Goal: Book appointment/travel/reservation

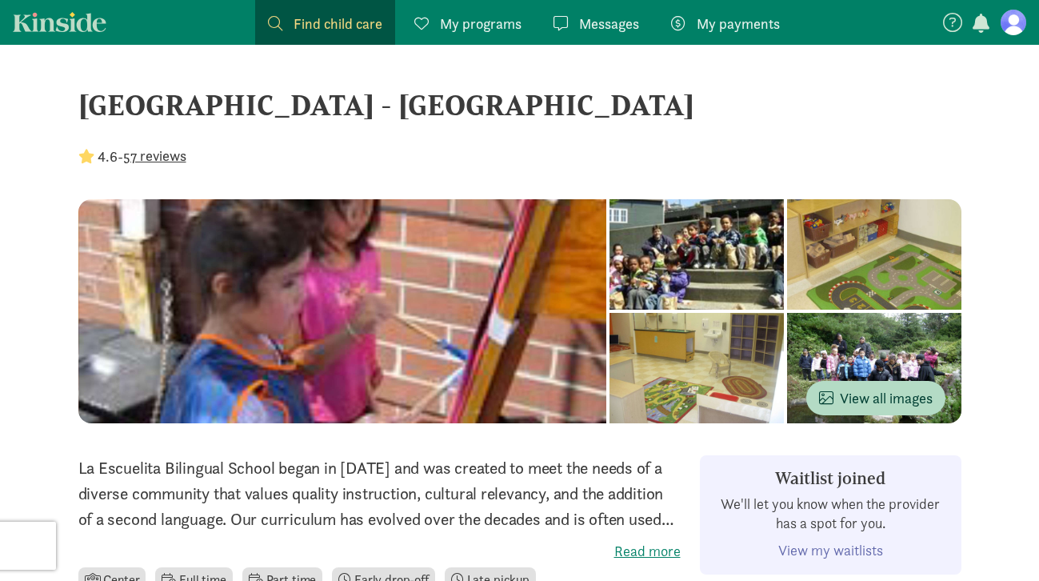
click at [342, 17] on span "Find child care" at bounding box center [337, 24] width 89 height 22
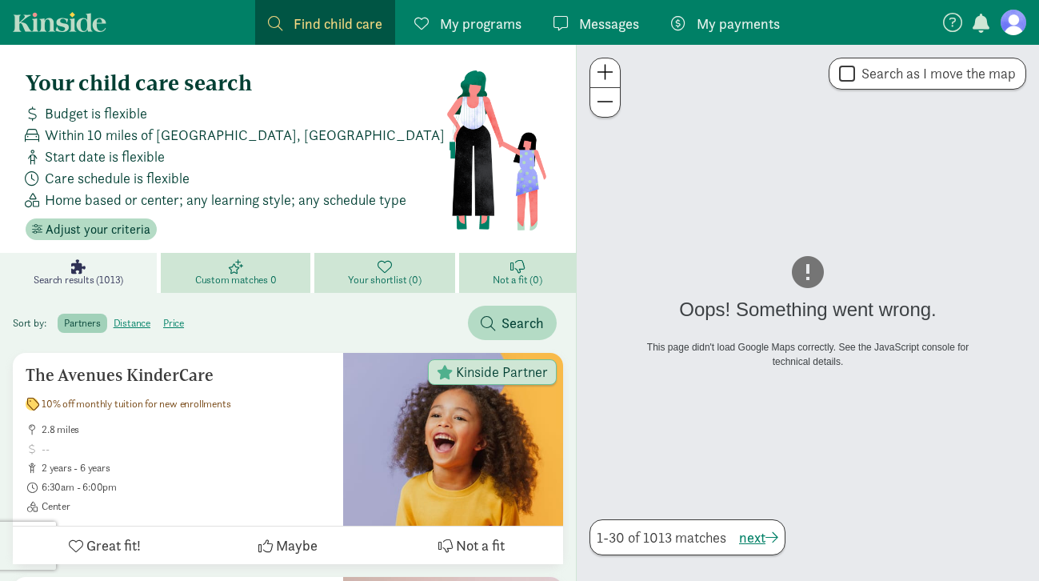
click at [869, 83] on div " Search as I move the map" at bounding box center [927, 74] width 198 height 32
click at [405, 18] on link "My programs Programs" at bounding box center [467, 22] width 133 height 45
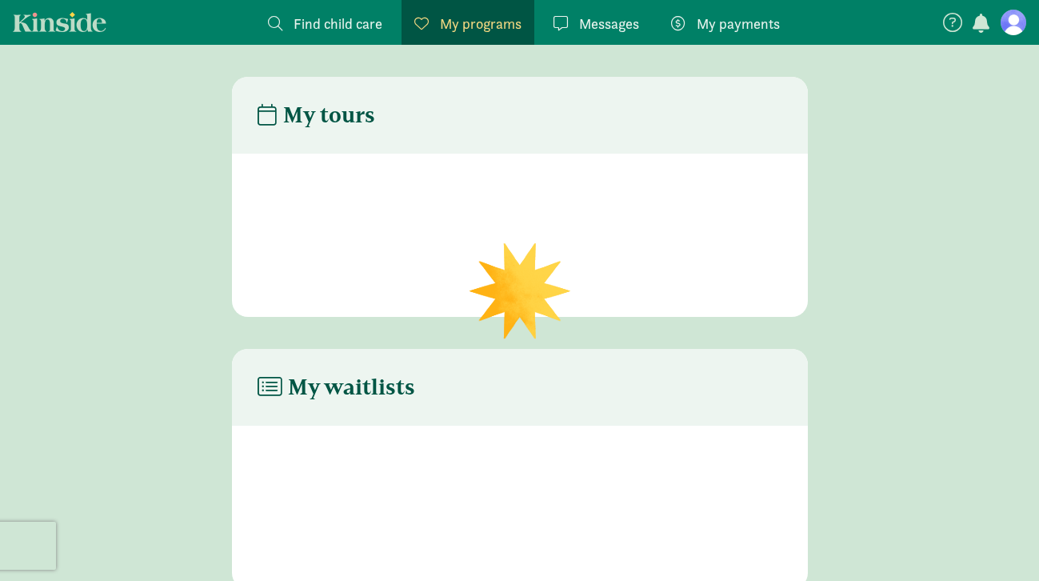
click at [356, 18] on span "Find child care" at bounding box center [337, 24] width 89 height 22
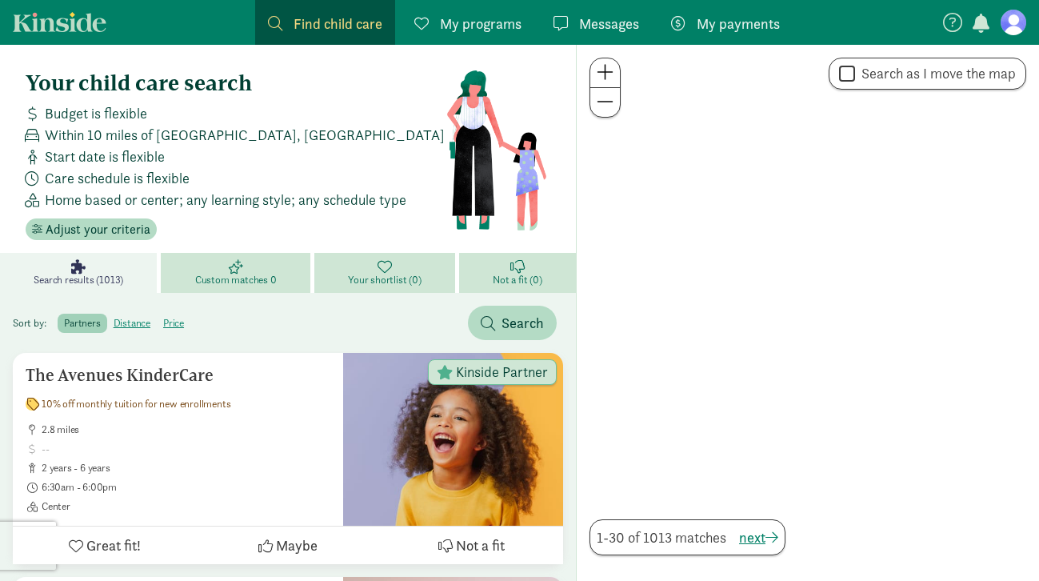
click at [144, 134] on span "Within 10 miles of [GEOGRAPHIC_DATA], [GEOGRAPHIC_DATA]" at bounding box center [245, 135] width 400 height 22
click at [101, 233] on span "Adjust your criteria" at bounding box center [98, 229] width 105 height 19
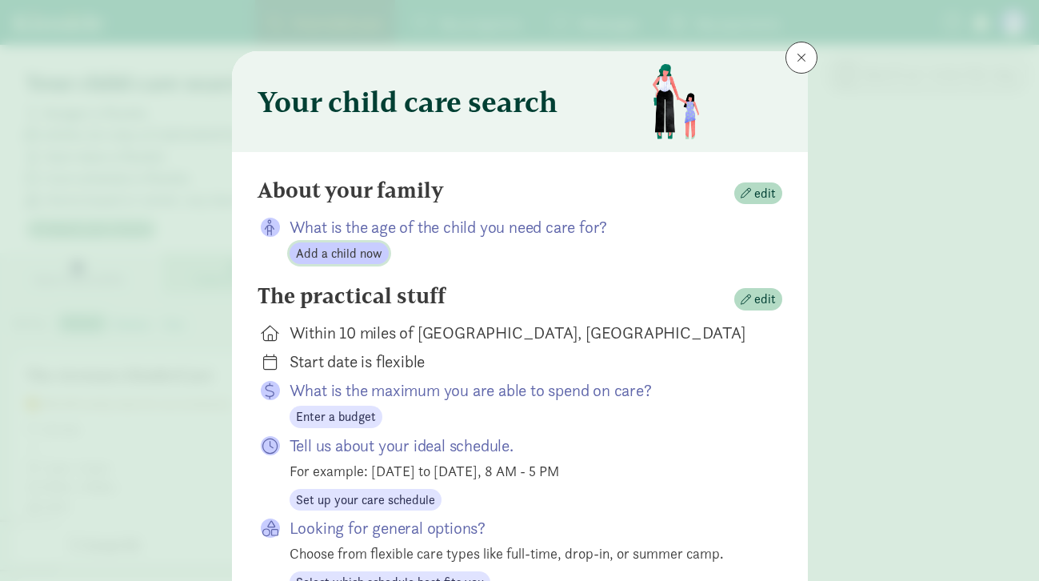
click at [366, 248] on span "Add a child now" at bounding box center [339, 253] width 86 height 19
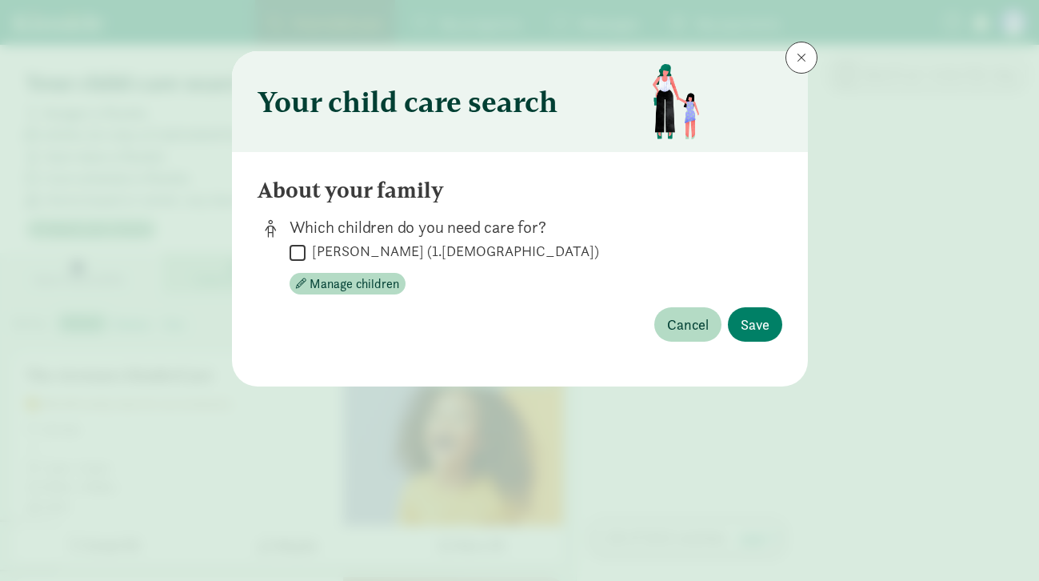
click at [366, 248] on label "Owen Agne (1.8 months old)" at bounding box center [451, 250] width 293 height 19
click at [305, 248] on input "Owen Agne (1.8 months old)" at bounding box center [297, 252] width 16 height 22
checkbox input "true"
click at [773, 333] on button "Save" at bounding box center [755, 324] width 54 height 34
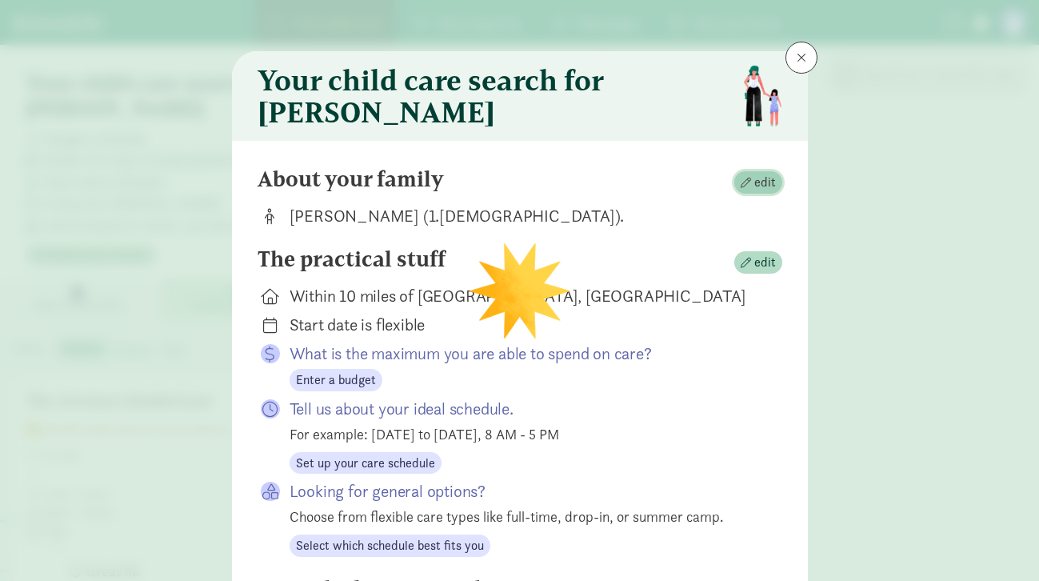
click at [768, 186] on span "edit" at bounding box center [765, 182] width 22 height 19
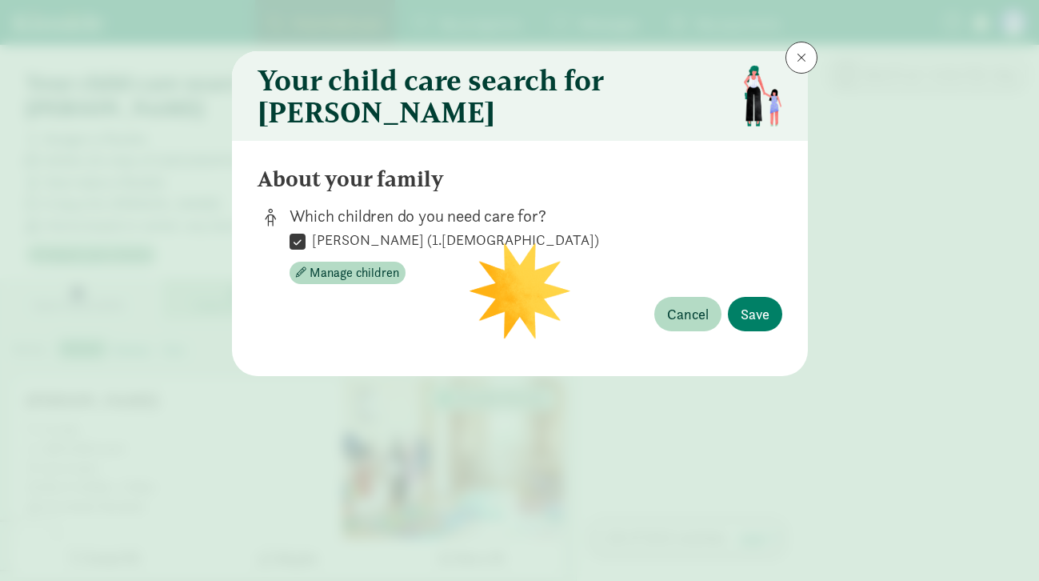
click at [399, 268] on div " Owen Agne (1.8 months old) Manage children" at bounding box center [522, 257] width 467 height 54
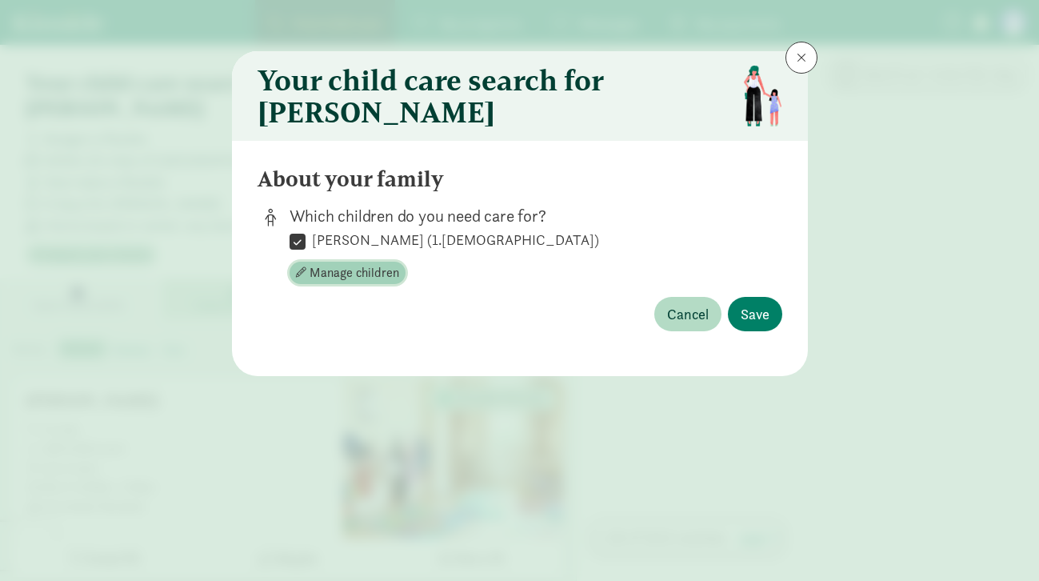
click at [368, 278] on span "Manage children" at bounding box center [354, 272] width 90 height 19
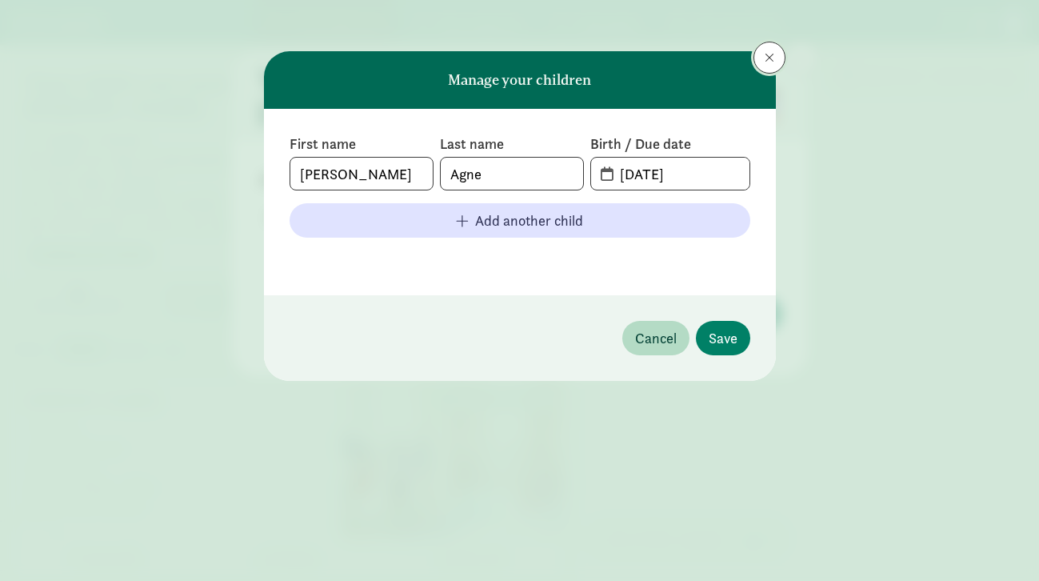
click at [772, 62] on span at bounding box center [769, 57] width 10 height 13
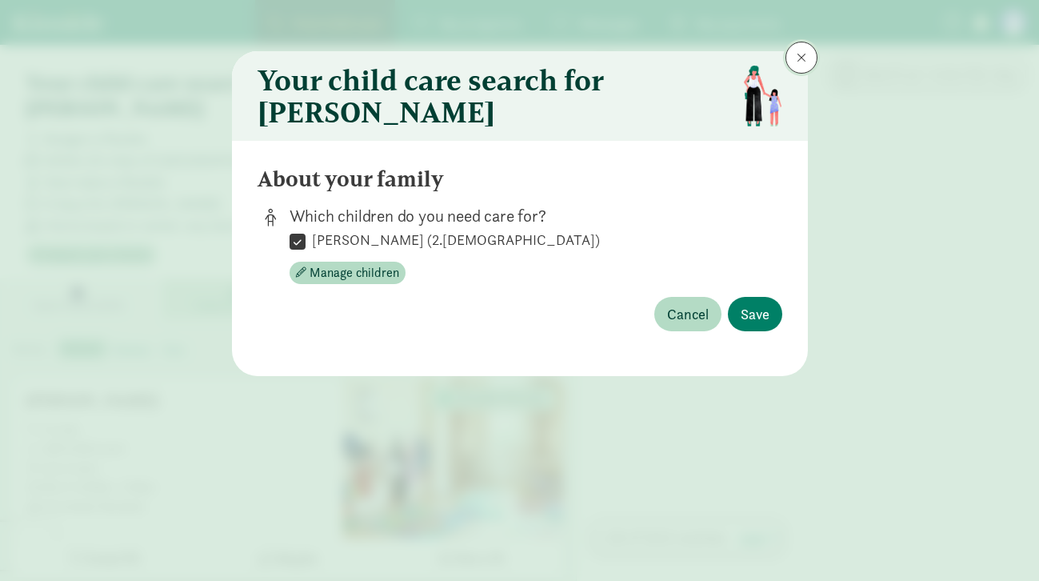
click at [807, 58] on button at bounding box center [801, 58] width 32 height 32
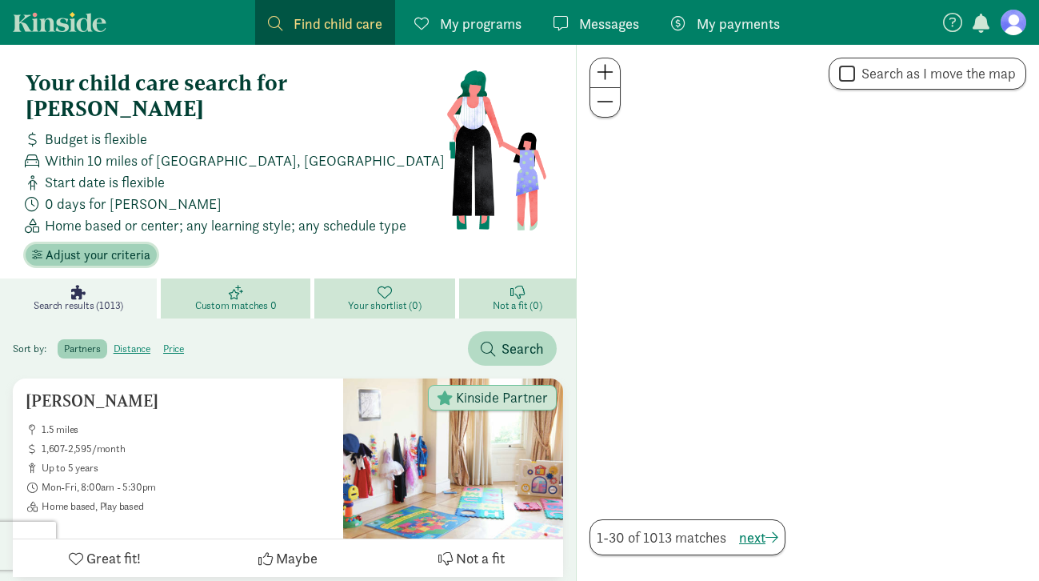
click at [111, 245] on span "Adjust your criteria" at bounding box center [98, 254] width 105 height 19
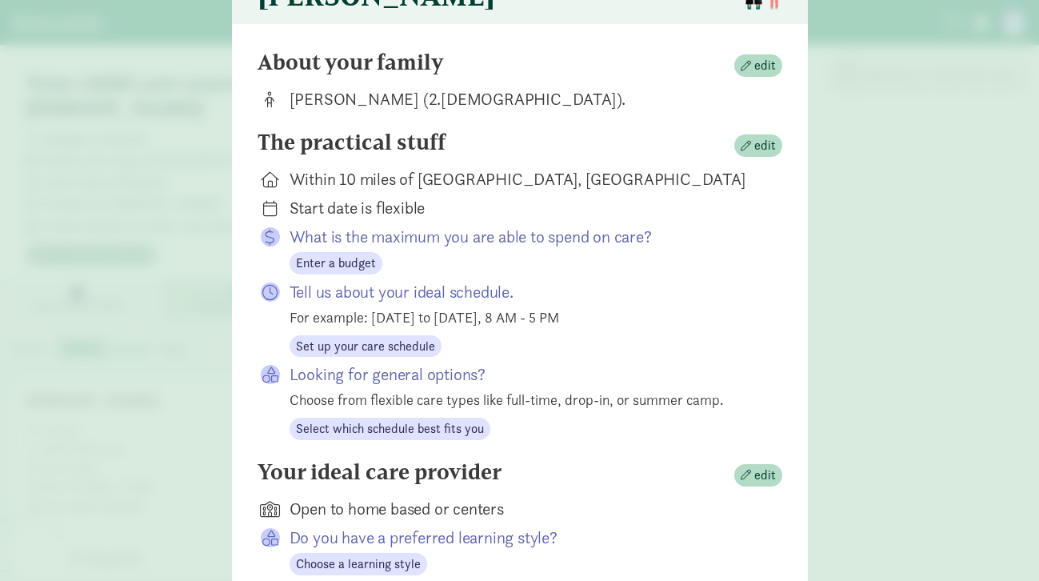
scroll to position [125, 0]
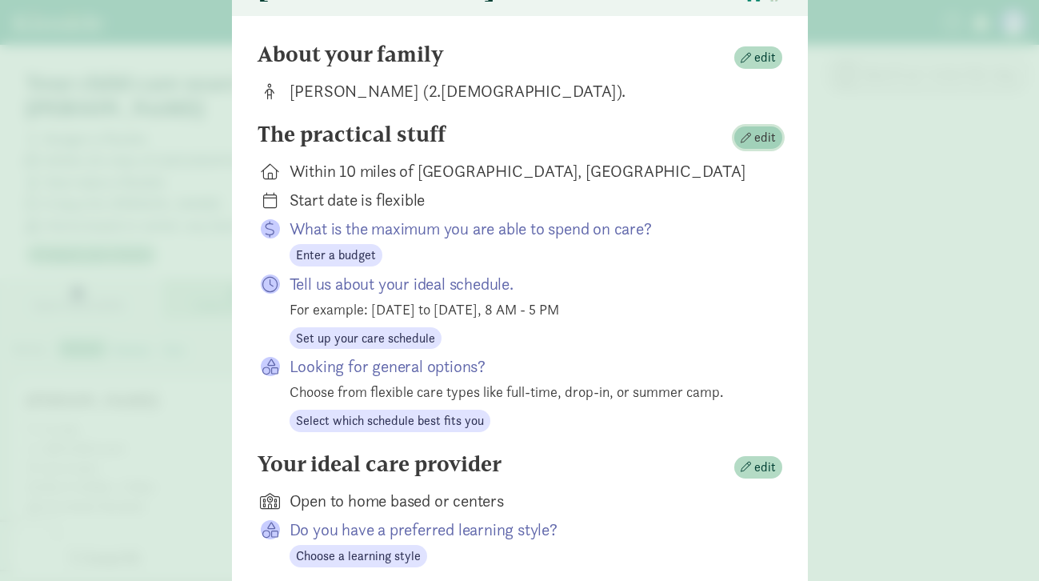
click at [765, 147] on span "edit" at bounding box center [765, 137] width 22 height 19
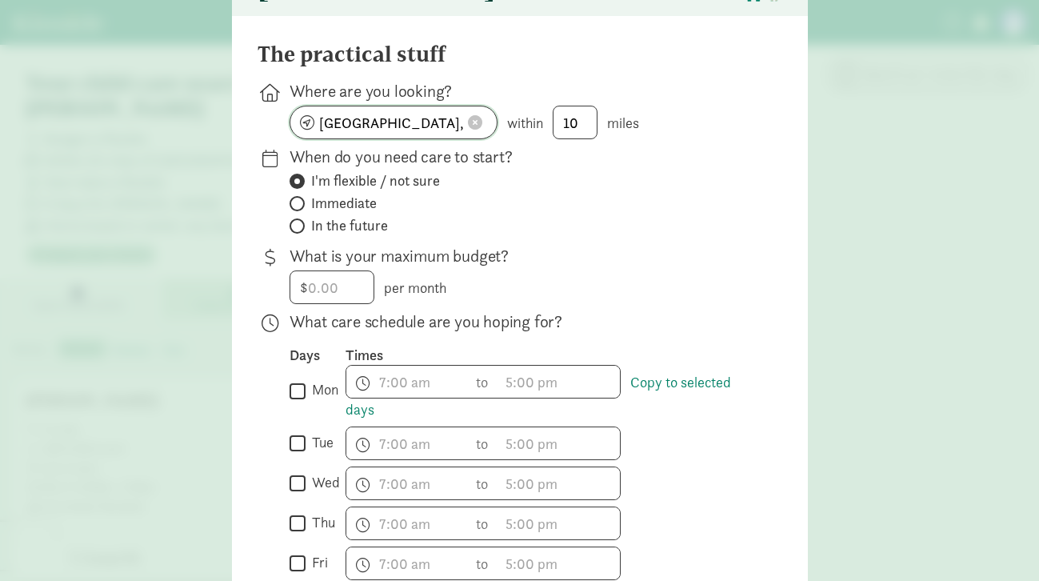
click at [441, 138] on input "San Francisco, CA" at bounding box center [393, 122] width 206 height 32
drag, startPoint x: 441, startPoint y: 143, endPoint x: 154, endPoint y: 143, distance: 287.1
click at [154, 143] on div "Your child care search for Owen The practical stuff Where are you looking? San …" at bounding box center [519, 290] width 1039 height 581
type input "seatt"
type input "undefined"
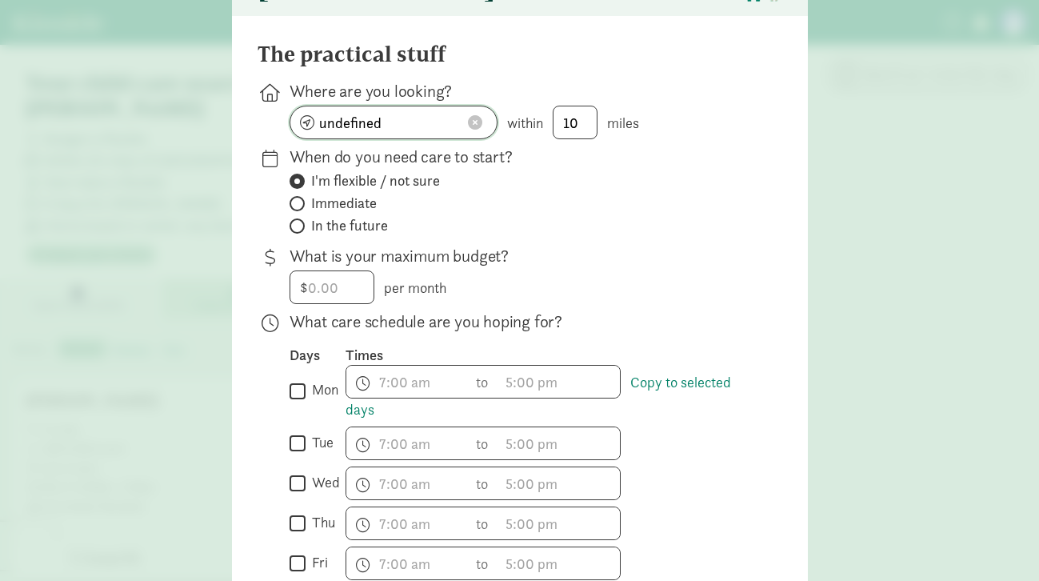
click at [393, 121] on input "undefined" at bounding box center [393, 122] width 206 height 32
click at [391, 134] on input "undefined" at bounding box center [393, 122] width 206 height 32
type input "undefined"
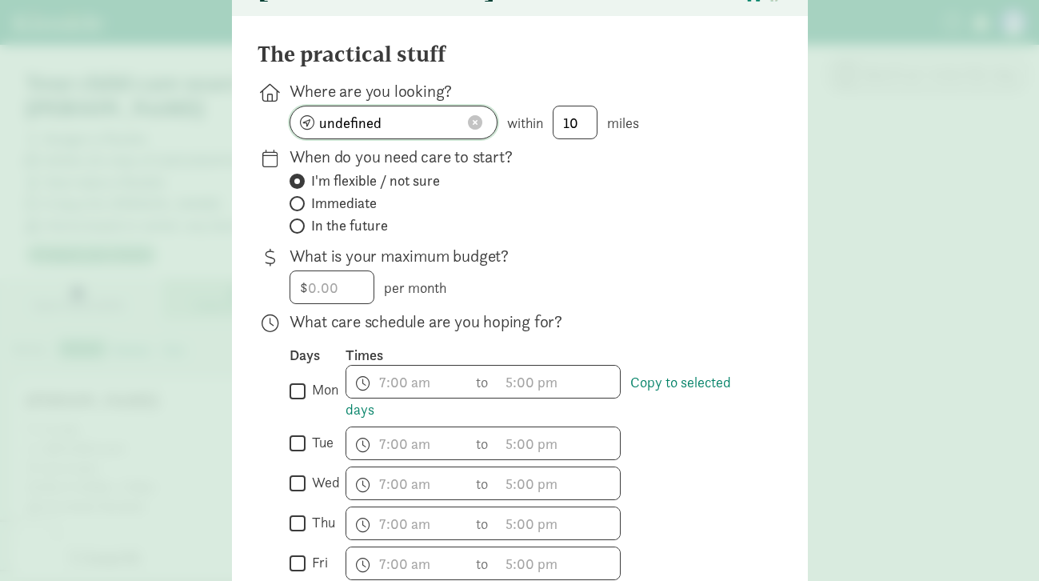
scroll to position [0, 0]
click at [470, 130] on span at bounding box center [475, 122] width 14 height 14
click at [337, 138] on input at bounding box center [393, 122] width 206 height 32
type input "98103"
click at [580, 138] on input "10" at bounding box center [574, 122] width 43 height 32
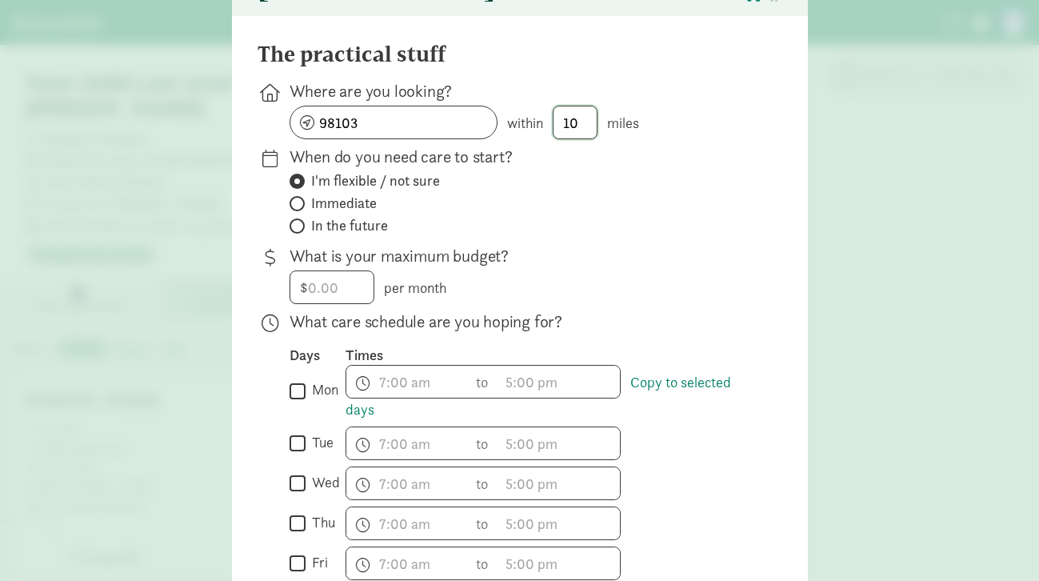
type input "1"
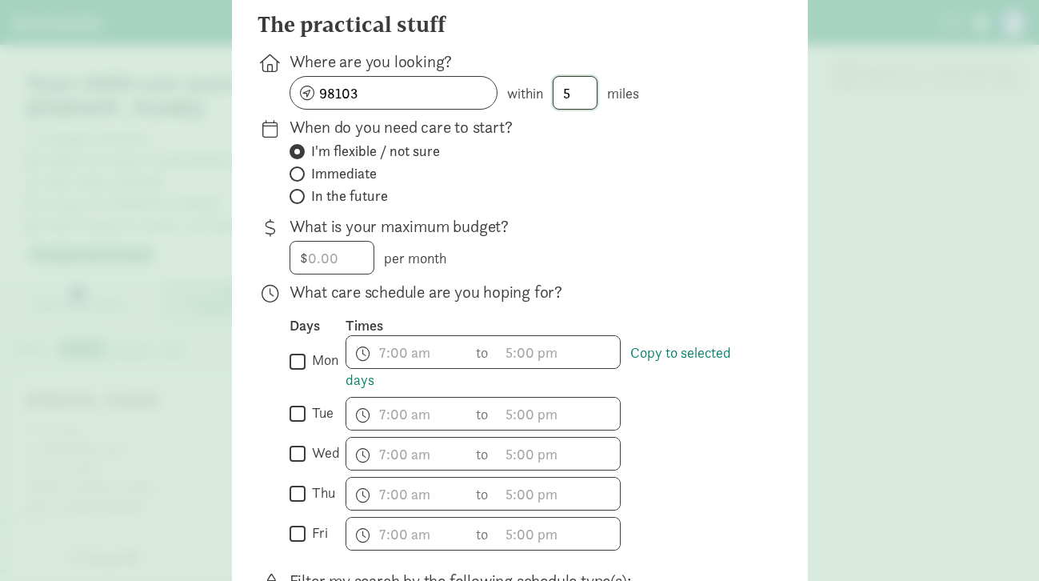
scroll to position [155, 0]
type input "5"
click at [361, 205] on span "In the future" at bounding box center [349, 195] width 77 height 19
click at [300, 201] on input "In the future" at bounding box center [294, 195] width 10 height 10
radio input "true"
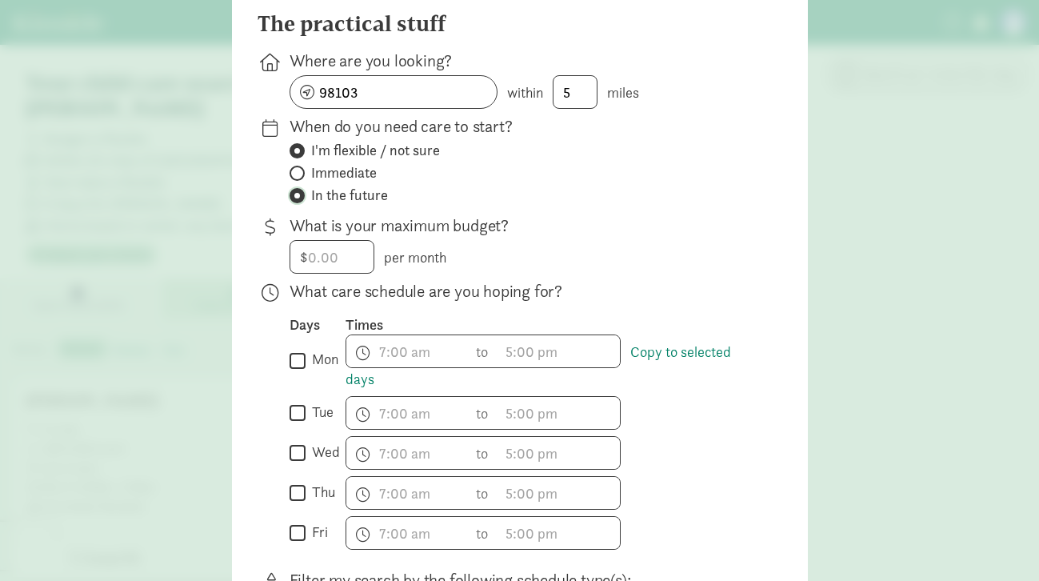
radio input "false"
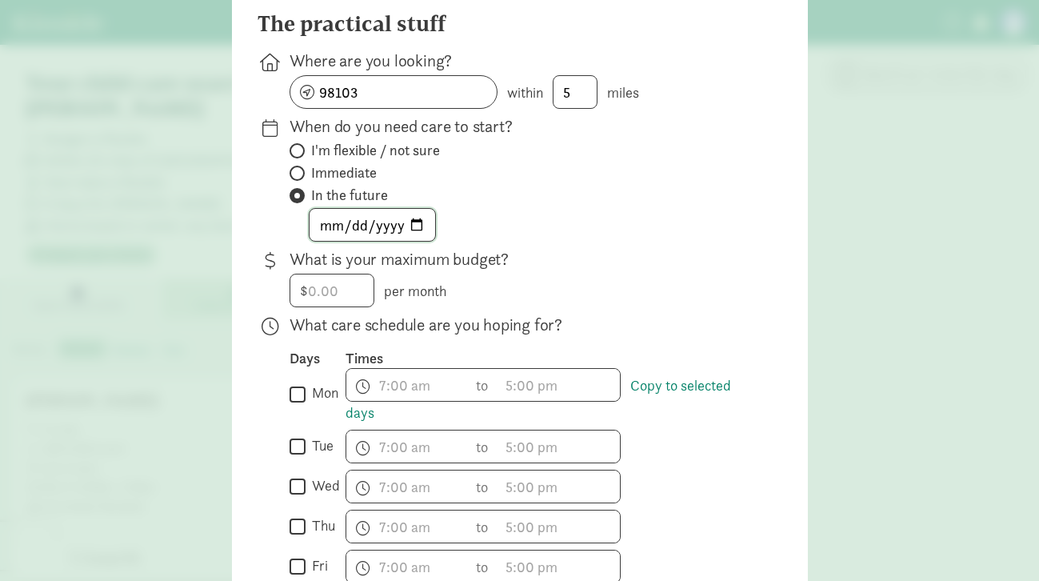
click at [387, 229] on input "date" at bounding box center [372, 225] width 126 height 32
click at [427, 241] on input "date" at bounding box center [372, 225] width 126 height 32
click at [410, 234] on input "date" at bounding box center [372, 225] width 126 height 32
type input "2025-12-02"
click at [353, 297] on input "number" at bounding box center [331, 290] width 83 height 32
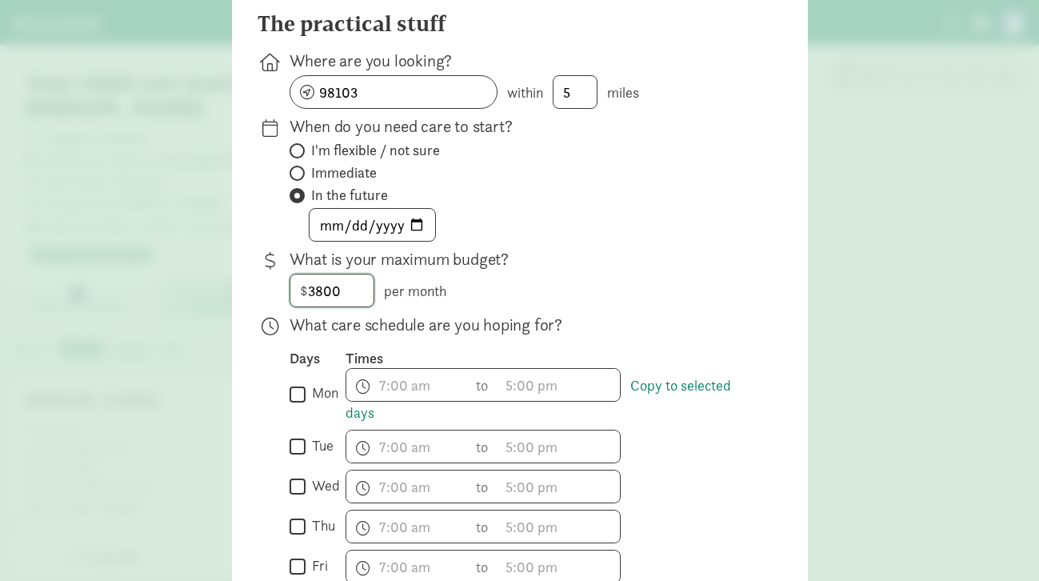
type input "3800"
click at [499, 296] on div "$ 3800.00 3800 per month" at bounding box center [522, 290] width 467 height 34
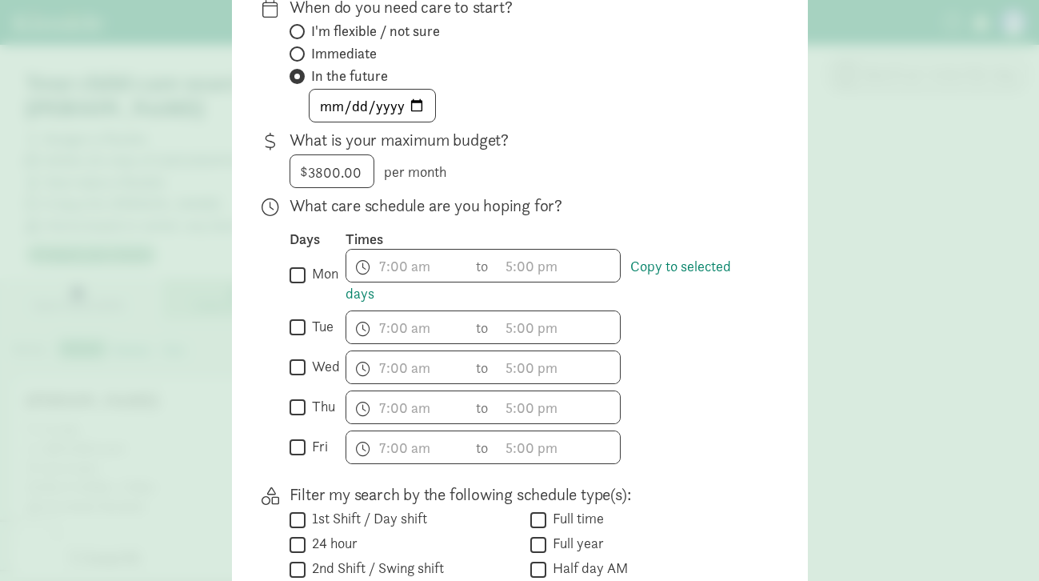
scroll to position [277, 0]
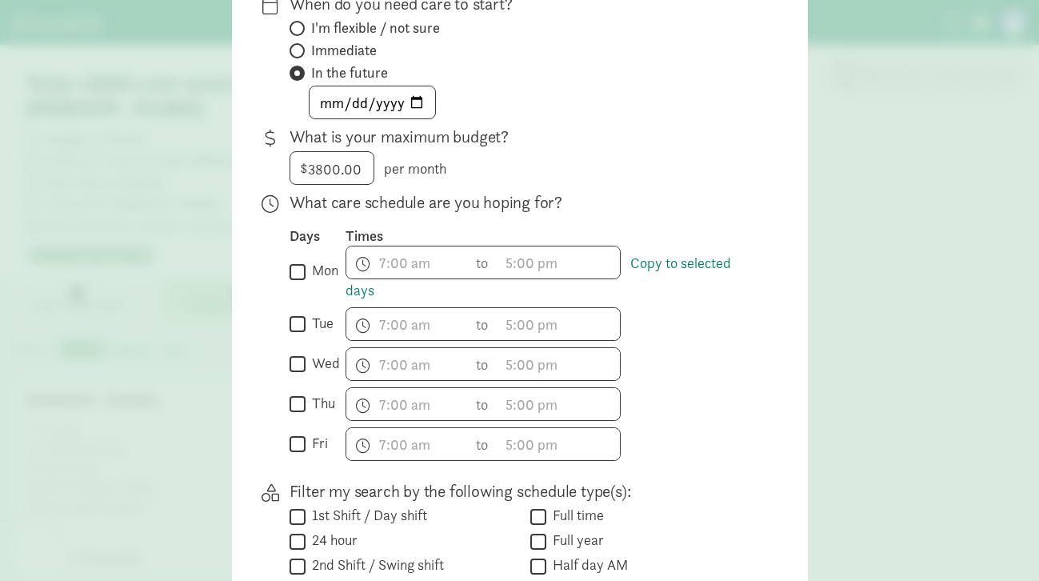
click at [296, 282] on input "mon" at bounding box center [297, 272] width 16 height 22
checkbox input "true"
click at [296, 335] on input "tue" at bounding box center [297, 324] width 16 height 22
checkbox input "true"
click at [296, 369] on input "wed" at bounding box center [297, 364] width 16 height 22
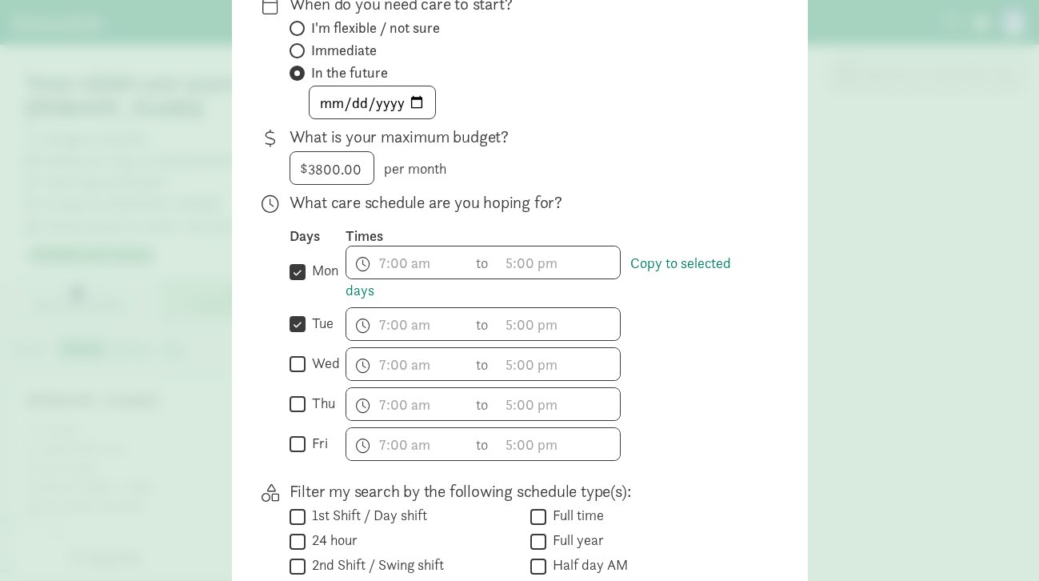
checkbox input "true"
click at [296, 413] on input "thu" at bounding box center [297, 404] width 16 height 22
checkbox input "true"
click at [296, 442] on div " fri" at bounding box center [317, 444] width 56 height 34
click at [296, 445] on input "fri" at bounding box center [297, 444] width 16 height 22
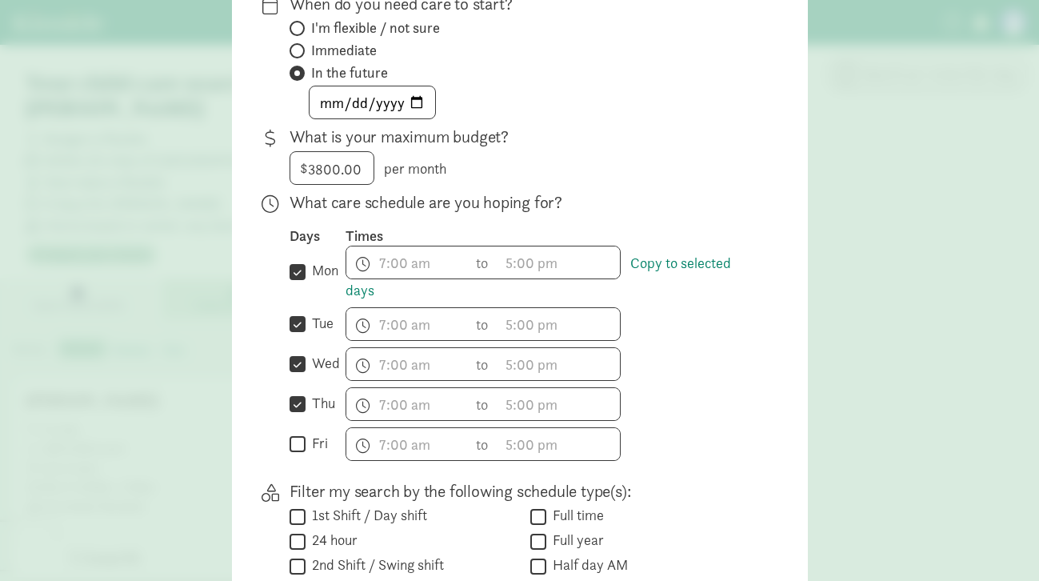
checkbox input "true"
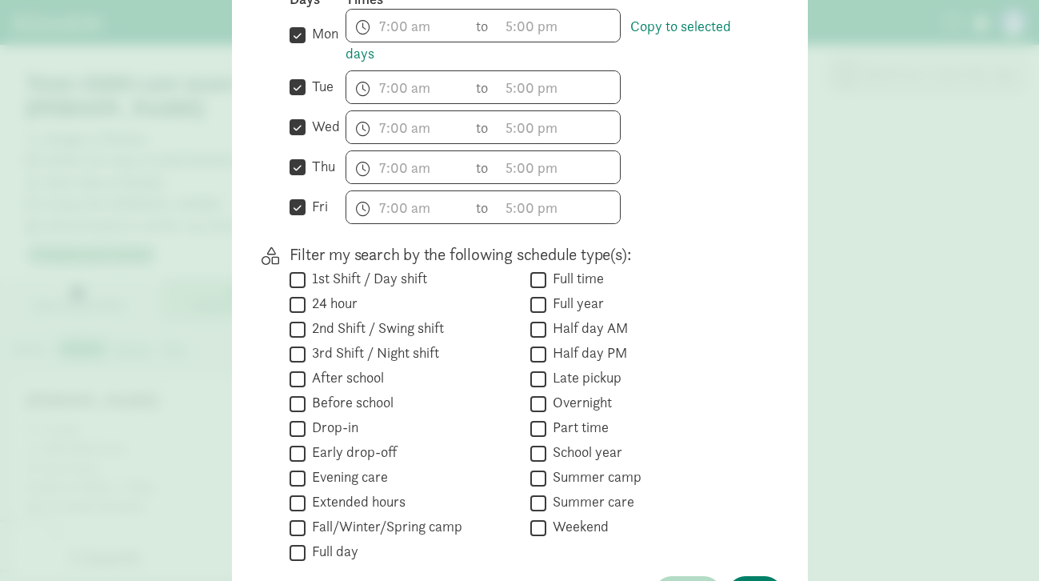
scroll to position [517, 0]
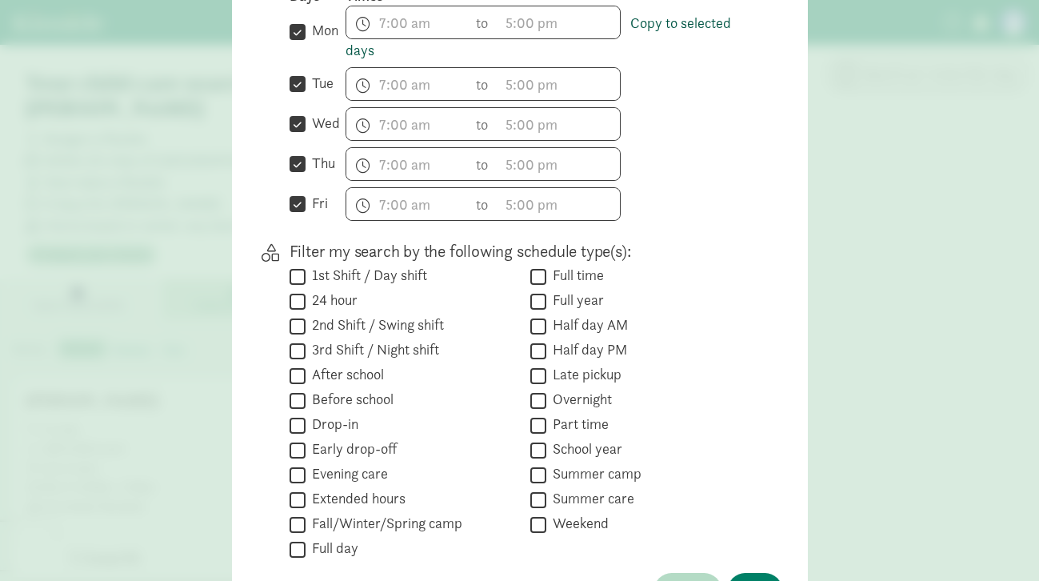
click at [667, 39] on link "Copy to selected days" at bounding box center [537, 37] width 385 height 46
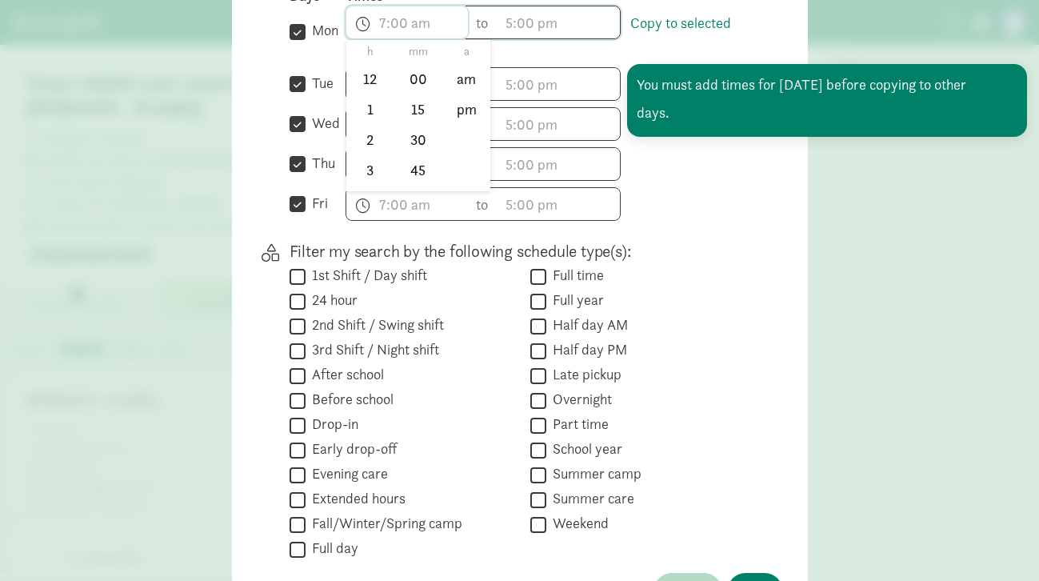
click at [413, 38] on span "h 12 1 2 3 4 5 6 7 8 9 10 11 mm 00 15 30 45 a am pm" at bounding box center [407, 22] width 122 height 32
click at [373, 161] on li "7" at bounding box center [369, 155] width 47 height 30
click at [419, 94] on li "00" at bounding box center [417, 79] width 47 height 30
type input "7:00 a"
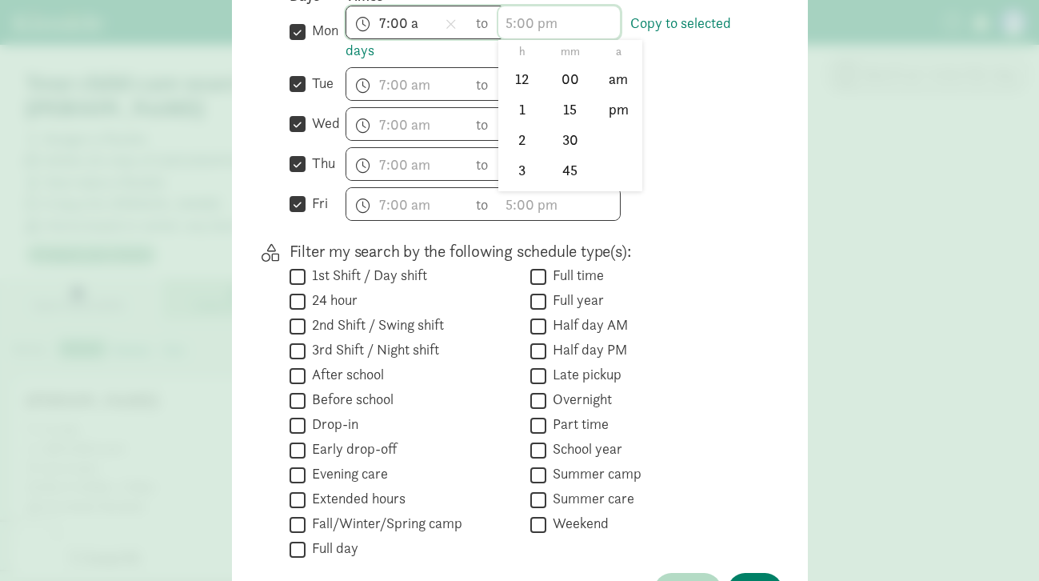
click at [526, 38] on span "h 12 1 2 3 4 5 6 7 8 9 10 11 mm 00 15 30 45 a am pm" at bounding box center [559, 22] width 122 height 32
click at [525, 154] on li "5" at bounding box center [521, 145] width 47 height 30
click at [579, 94] on li "00" at bounding box center [569, 79] width 47 height 30
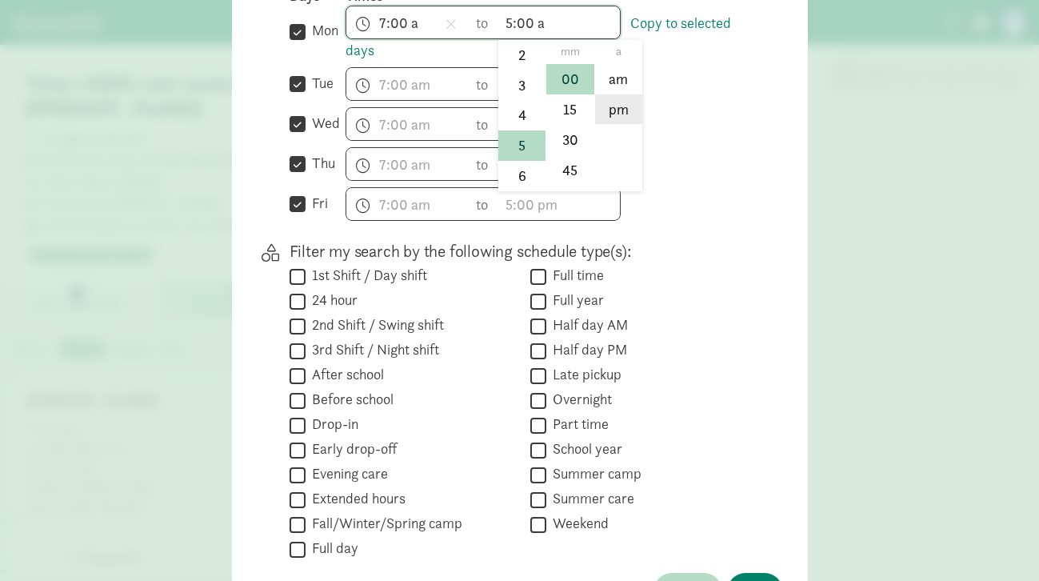
click at [608, 118] on li "pm" at bounding box center [618, 109] width 47 height 30
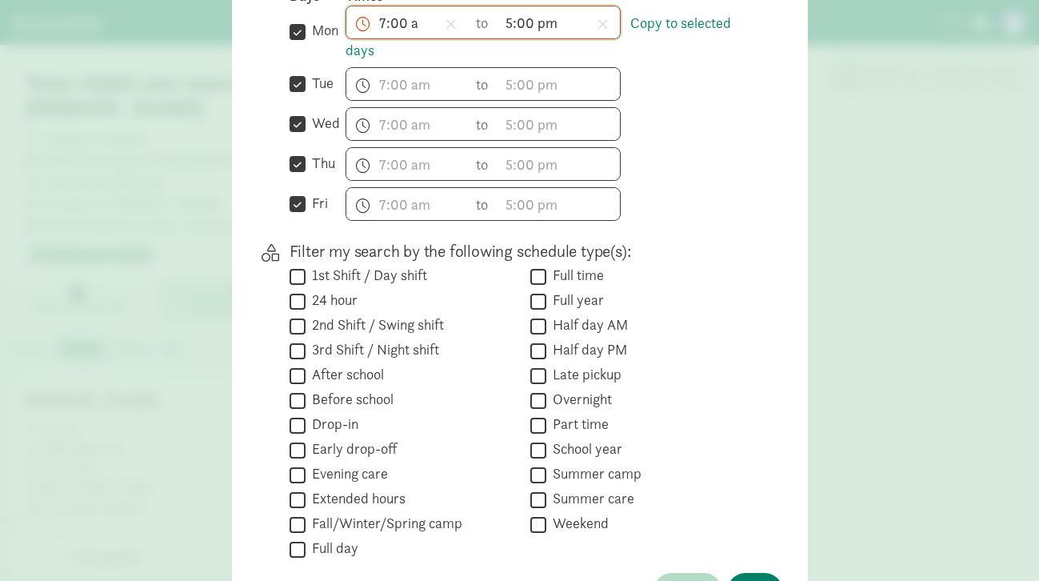
click at [516, 34] on span "5:00 pm h 12 1 2 3 4 5 6 7 8 9 10 11 mm 00 15 30 45 a am pm" at bounding box center [559, 22] width 122 height 32
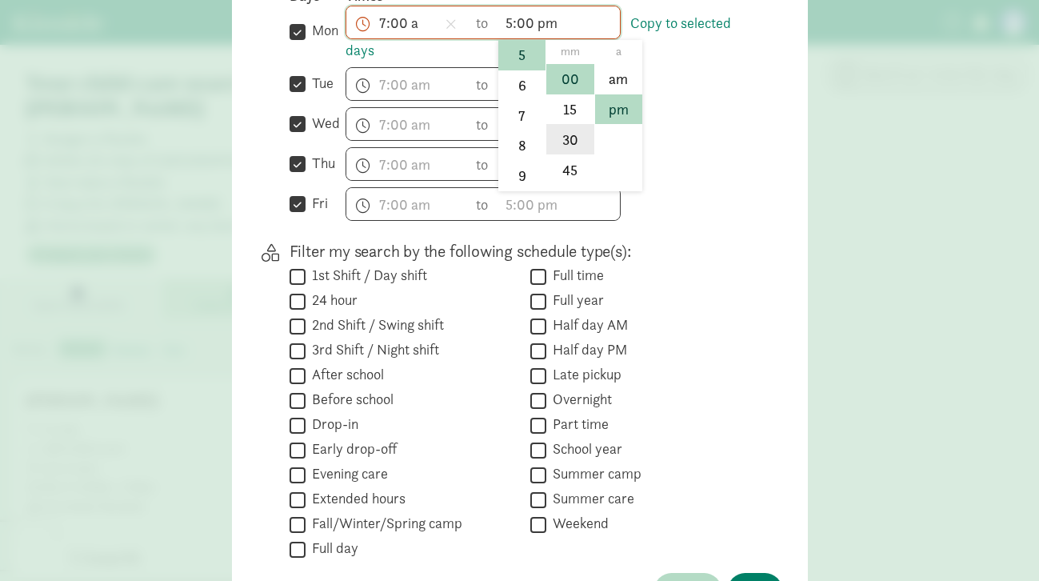
click at [566, 154] on li "30" at bounding box center [569, 139] width 47 height 30
type input "5:30 pm"
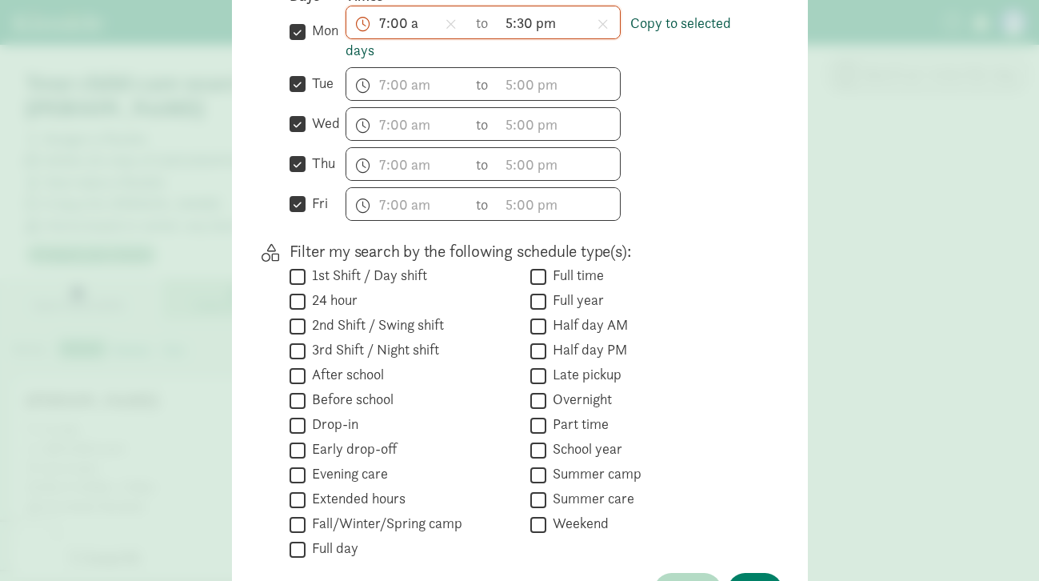
click at [660, 28] on link "Copy to selected days" at bounding box center [537, 37] width 385 height 46
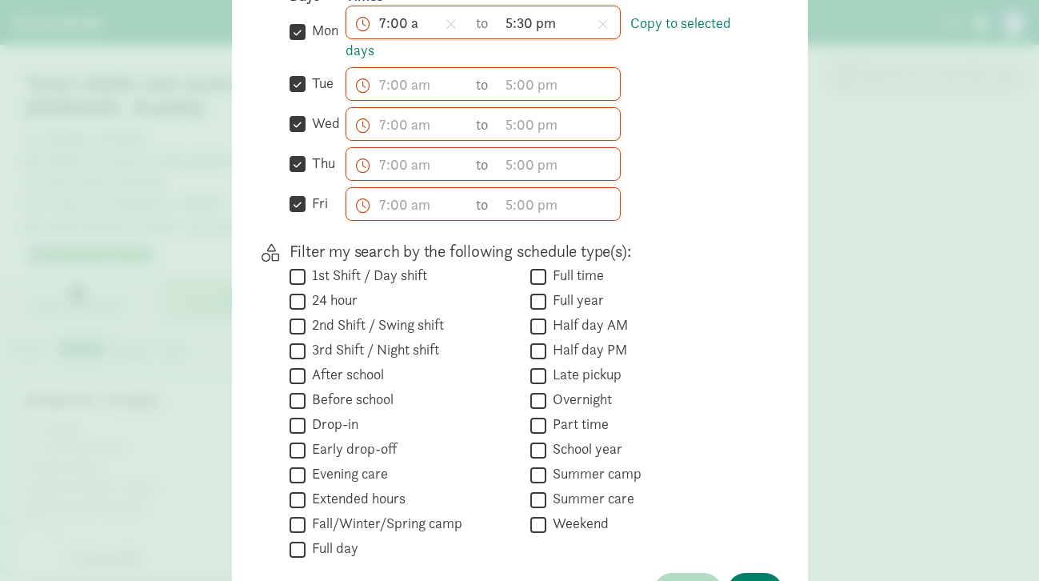
click at [491, 99] on span "h 12 1 2 3 4 5 6 7 8 9 10 11 mm 00 15 30 45 a am pm to h 12 1 2 3 4 5 6 7 8 9 1…" at bounding box center [482, 84] width 275 height 34
click at [370, 99] on input "text" at bounding box center [407, 84] width 122 height 32
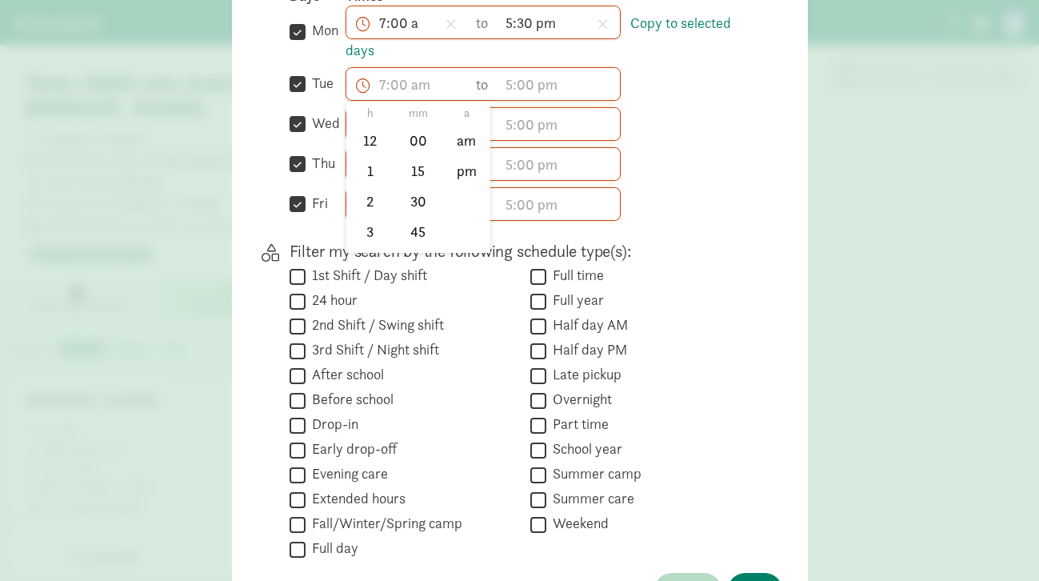
click at [532, 113] on div "Days Times  mon Copy to selected days 7:00 a h 12 1 2 3 4 5 6 7 8 9 10 11 mm 0…" at bounding box center [522, 103] width 467 height 234
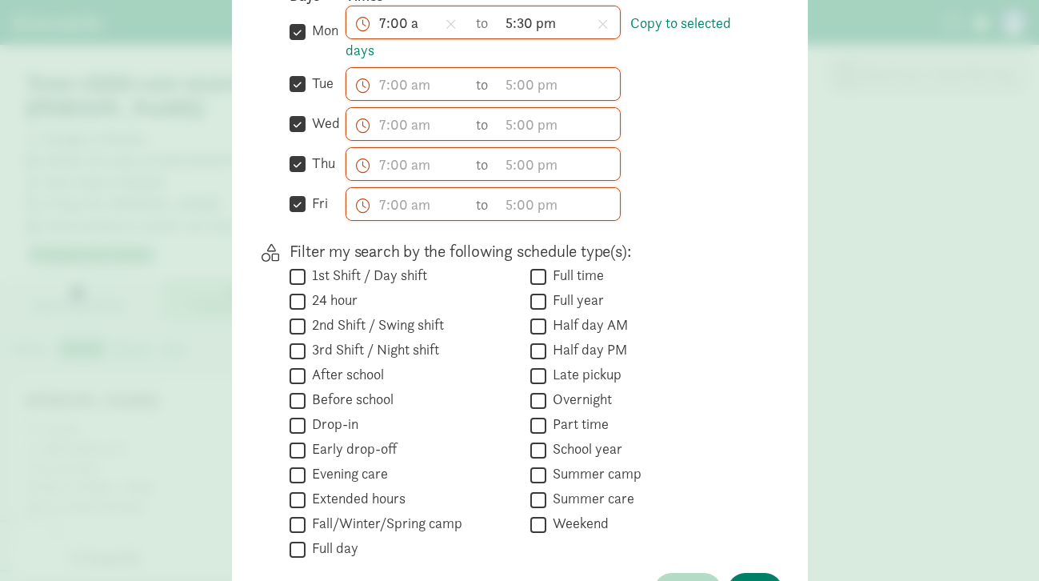
click at [395, 61] on div "7:00 a h 12 1 2 3 4 5 6 7 8 9 10 11 mm 00 15 30 45 a am pm to 5:30 pm h 12 1 2 …" at bounding box center [550, 33] width 411 height 55
click at [289, 94] on input "tue" at bounding box center [297, 85] width 16 height 22
click at [280, 240] on div "What care schedule are you hoping for? Days Times  mon Copy to selected days 7…" at bounding box center [519, 400] width 525 height 320
click at [292, 92] on input "tue" at bounding box center [297, 85] width 16 height 22
checkbox input "true"
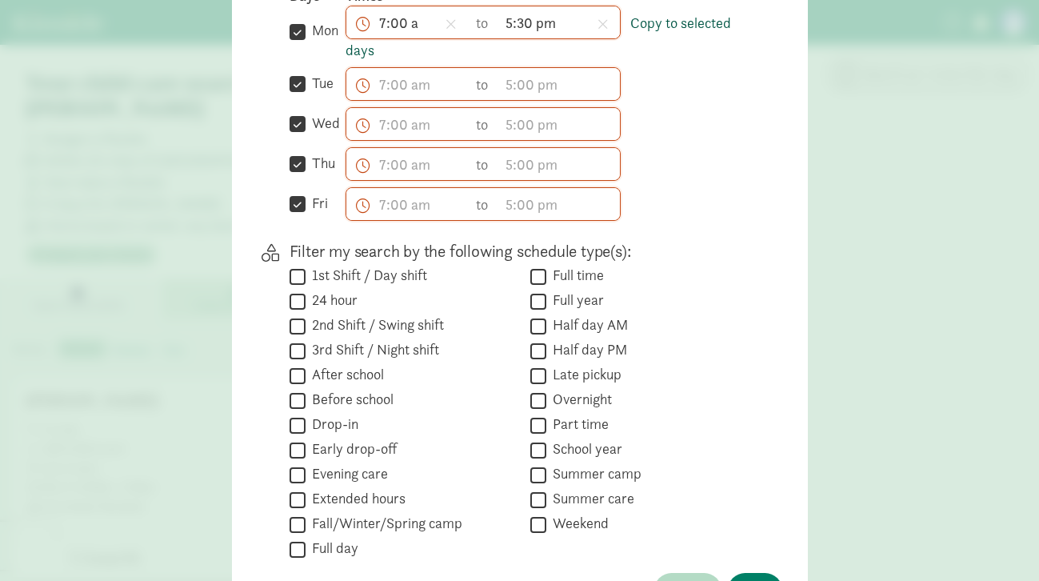
click at [641, 40] on link "Copy to selected days" at bounding box center [537, 37] width 385 height 46
click at [647, 38] on link "Copy to selected days" at bounding box center [537, 37] width 385 height 46
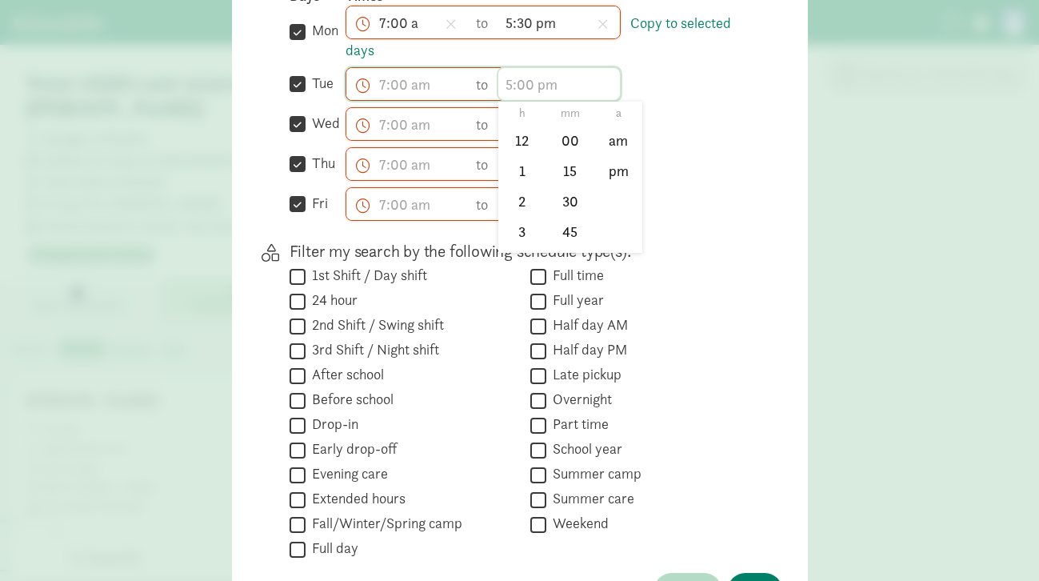
click at [594, 100] on input "text" at bounding box center [559, 84] width 122 height 32
click at [412, 94] on input "text" at bounding box center [407, 84] width 122 height 32
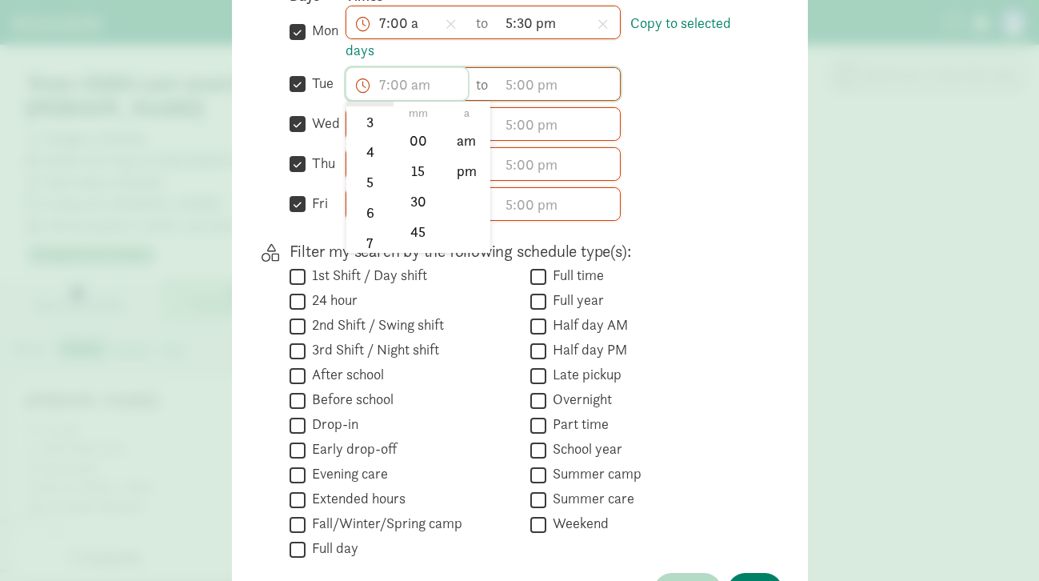
scroll to position [112, 0]
click at [367, 245] on li "7" at bounding box center [369, 240] width 47 height 30
click at [426, 147] on li "00" at bounding box center [417, 141] width 47 height 30
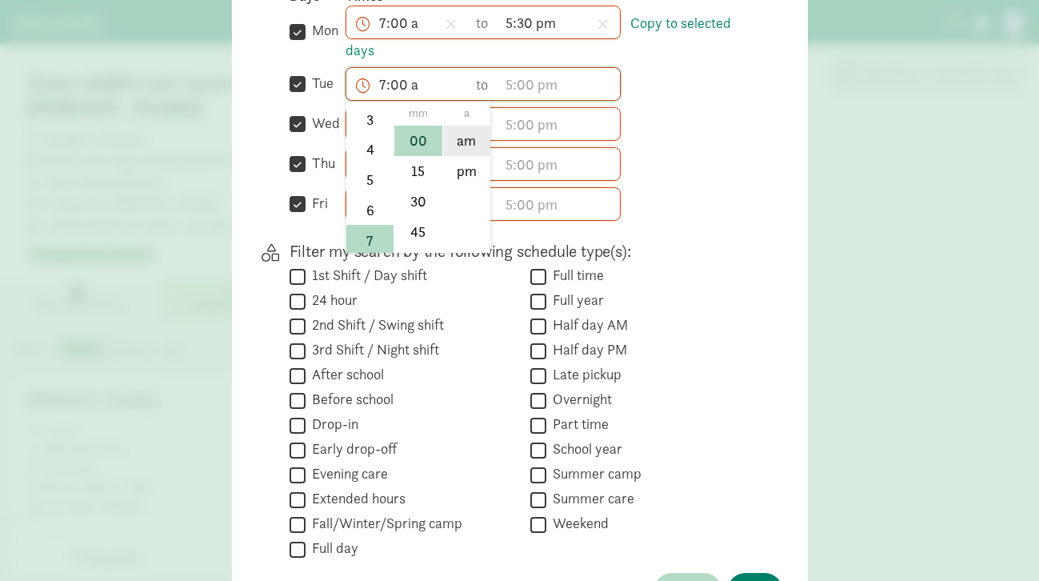
click at [471, 147] on li "am" at bounding box center [466, 141] width 47 height 30
type input "7:00 am"
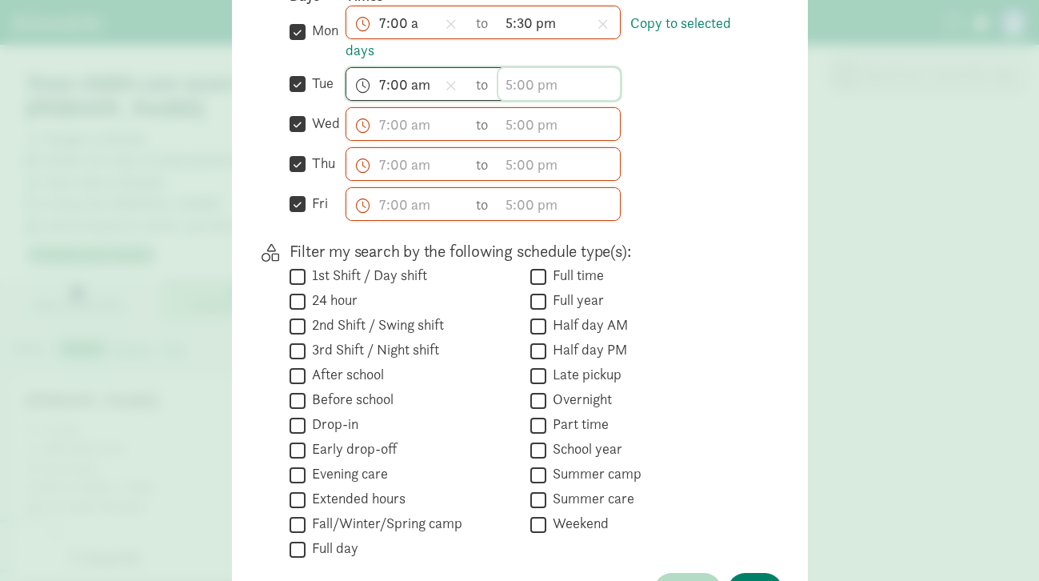
click at [514, 94] on input "text" at bounding box center [559, 84] width 122 height 32
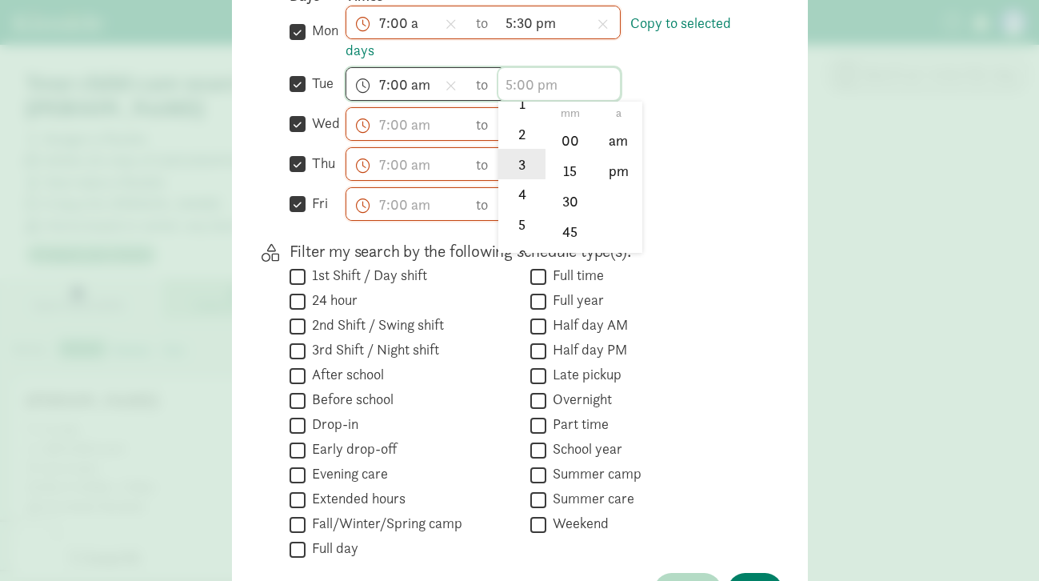
scroll to position [73, 0]
click at [529, 233] on li "5" at bounding box center [521, 219] width 47 height 30
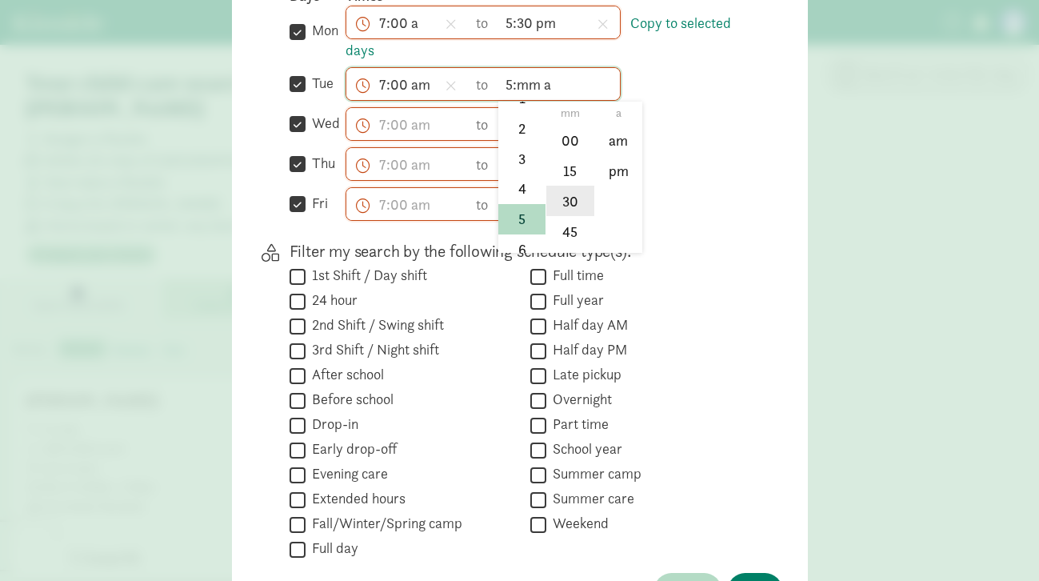
click at [571, 216] on li "30" at bounding box center [569, 201] width 47 height 30
click at [612, 186] on li "pm" at bounding box center [618, 171] width 47 height 30
type input "5:30 pm"
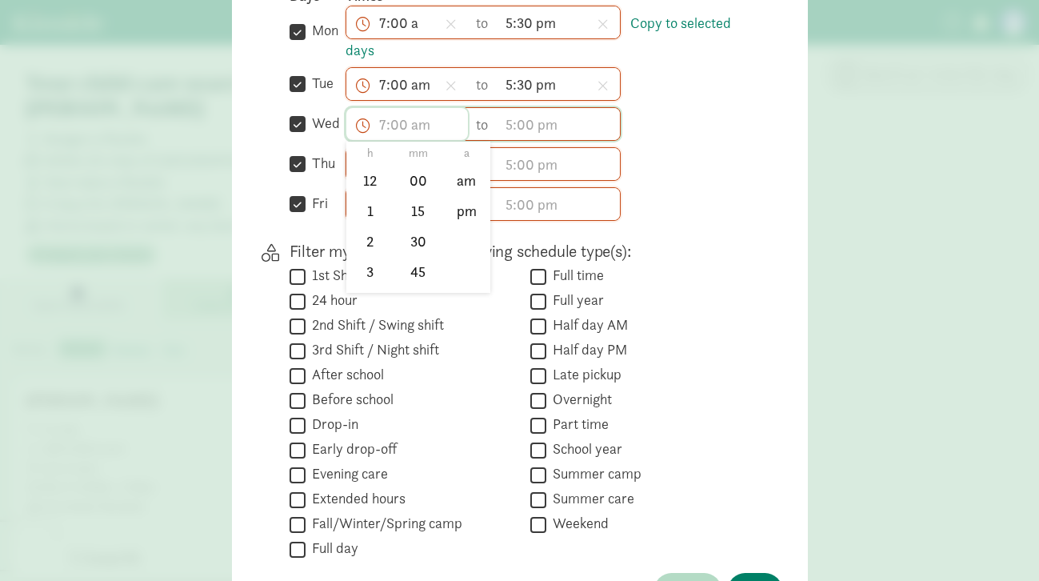
click at [379, 137] on input "text" at bounding box center [407, 124] width 122 height 32
click at [376, 261] on li "7" at bounding box center [369, 254] width 47 height 30
click at [412, 196] on li "00" at bounding box center [417, 181] width 47 height 30
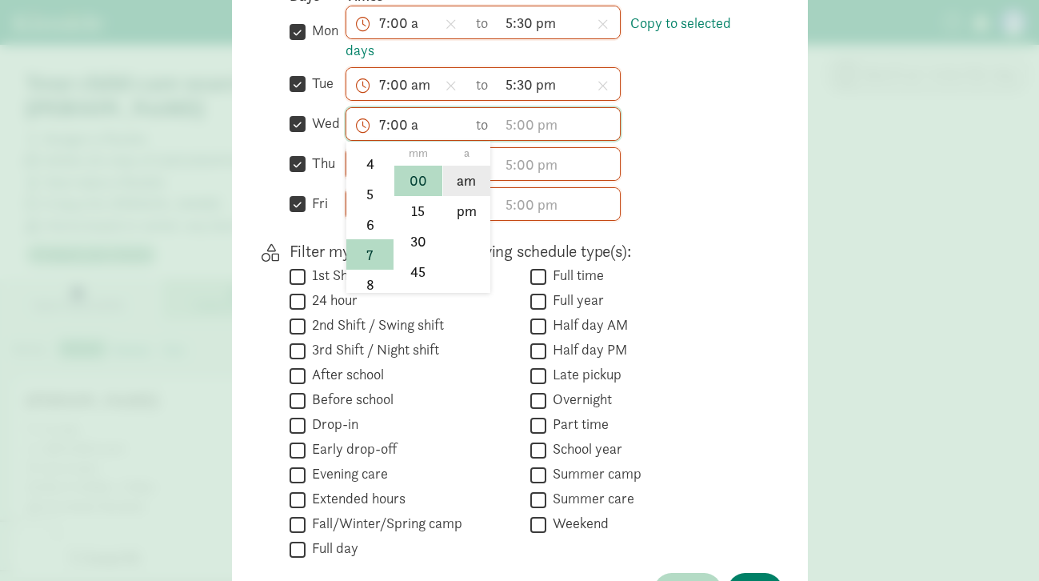
click at [458, 196] on li "am" at bounding box center [466, 181] width 47 height 30
type input "7:00 am"
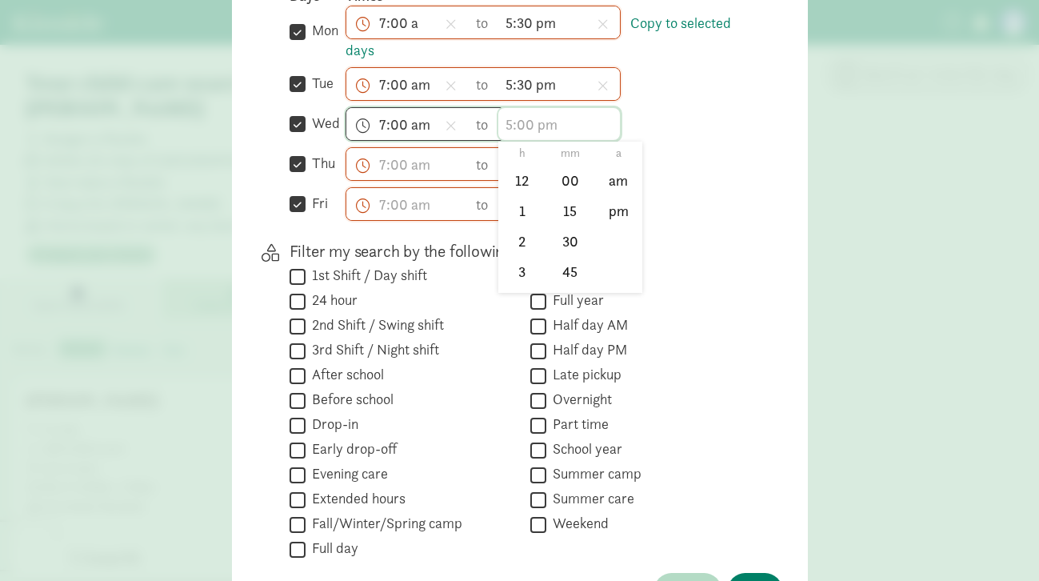
click at [509, 139] on input "text" at bounding box center [559, 124] width 122 height 32
click at [518, 267] on li "5" at bounding box center [521, 260] width 47 height 30
click at [554, 256] on li "30" at bounding box center [569, 240] width 47 height 30
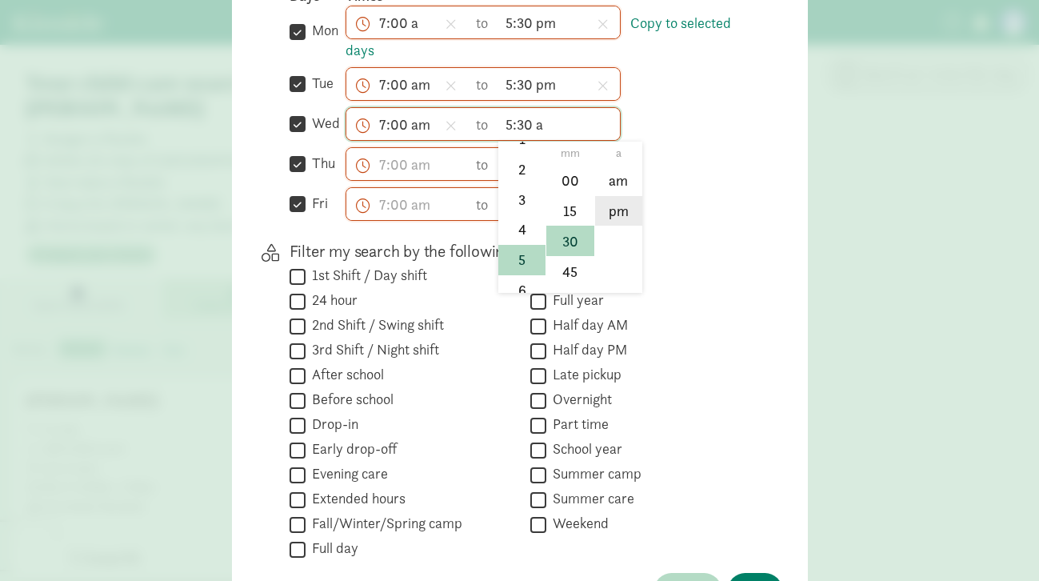
click at [608, 226] on li "pm" at bounding box center [618, 211] width 47 height 30
type input "5:30 pm"
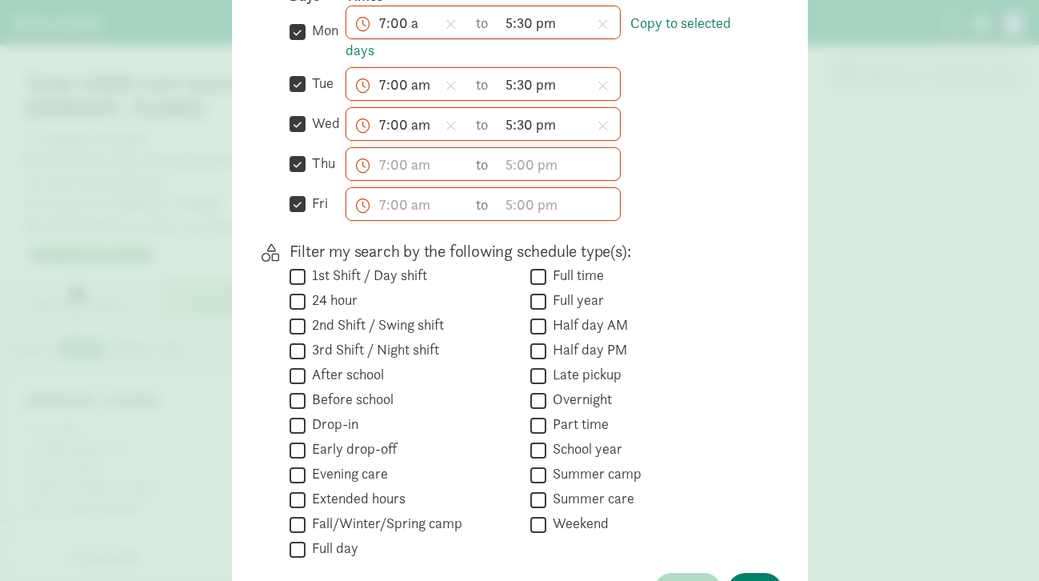
click at [410, 197] on div "Days Times  mon Copy to selected days 7:00 a h 12 1 2 3 4 5 6 7 8 9 10 11 mm 0…" at bounding box center [522, 103] width 467 height 234
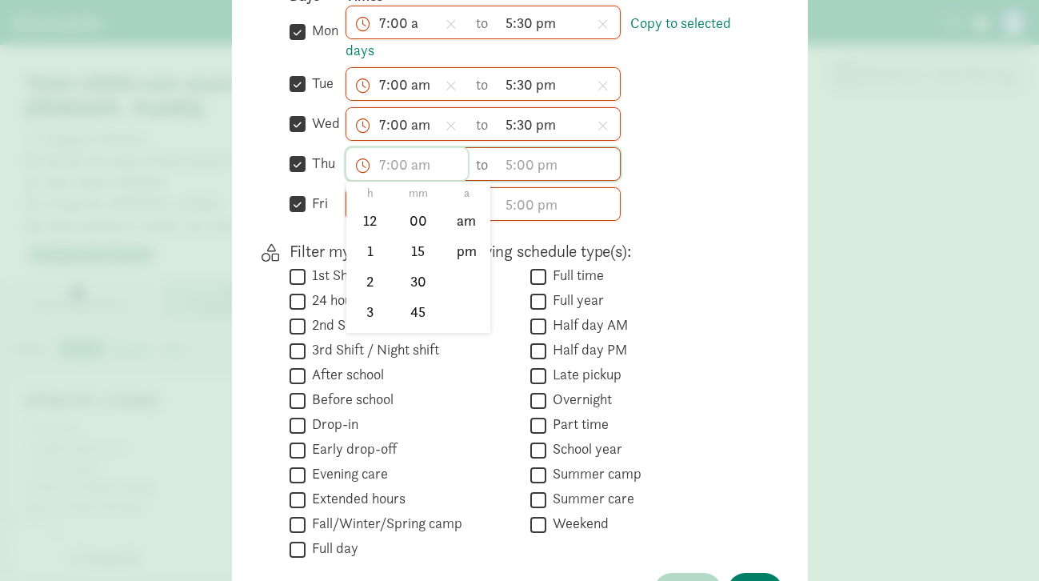
click at [407, 180] on input "text" at bounding box center [407, 164] width 122 height 32
click at [368, 325] on li "7" at bounding box center [369, 322] width 47 height 30
click at [413, 220] on li "00" at bounding box center [417, 220] width 47 height 30
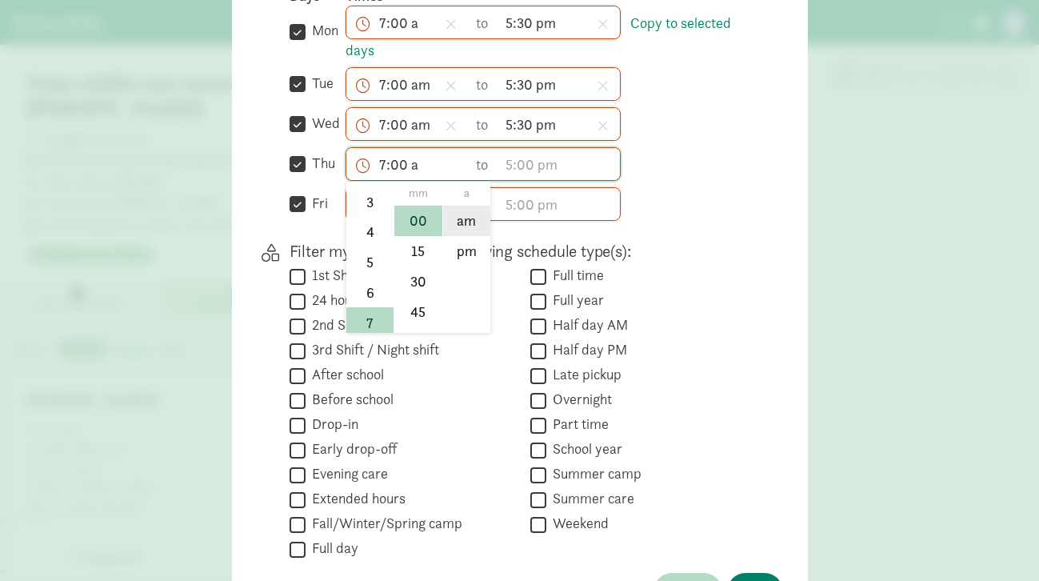
click at [459, 221] on li "am" at bounding box center [466, 220] width 47 height 30
type input "7:00 am"
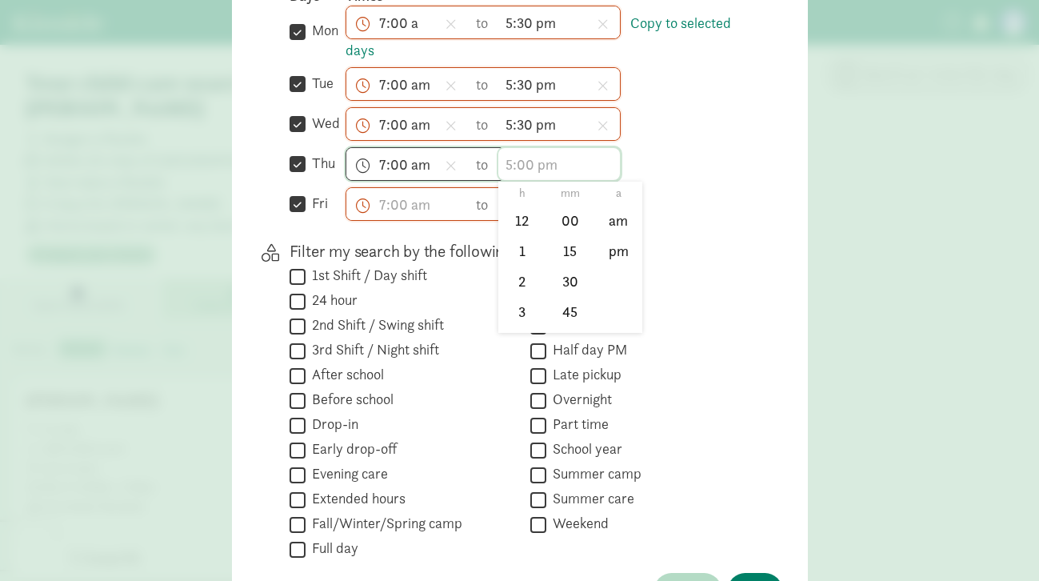
click at [523, 177] on input "text" at bounding box center [559, 164] width 122 height 32
click at [530, 307] on li "5" at bounding box center [521, 308] width 47 height 30
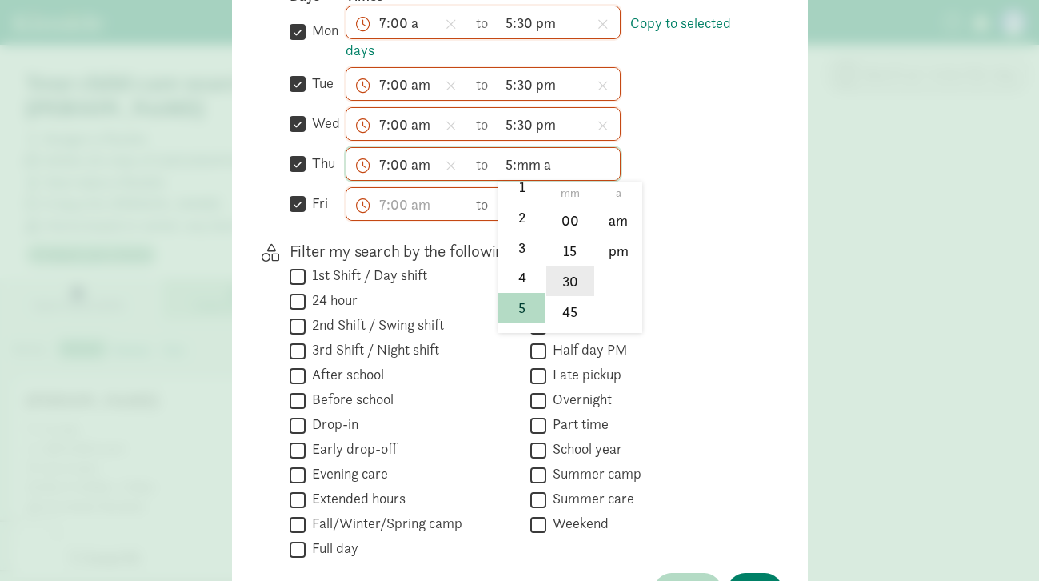
click at [576, 295] on li "30" at bounding box center [569, 280] width 47 height 30
click at [605, 251] on li "pm" at bounding box center [618, 251] width 47 height 30
type input "5:30 pm"
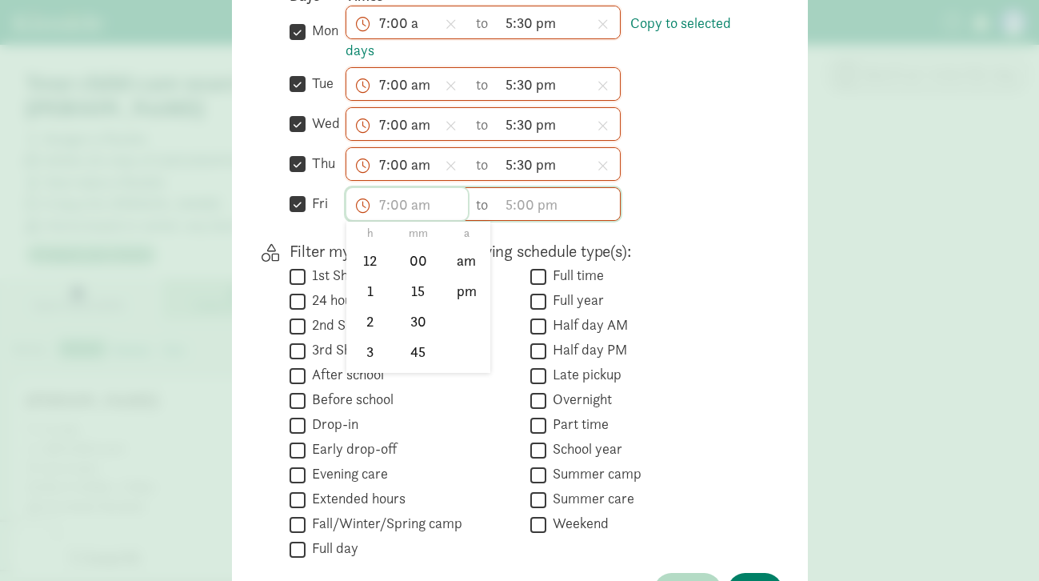
click at [412, 205] on input "text" at bounding box center [407, 204] width 122 height 32
click at [373, 338] on li "7" at bounding box center [369, 327] width 47 height 30
click at [405, 276] on li "00" at bounding box center [417, 260] width 47 height 30
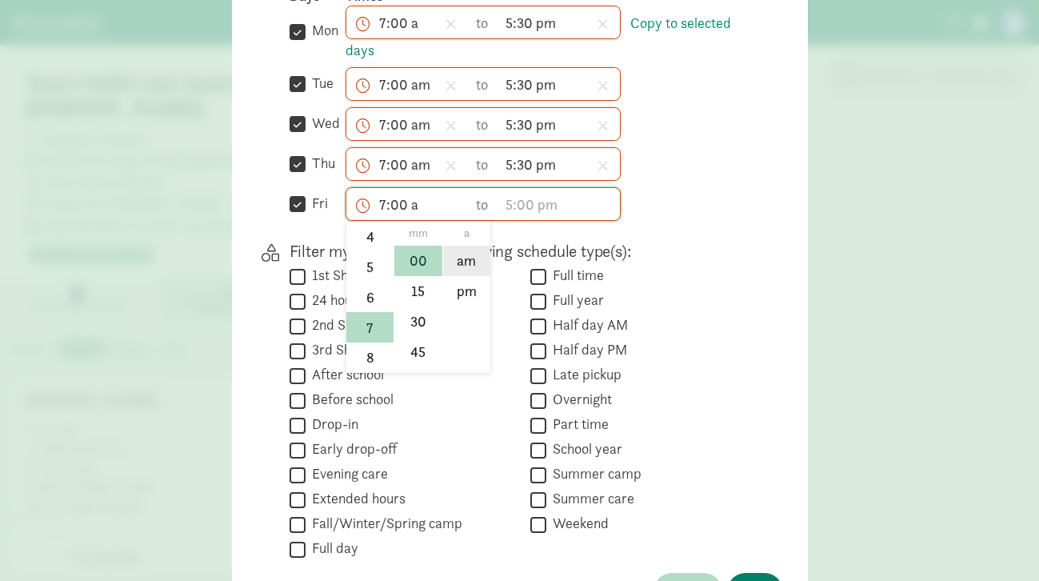
click at [447, 276] on li "am" at bounding box center [466, 260] width 47 height 30
type input "7:00 am"
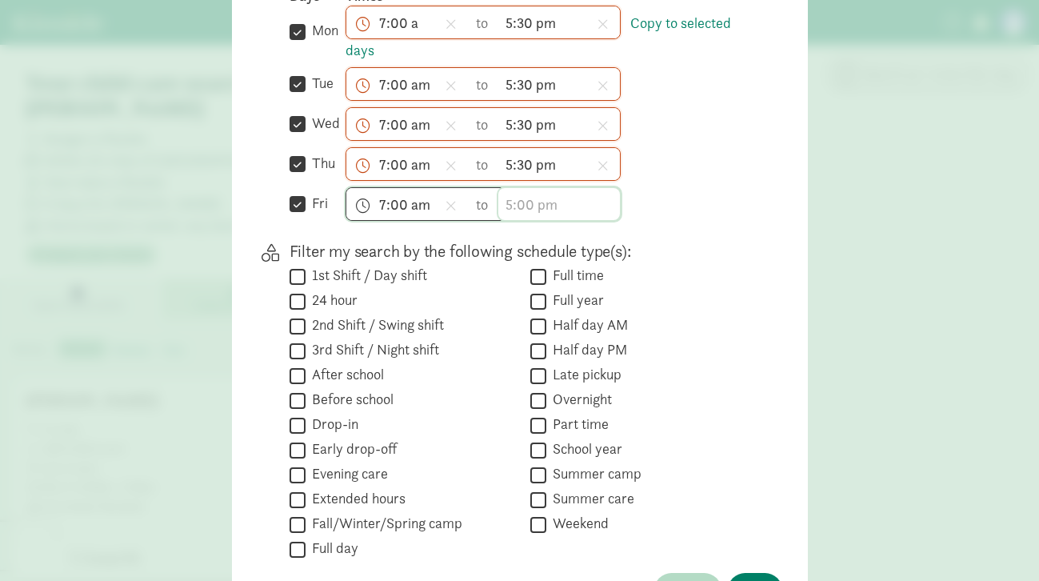
click at [521, 220] on input "text" at bounding box center [559, 204] width 122 height 32
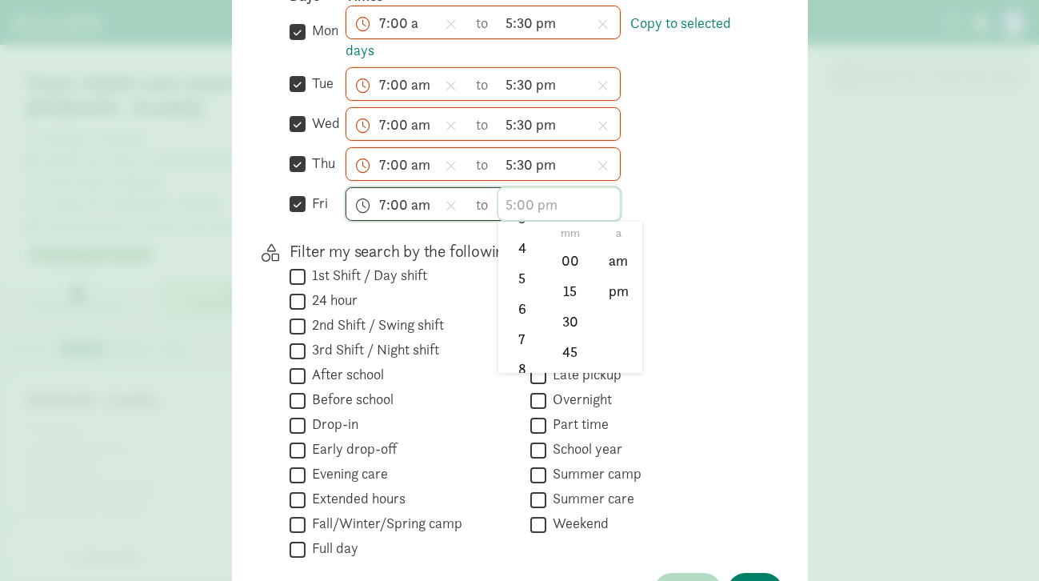
scroll to position [134, 0]
click at [516, 286] on li "5" at bounding box center [521, 277] width 47 height 30
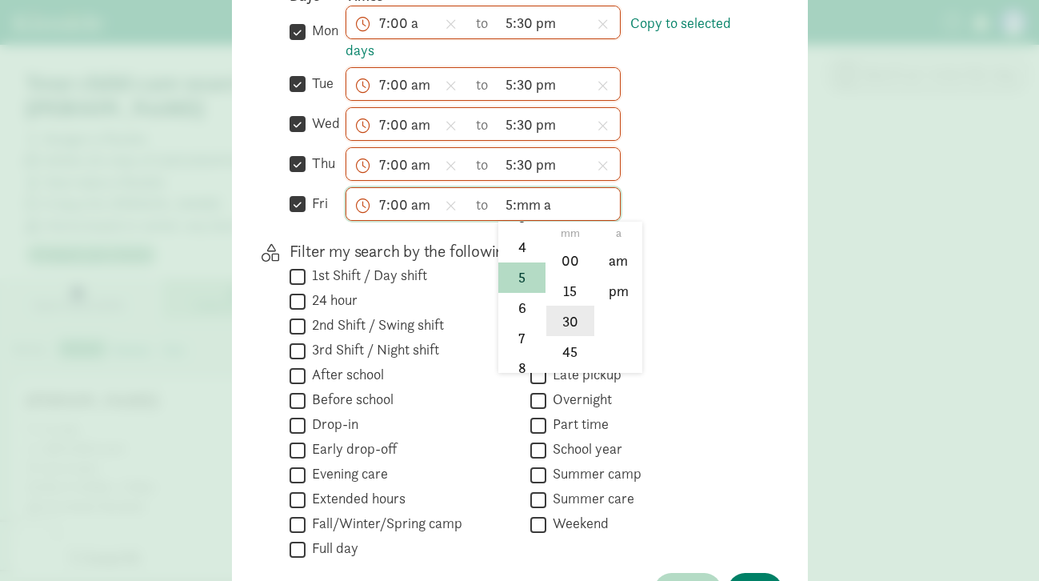
click at [569, 336] on li "30" at bounding box center [569, 320] width 47 height 30
click at [614, 304] on li "pm" at bounding box center [618, 291] width 47 height 30
type input "5:30 pm"
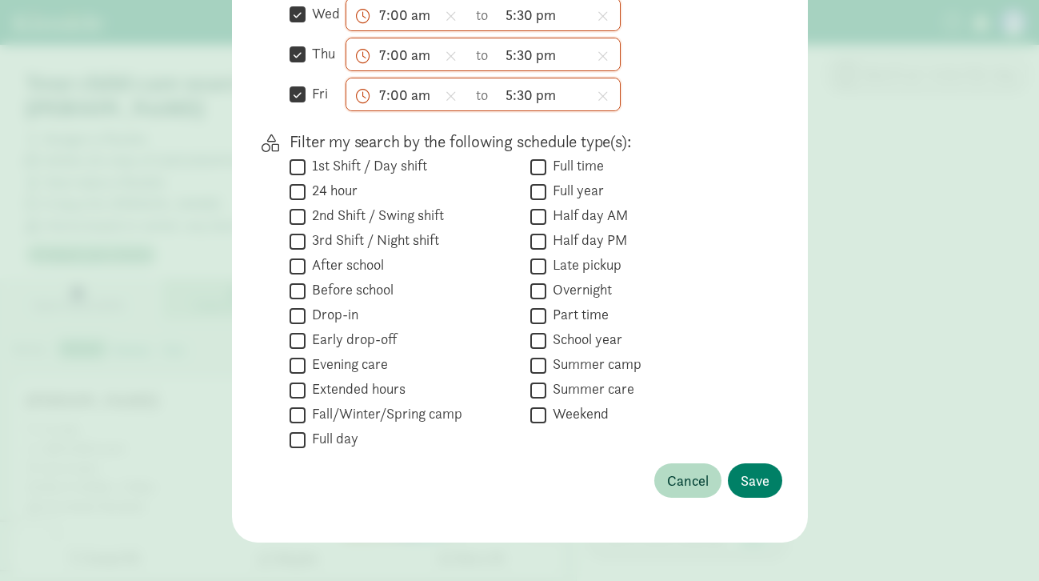
scroll to position [650, 0]
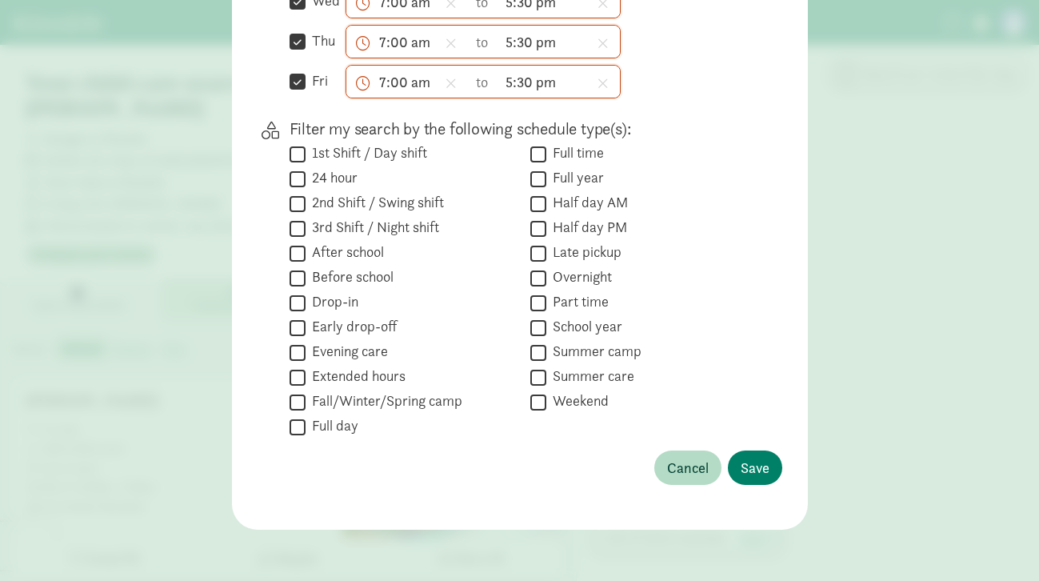
click at [541, 155] on input "Full time" at bounding box center [538, 154] width 16 height 22
checkbox input "true"
click at [757, 465] on span "Save" at bounding box center [754, 468] width 29 height 22
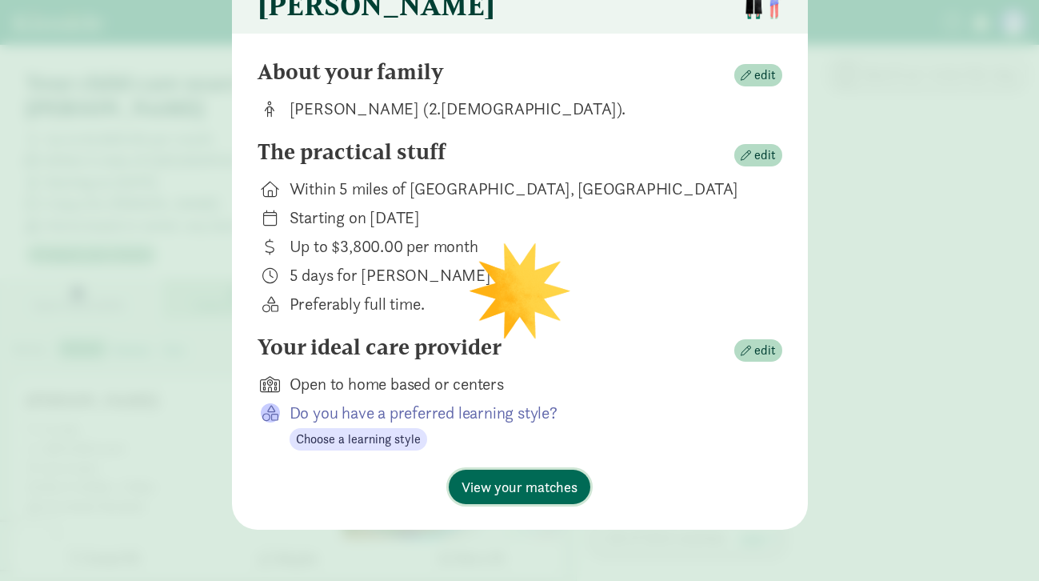
click at [500, 489] on span "View your matches" at bounding box center [519, 487] width 116 height 22
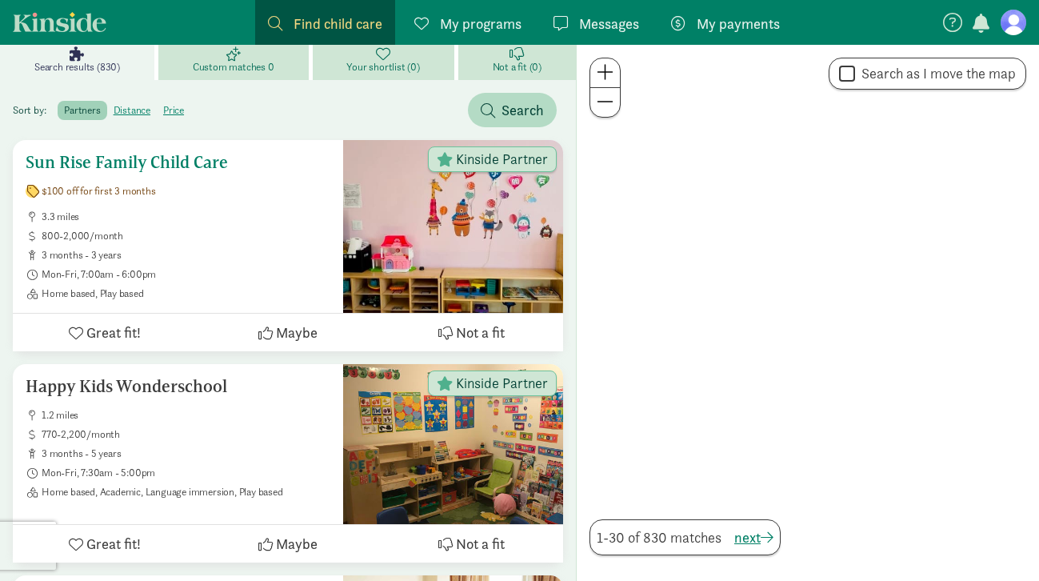
scroll to position [270, 0]
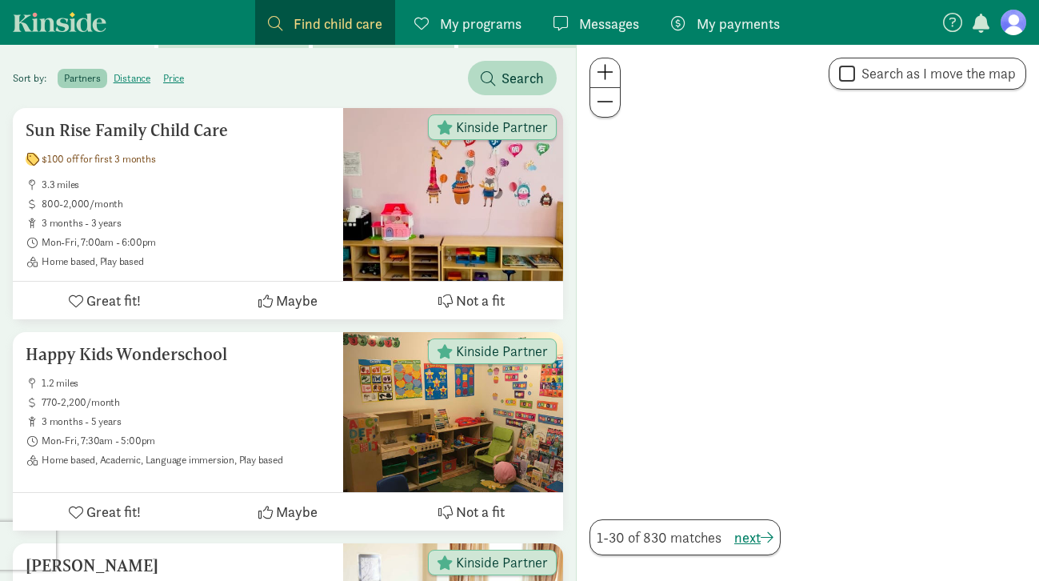
click at [612, 107] on span at bounding box center [604, 101] width 17 height 19
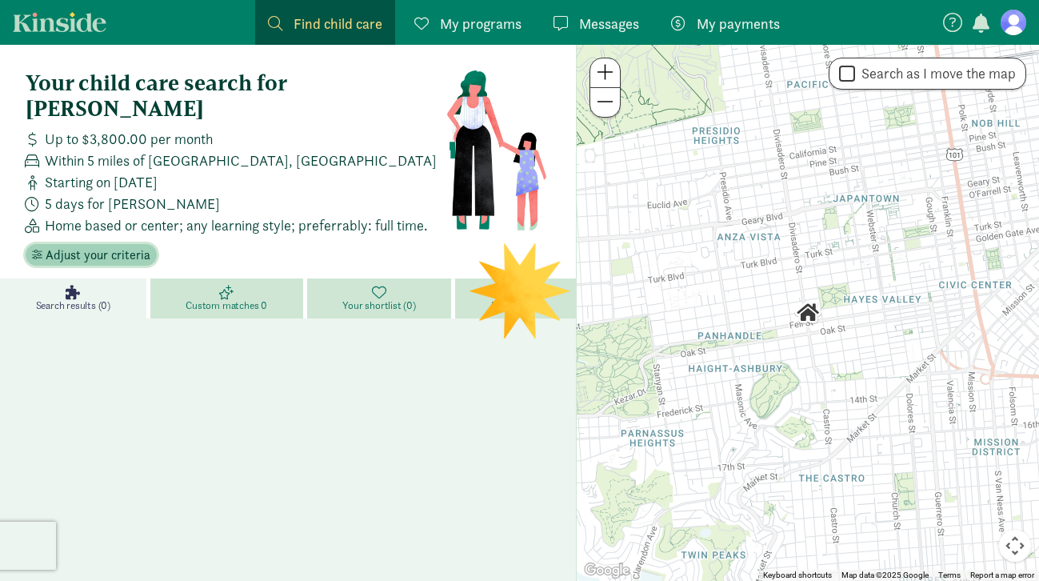
click at [118, 245] on span "Adjust your criteria" at bounding box center [98, 254] width 105 height 19
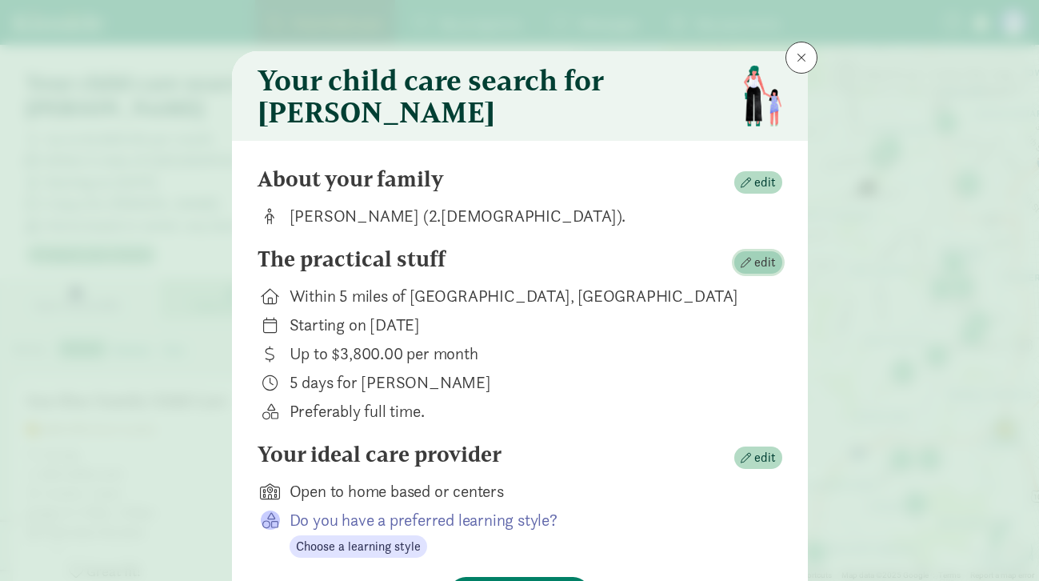
click at [759, 272] on span "edit" at bounding box center [765, 262] width 22 height 19
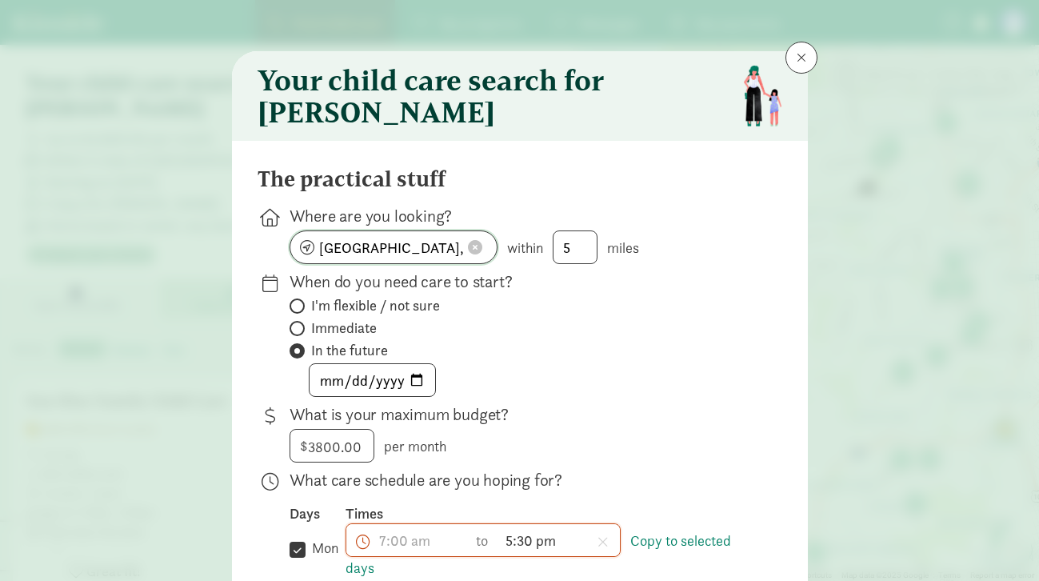
click at [392, 261] on input "San Francisco, CA" at bounding box center [393, 247] width 206 height 32
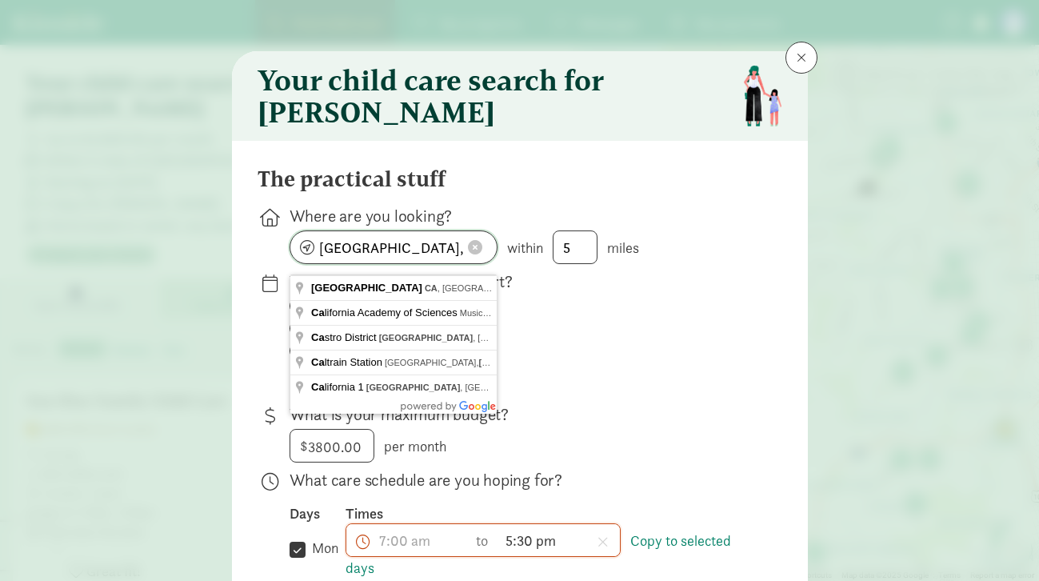
drag, startPoint x: 460, startPoint y: 258, endPoint x: 214, endPoint y: 255, distance: 245.5
click at [214, 255] on div "Your child care search for Owen The practical stuff Where are you looking? San …" at bounding box center [519, 290] width 1039 height 581
type input "s"
type input "Seattle, WA 98103, USA"
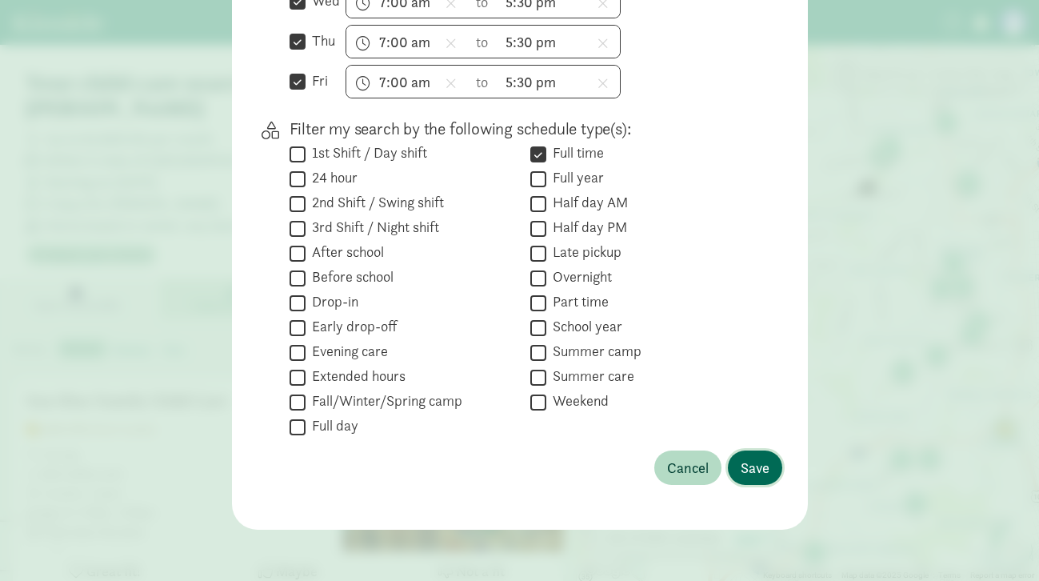
click at [740, 464] on span "Save" at bounding box center [754, 468] width 29 height 22
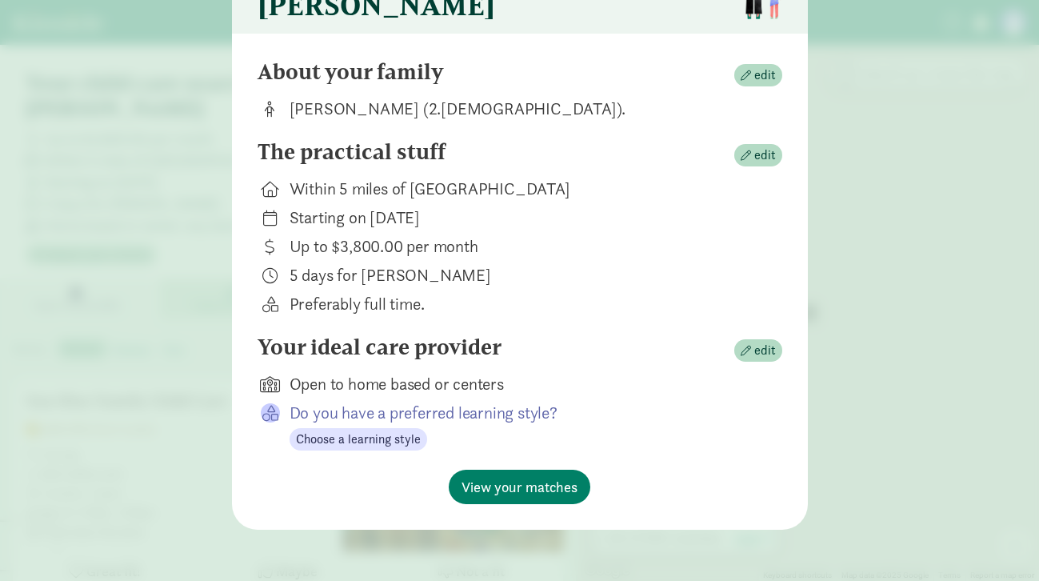
scroll to position [117, 0]
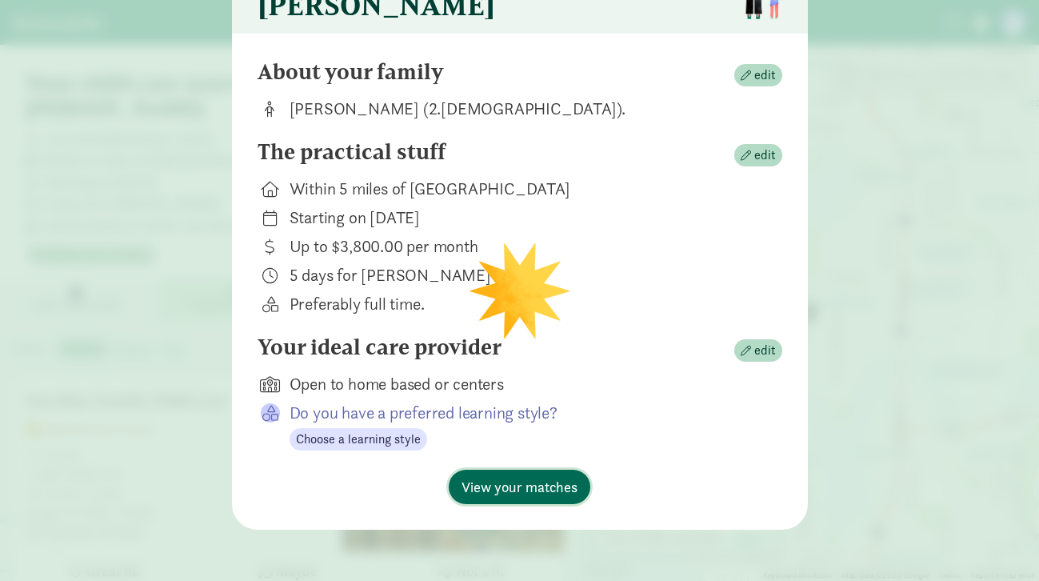
click at [535, 488] on span "View your matches" at bounding box center [519, 487] width 116 height 22
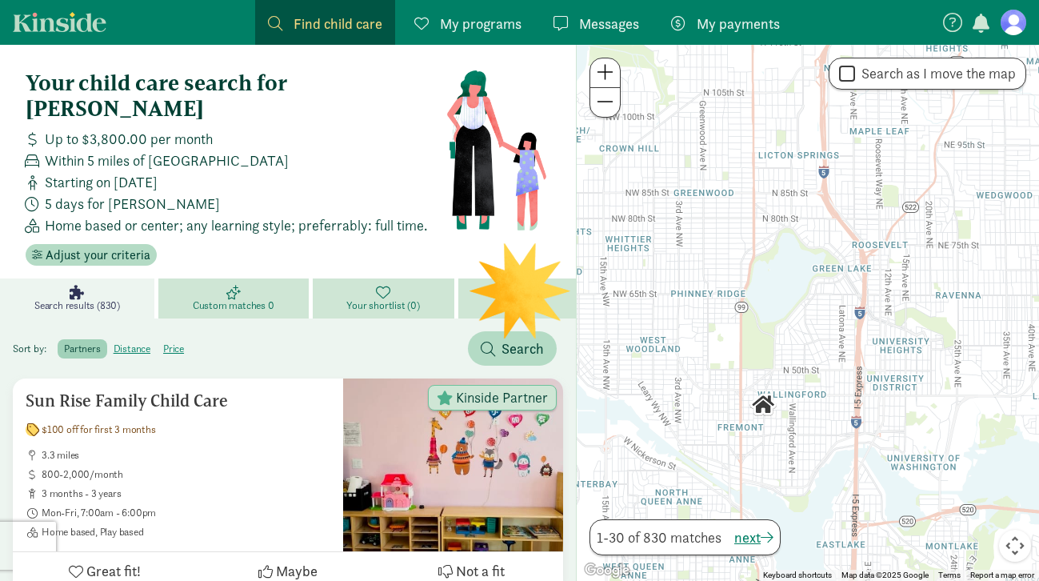
drag, startPoint x: 864, startPoint y: 225, endPoint x: 818, endPoint y: 322, distance: 106.9
click at [818, 322] on div at bounding box center [808, 313] width 462 height 536
click at [807, 158] on div at bounding box center [808, 313] width 462 height 536
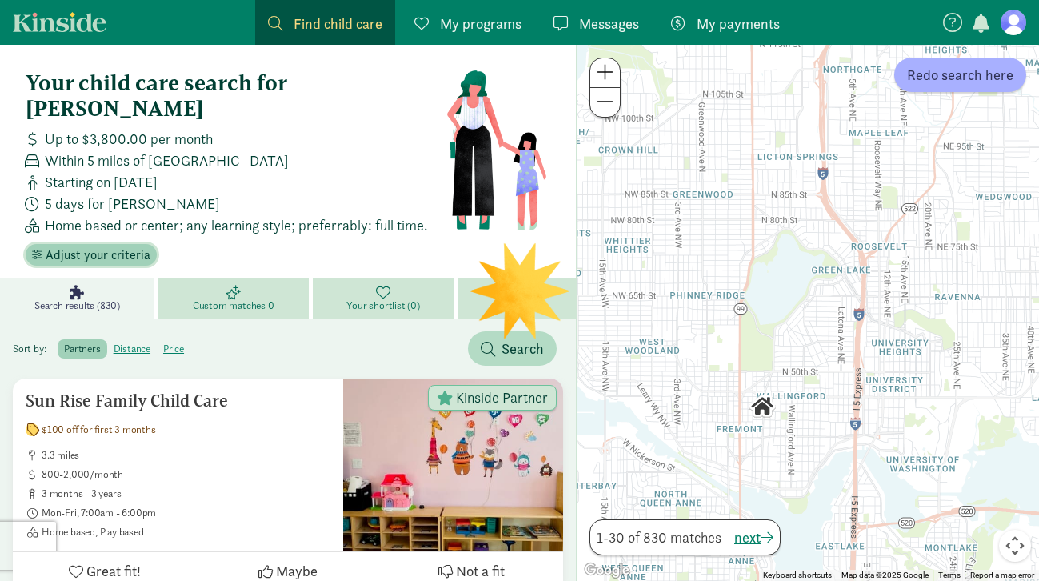
click at [72, 245] on span "Adjust your criteria" at bounding box center [98, 254] width 105 height 19
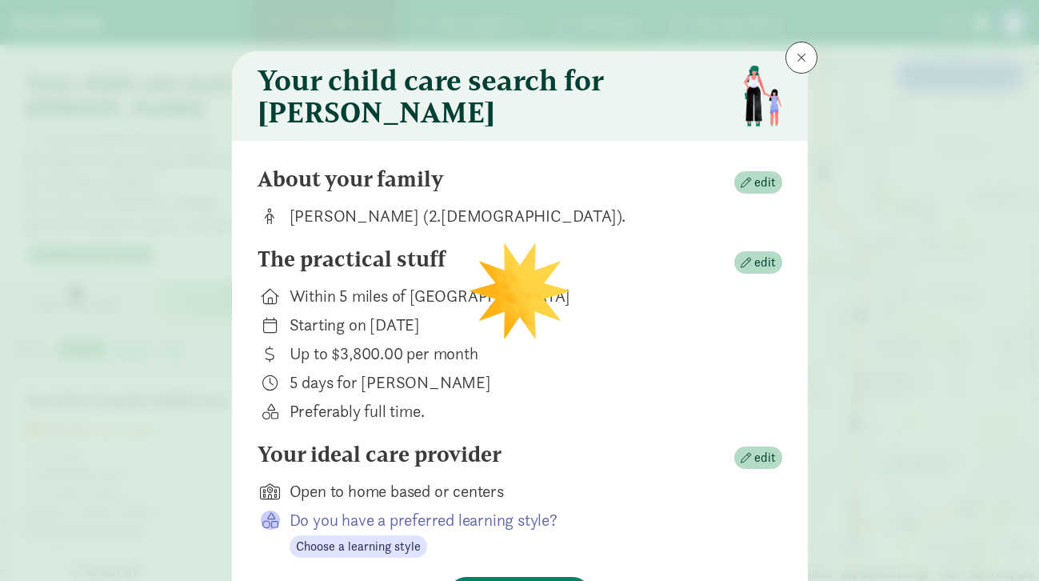
click at [781, 251] on div "About your family edit Owen Agne (2.1 months old). The practical stuff edit Wit…" at bounding box center [520, 389] width 576 height 496
click at [763, 272] on span "edit" at bounding box center [765, 262] width 22 height 19
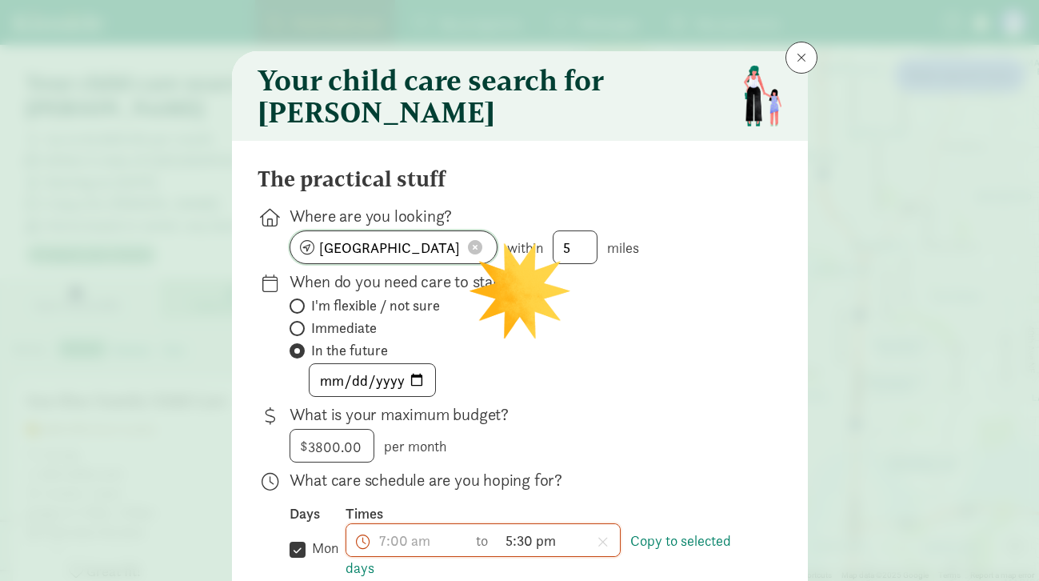
click at [405, 257] on input "Seattle, WA 98103" at bounding box center [393, 247] width 206 height 32
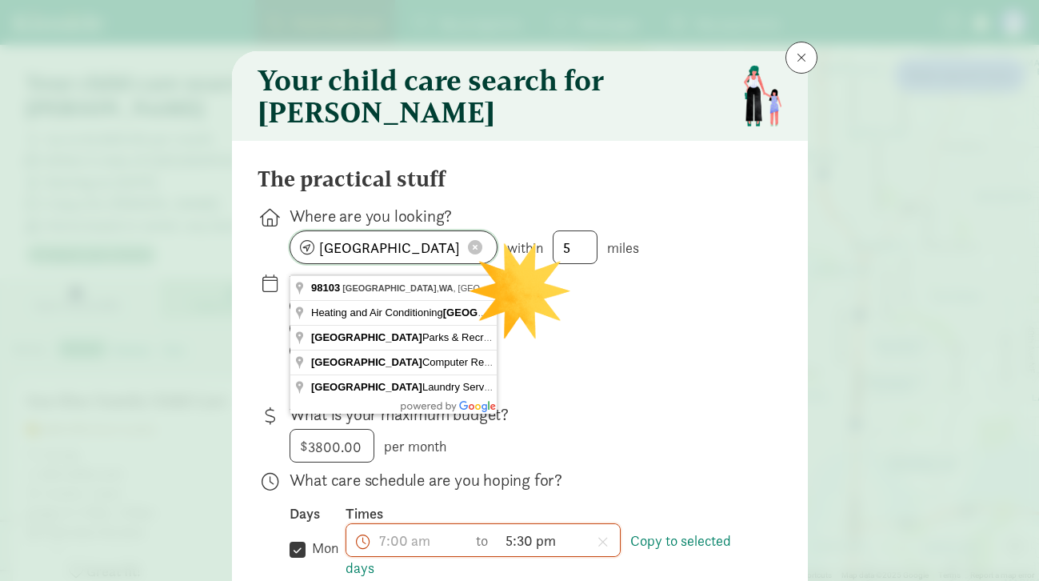
click at [434, 259] on input "Seattle, WA 98103" at bounding box center [393, 247] width 206 height 32
drag, startPoint x: 406, startPoint y: 260, endPoint x: 193, endPoint y: 259, distance: 213.5
click at [193, 259] on div "Your child care search for Owen The practical stuff Where are you looking? Seat…" at bounding box center [519, 290] width 1039 height 581
type input "licton springs"
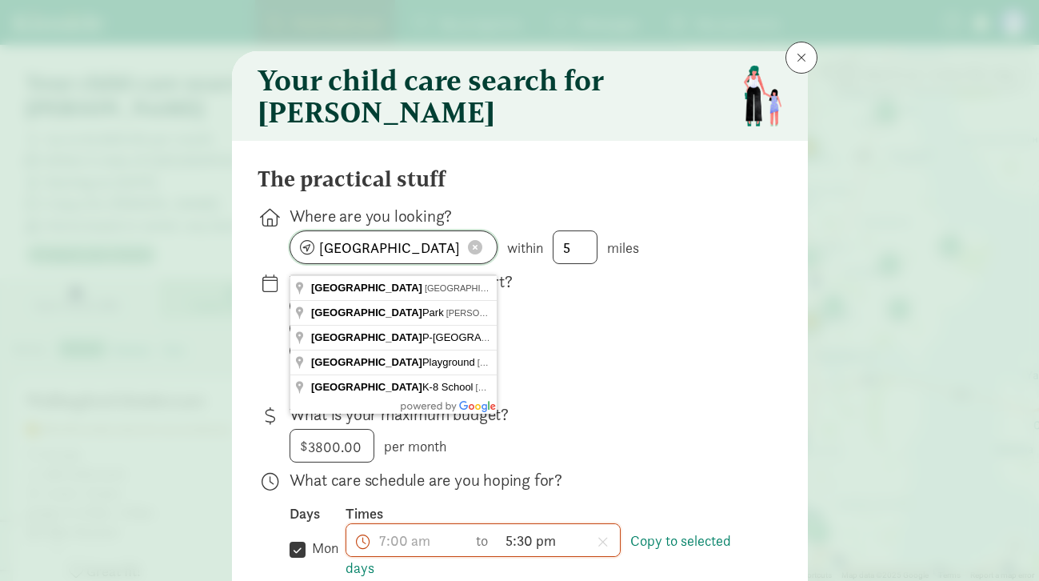
click at [476, 254] on span at bounding box center [475, 247] width 14 height 14
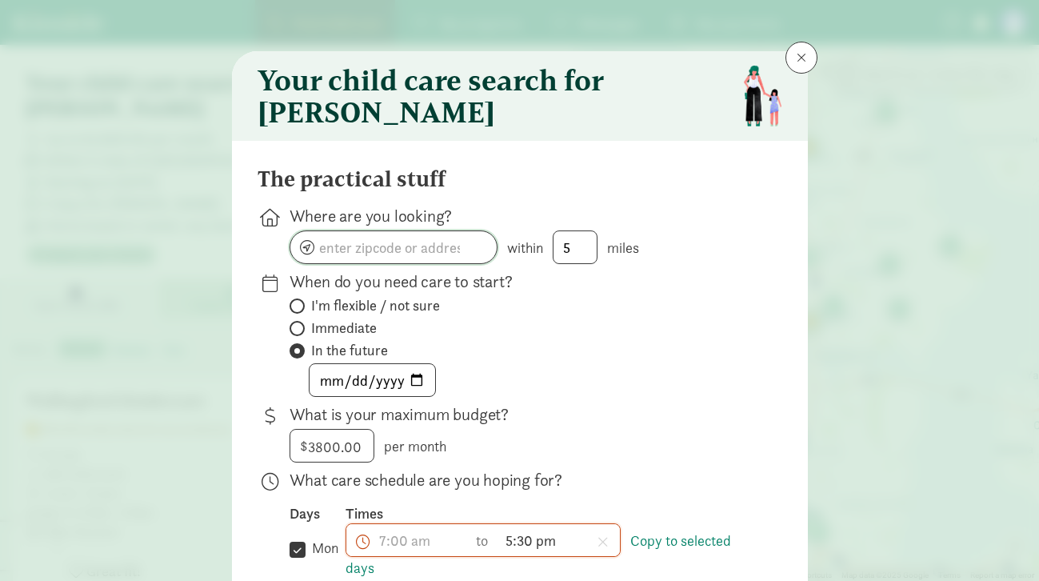
click at [432, 250] on input at bounding box center [393, 247] width 206 height 32
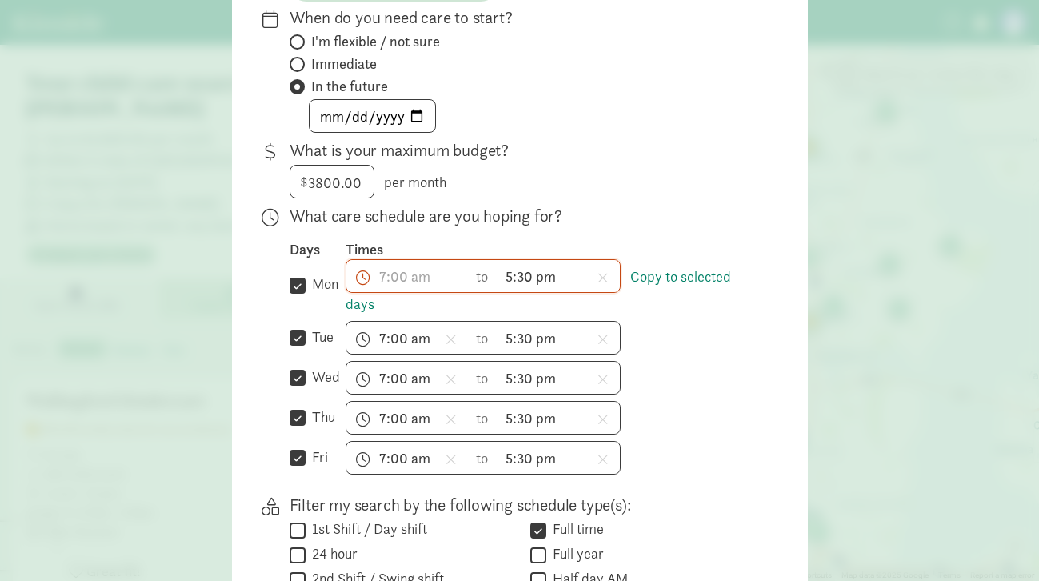
scroll to position [650, 0]
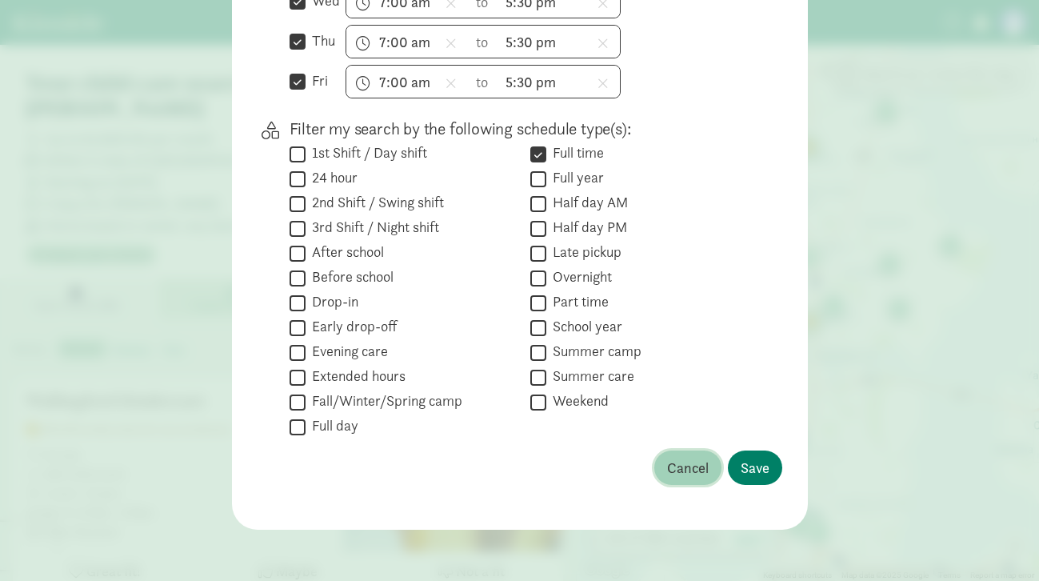
click at [670, 477] on span "Cancel" at bounding box center [688, 468] width 42 height 22
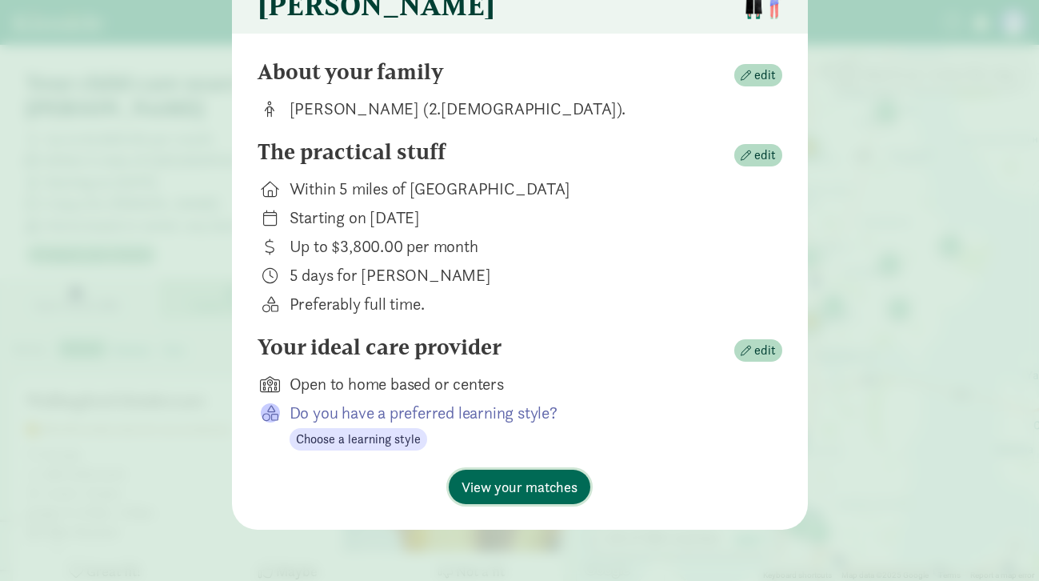
click at [545, 487] on span "View your matches" at bounding box center [519, 487] width 116 height 22
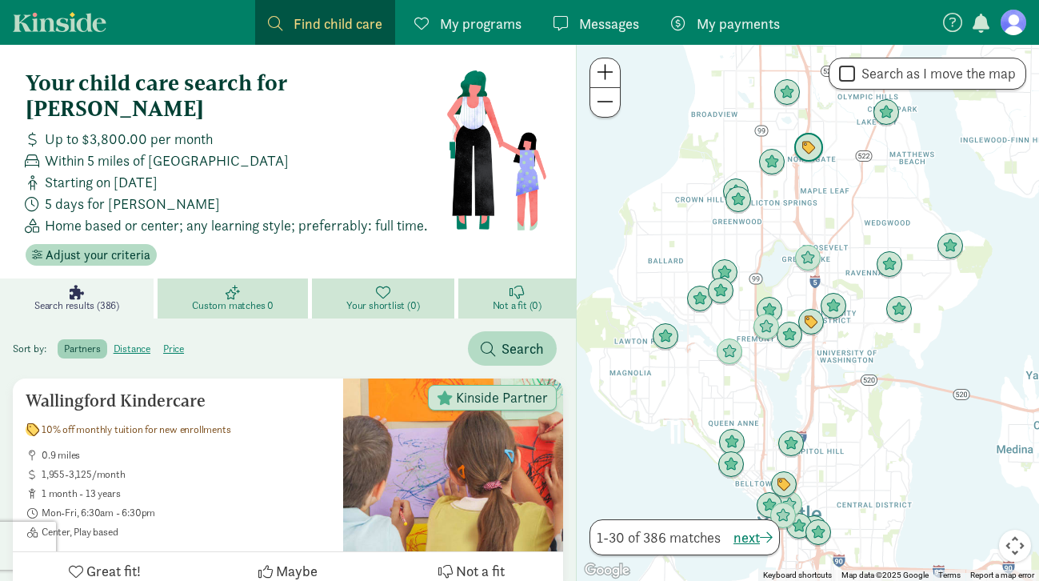
click at [813, 154] on img "Click to see details" at bounding box center [808, 148] width 30 height 30
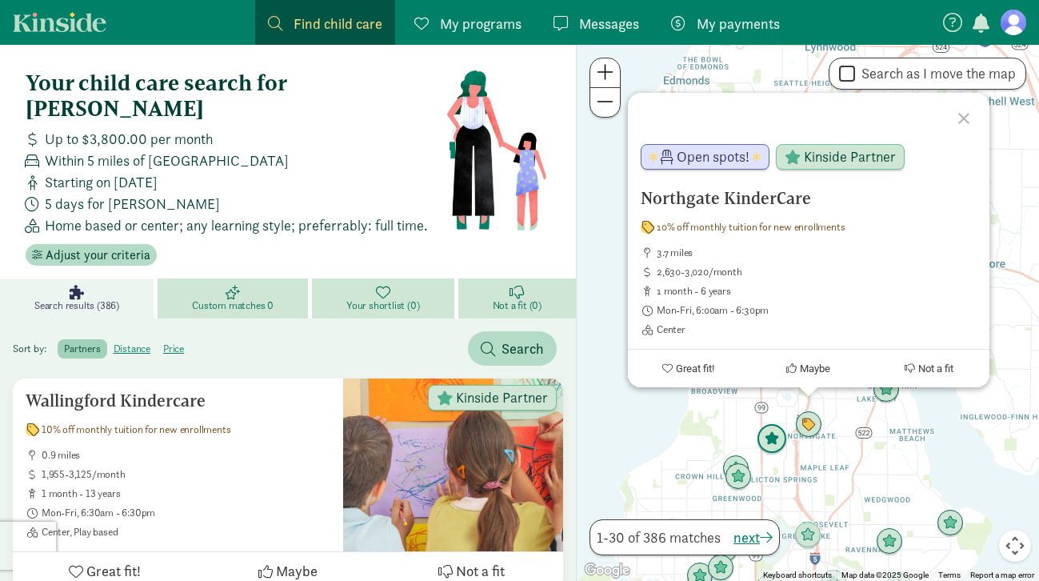
click at [776, 445] on img "Click to see details" at bounding box center [771, 439] width 30 height 30
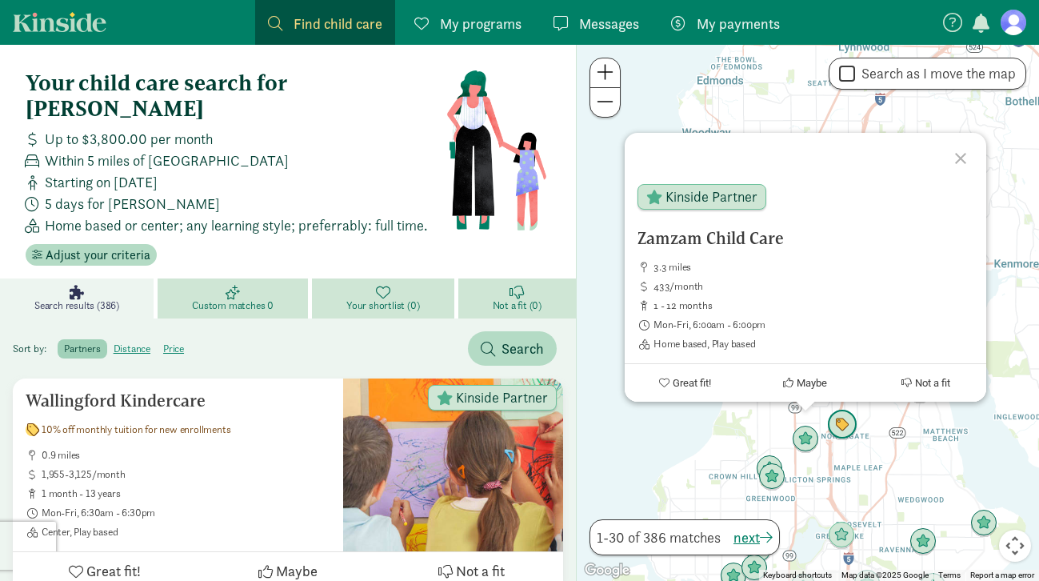
click at [847, 422] on img "Click to see details" at bounding box center [842, 424] width 30 height 30
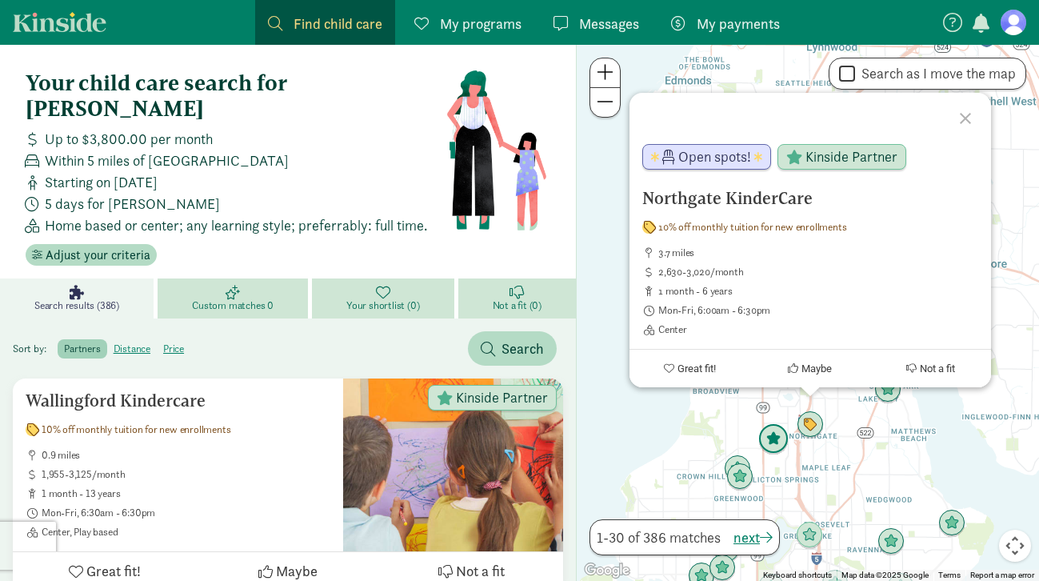
click at [776, 443] on img "Click to see details" at bounding box center [773, 439] width 30 height 30
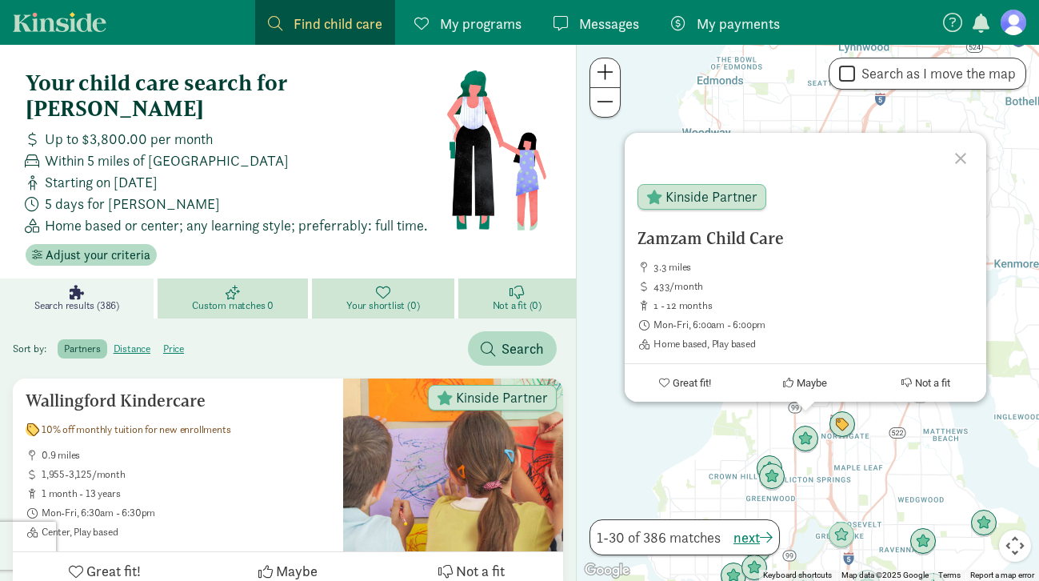
click at [743, 436] on div "To navigate, press the arrow keys. Zamzam Child Care 3.3 miles 433/month 1 - 12…" at bounding box center [808, 313] width 462 height 536
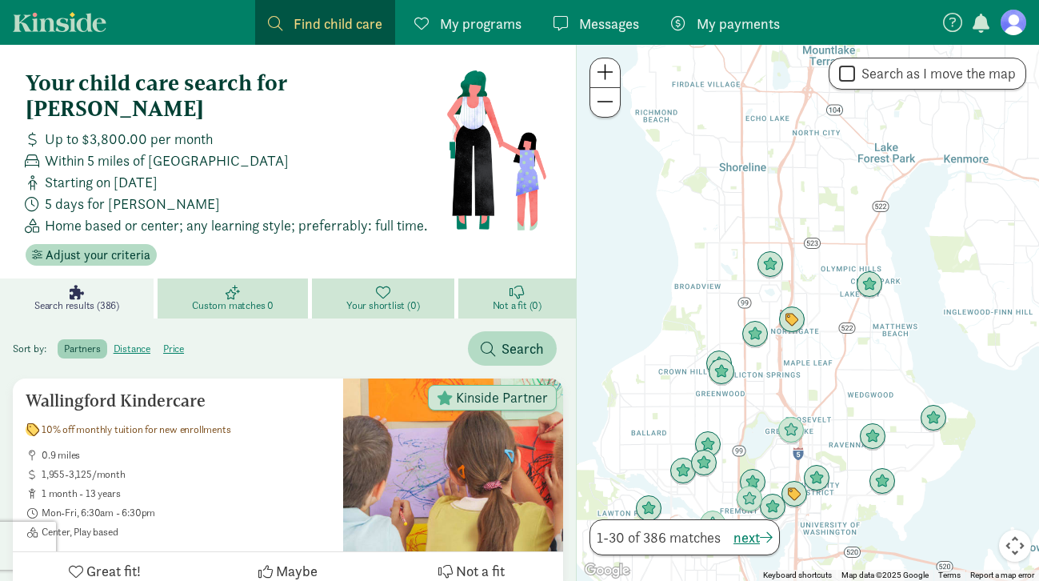
drag, startPoint x: 831, startPoint y: 490, endPoint x: 764, endPoint y: 333, distance: 170.5
click at [764, 333] on div at bounding box center [808, 313] width 462 height 536
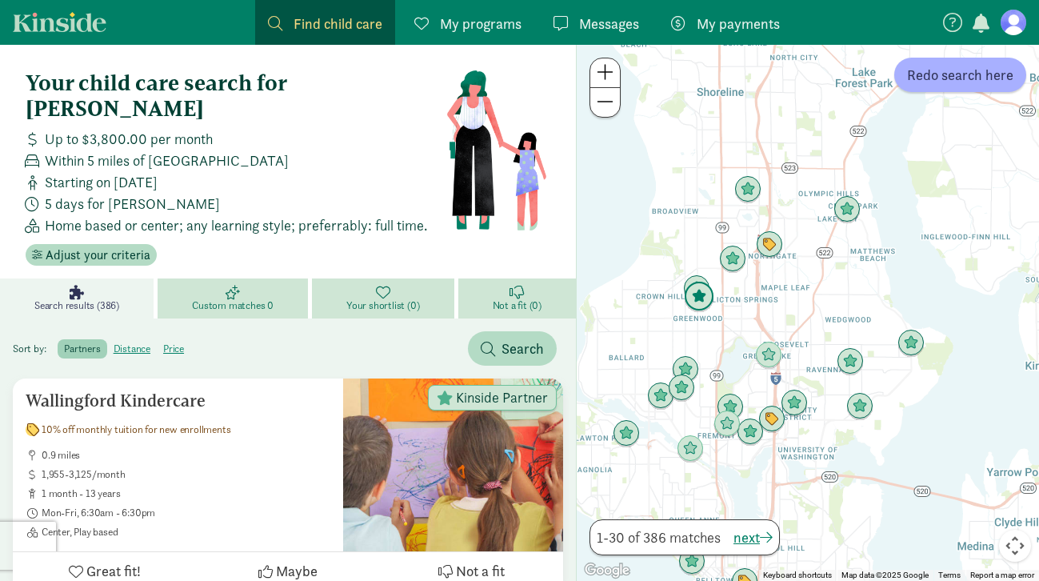
click at [696, 303] on img "Click to see details" at bounding box center [699, 296] width 30 height 30
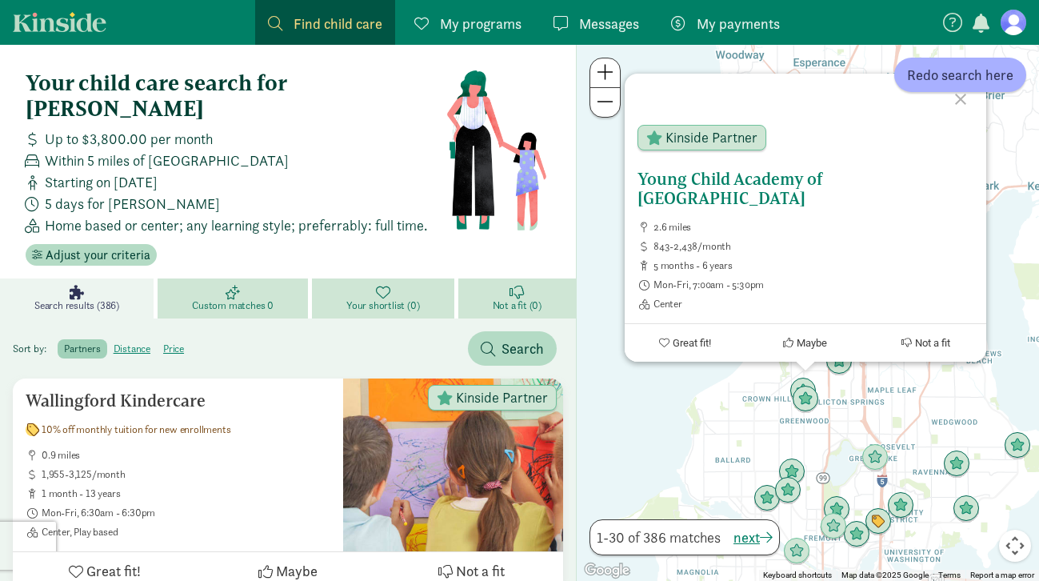
click at [681, 335] on button "Great fit!" at bounding box center [684, 343] width 121 height 38
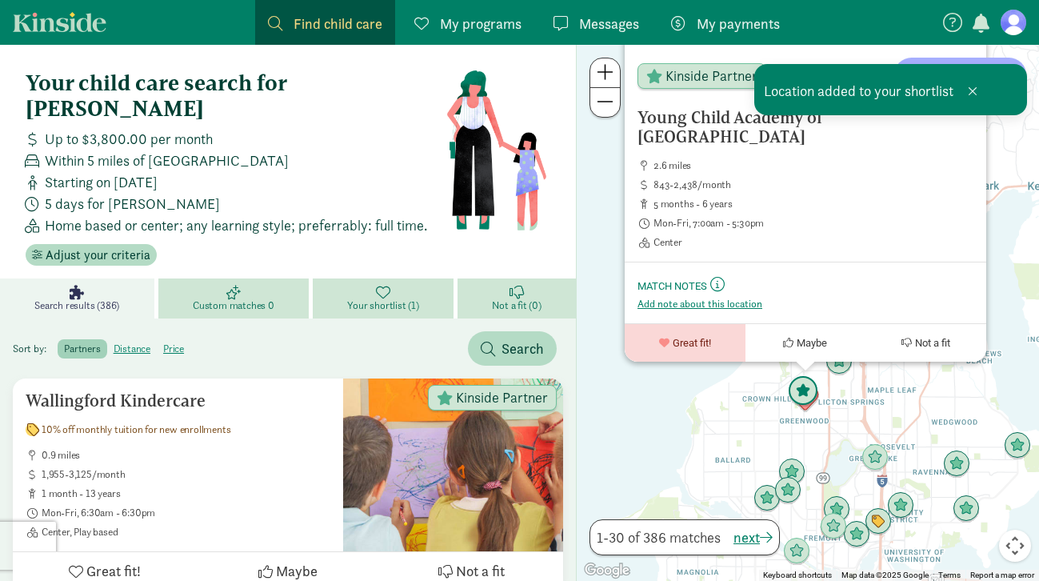
click at [804, 377] on img "Click to see details" at bounding box center [803, 391] width 30 height 30
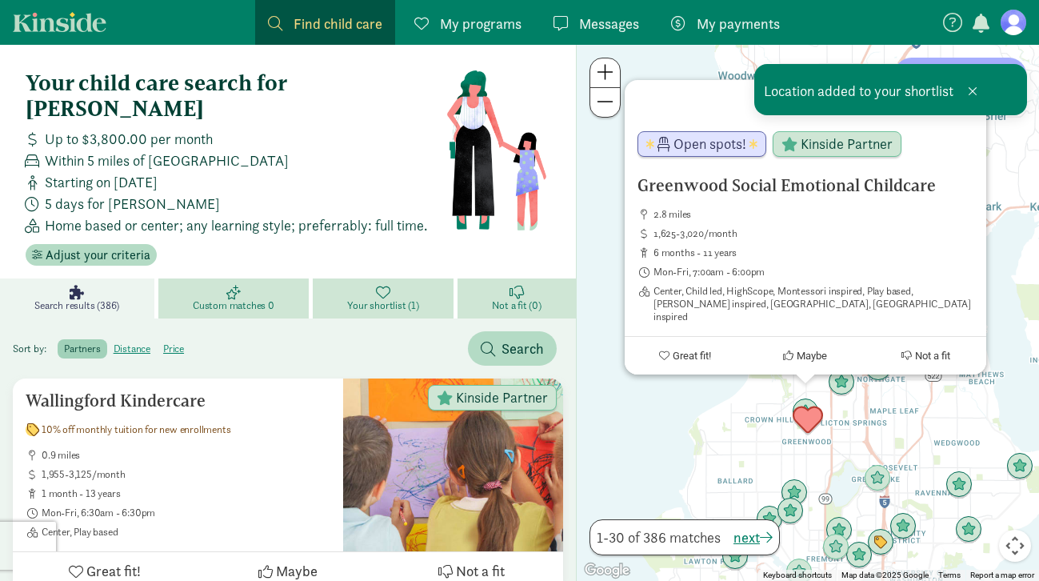
click at [811, 428] on img "Click to see details" at bounding box center [807, 420] width 30 height 30
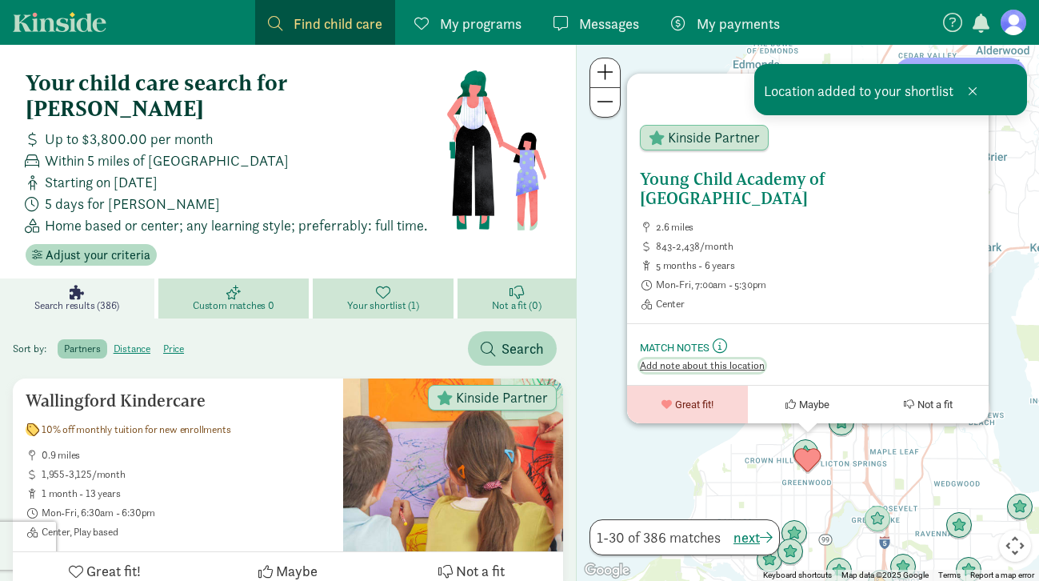
click at [673, 364] on span "Add note about this location" at bounding box center [702, 365] width 125 height 13
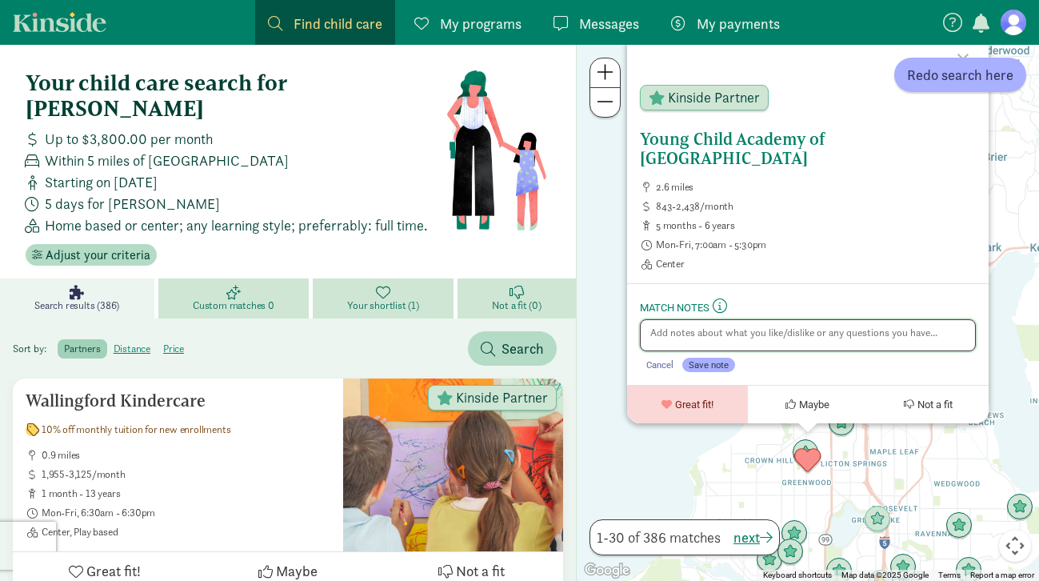
click at [760, 337] on textarea at bounding box center [808, 335] width 336 height 32
type textarea "on waitlist"
click at [712, 365] on span "Save note" at bounding box center [708, 364] width 40 height 11
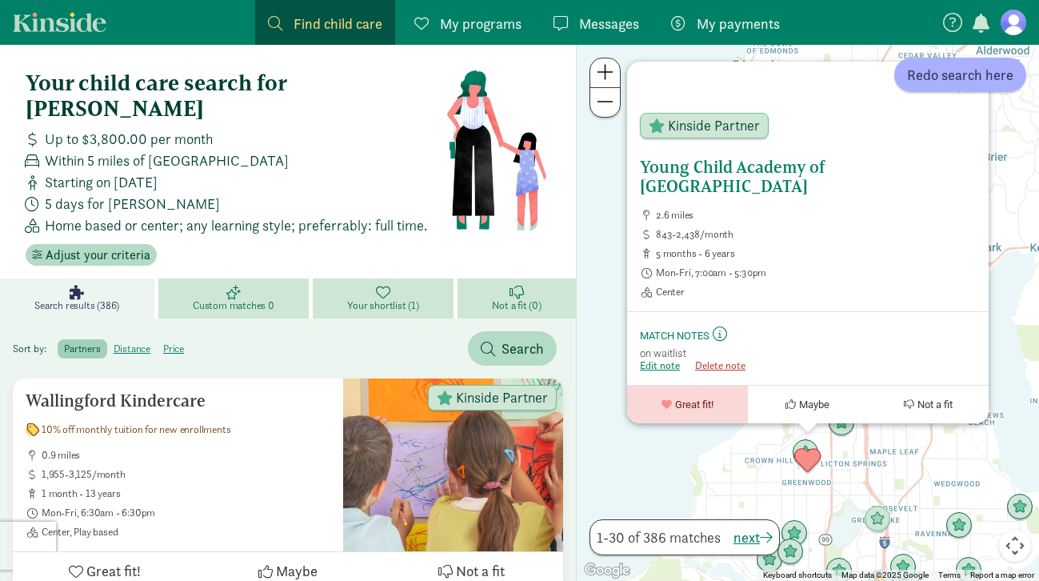
click at [727, 472] on div "Young Child Academy of Seattle 2.6 miles 843-2,438/month 5 months - 6 years Mon…" at bounding box center [808, 313] width 462 height 536
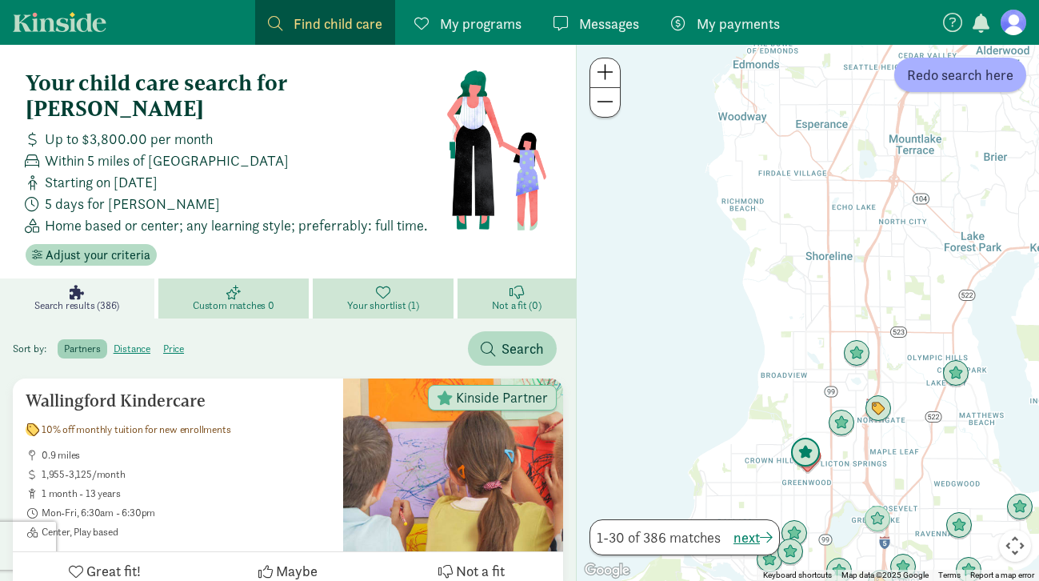
click at [805, 449] on img "Click to see details" at bounding box center [805, 452] width 30 height 30
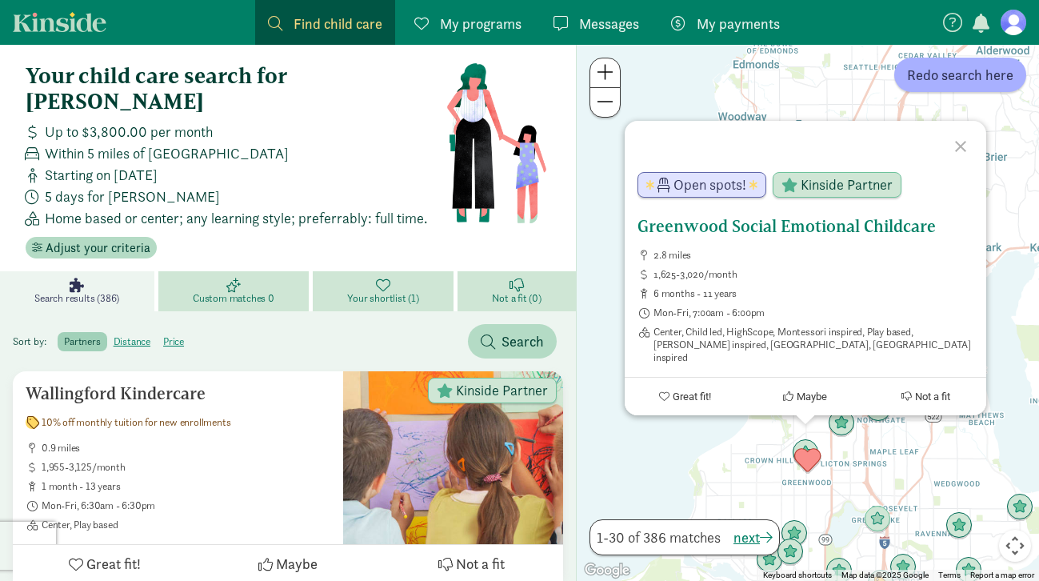
scroll to position [4, 0]
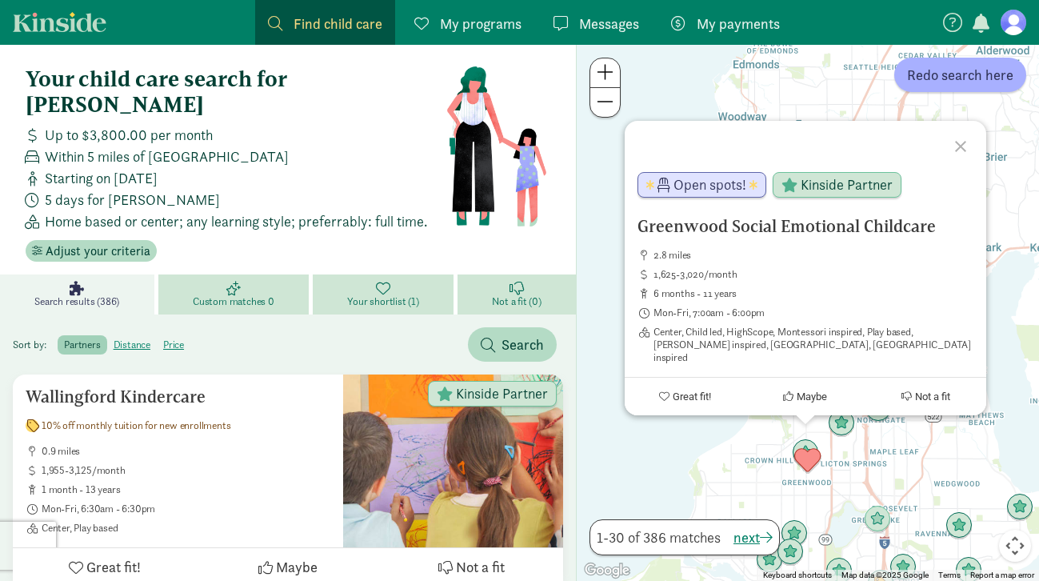
click at [724, 436] on div "To navigate, press the arrow keys. Greenwood Social Emotional Childcare 2.8 mil…" at bounding box center [808, 313] width 462 height 536
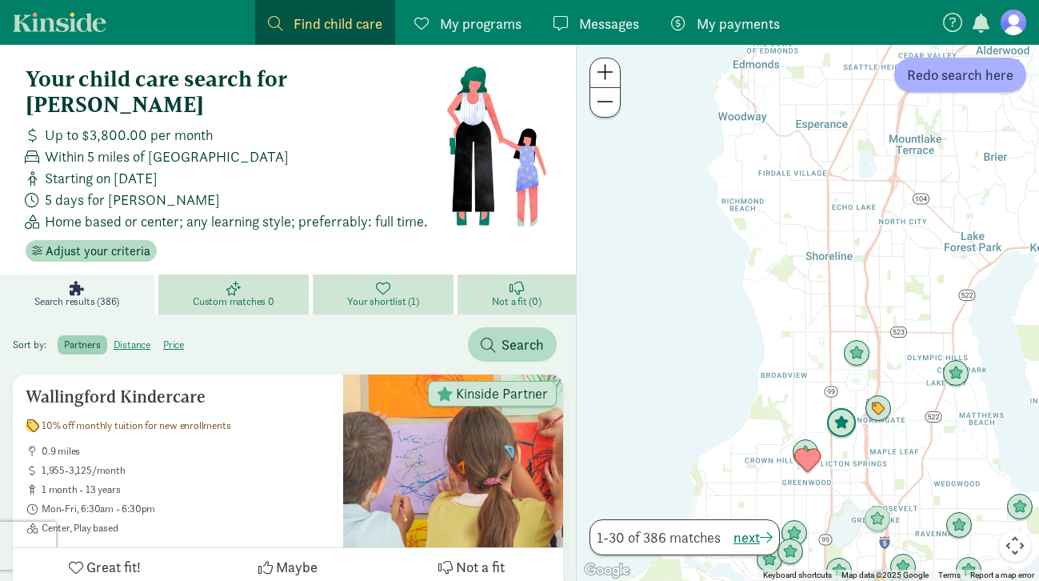
click at [839, 422] on img "Click to see details" at bounding box center [841, 423] width 30 height 30
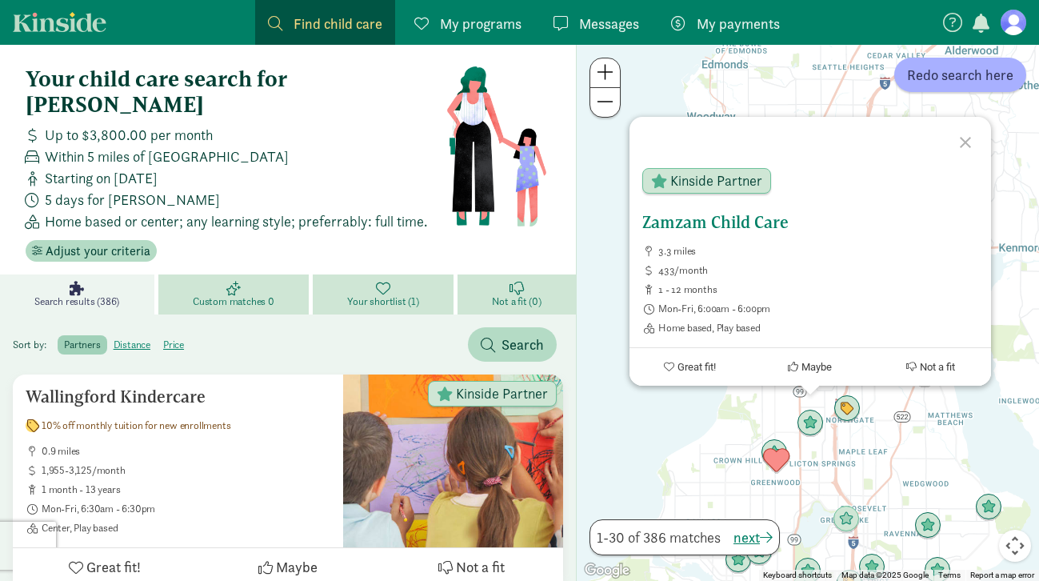
click at [664, 222] on h5 "Zamzam Child Care" at bounding box center [810, 222] width 336 height 19
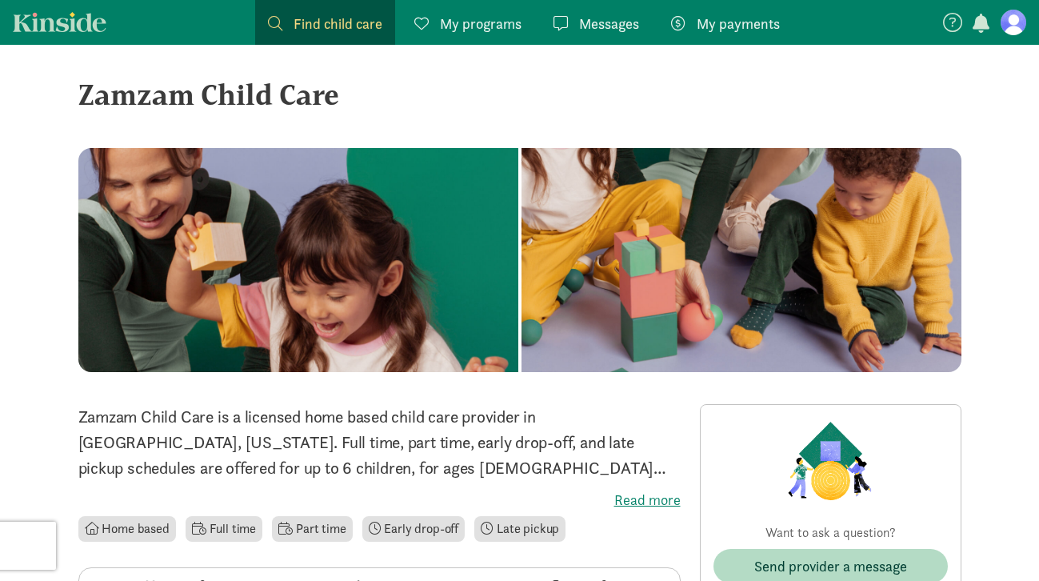
scroll to position [12, 0]
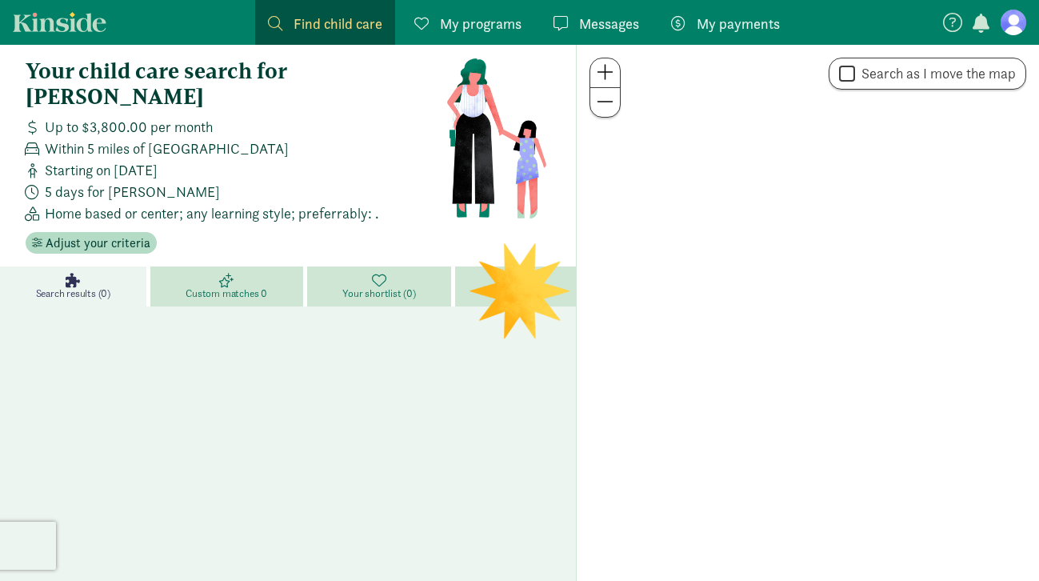
scroll to position [4, 0]
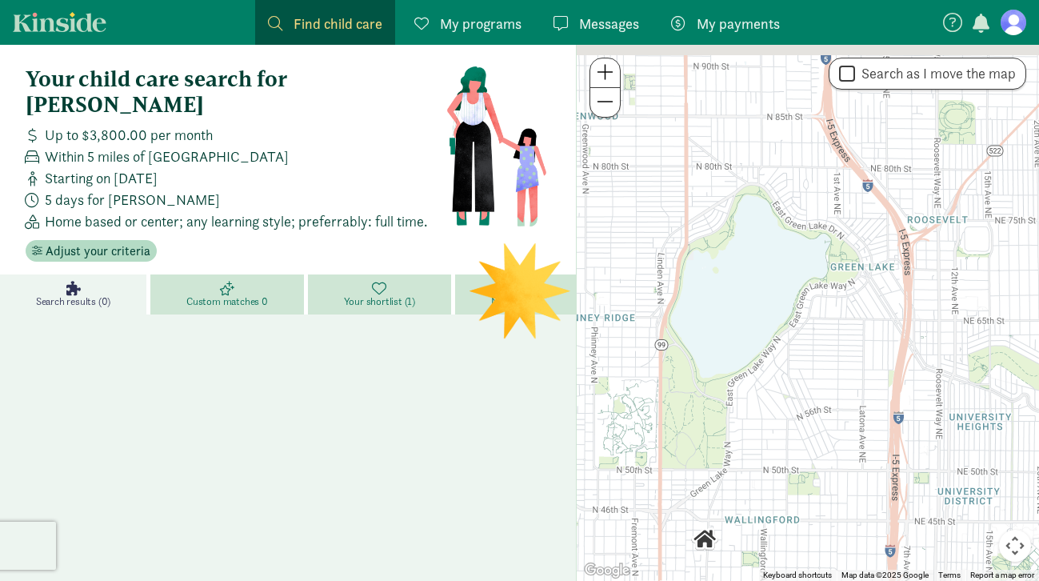
drag, startPoint x: 853, startPoint y: 200, endPoint x: 712, endPoint y: 496, distance: 328.0
click at [712, 496] on div at bounding box center [808, 313] width 462 height 536
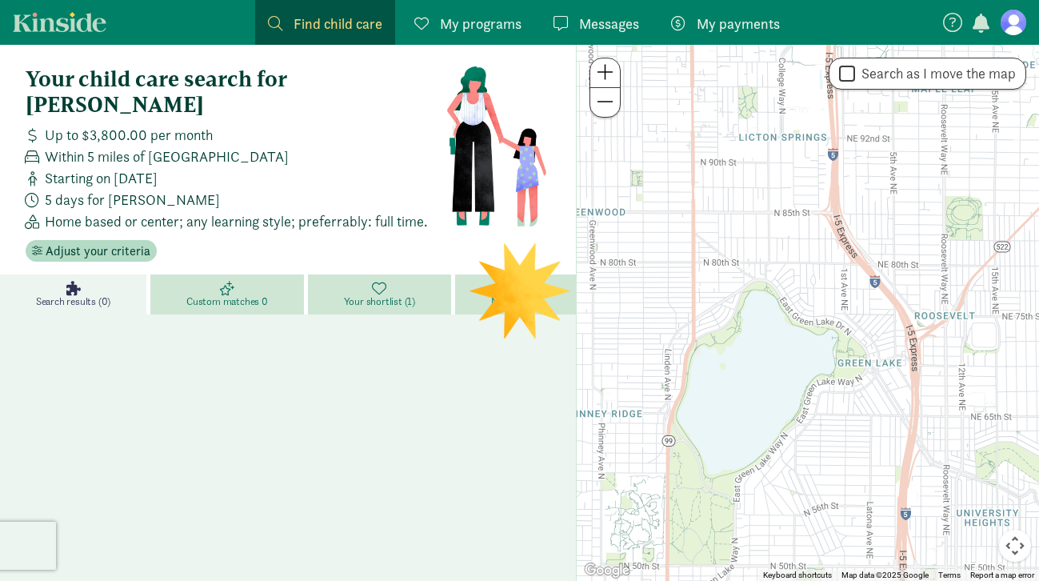
drag, startPoint x: 749, startPoint y: 214, endPoint x: 805, endPoint y: 245, distance: 64.1
click at [805, 245] on div at bounding box center [808, 313] width 462 height 536
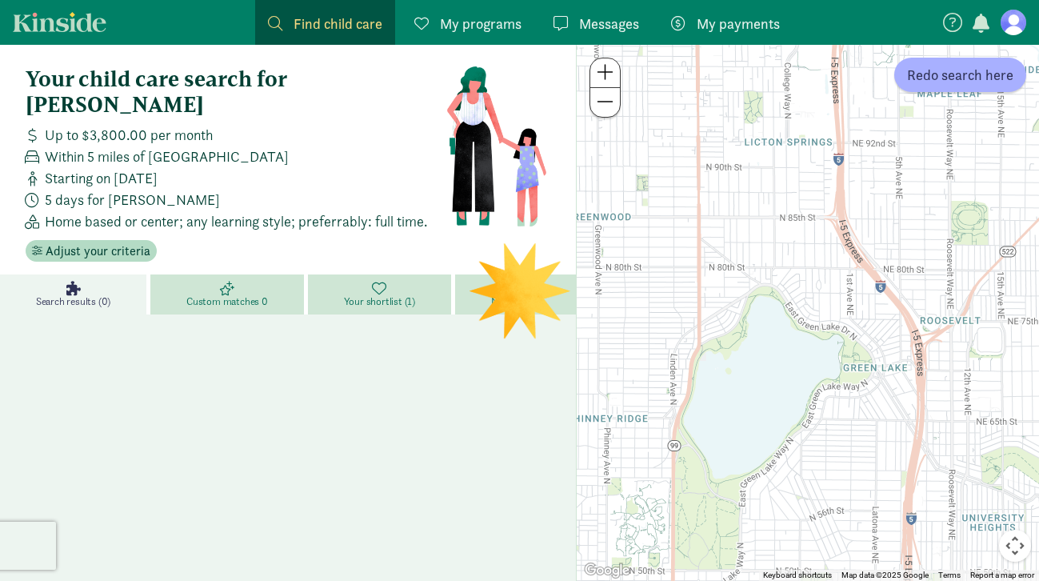
click at [607, 110] on span at bounding box center [604, 101] width 17 height 19
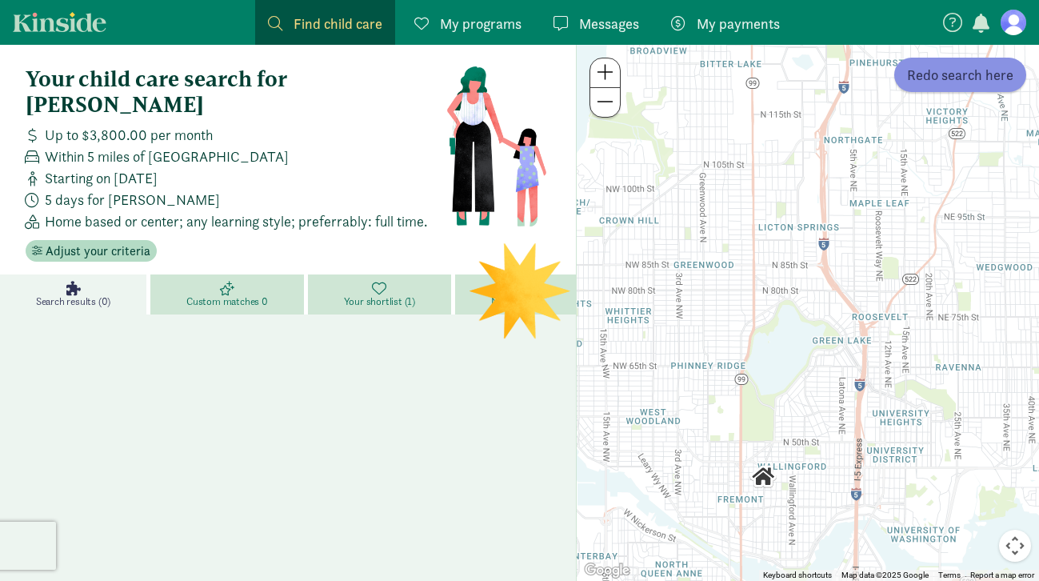
click at [939, 86] on button "Redo search here" at bounding box center [960, 75] width 132 height 34
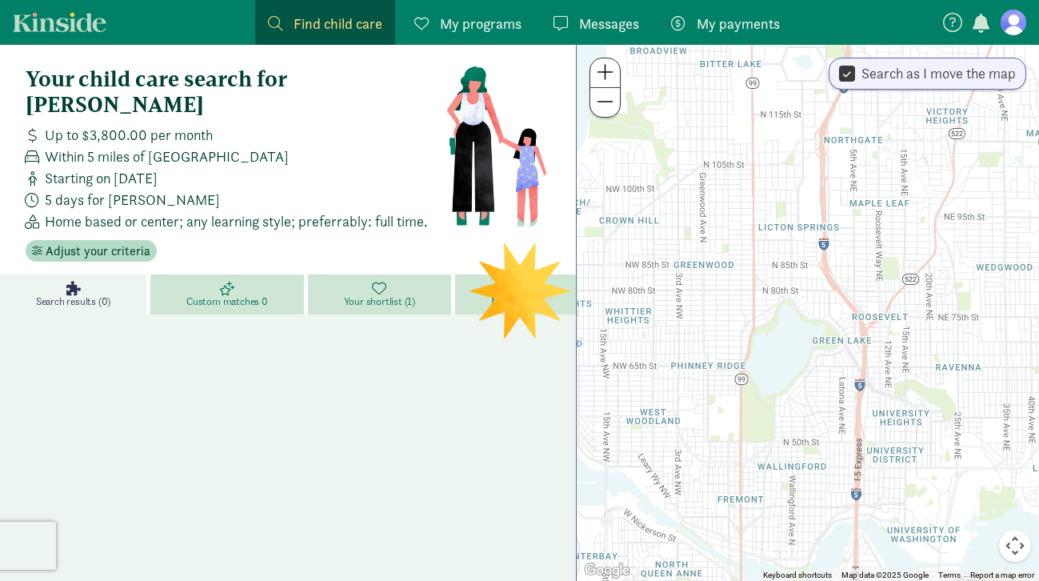
scroll to position [0, 0]
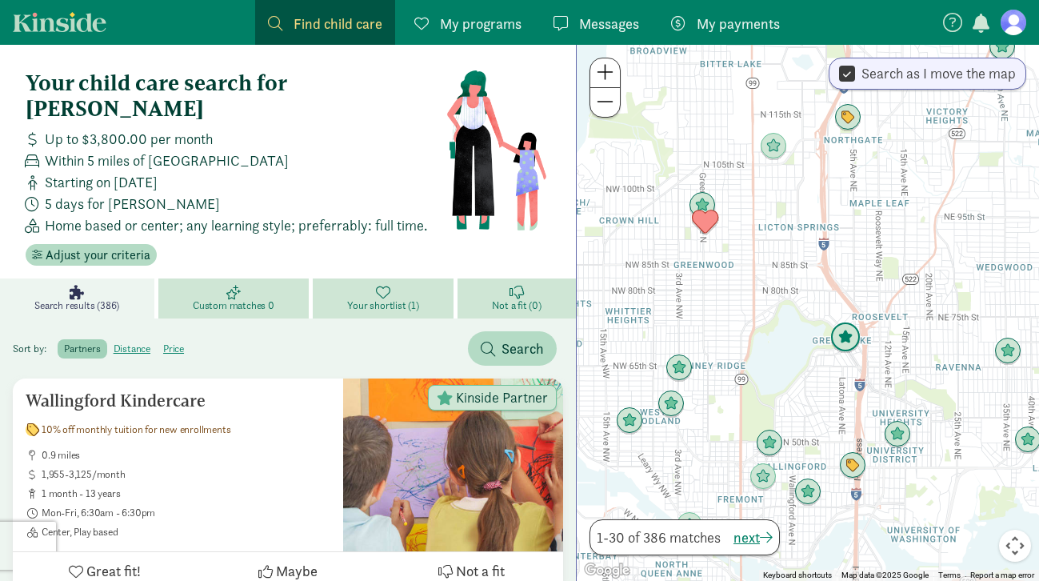
click at [843, 342] on img "Click to see details" at bounding box center [845, 337] width 30 height 30
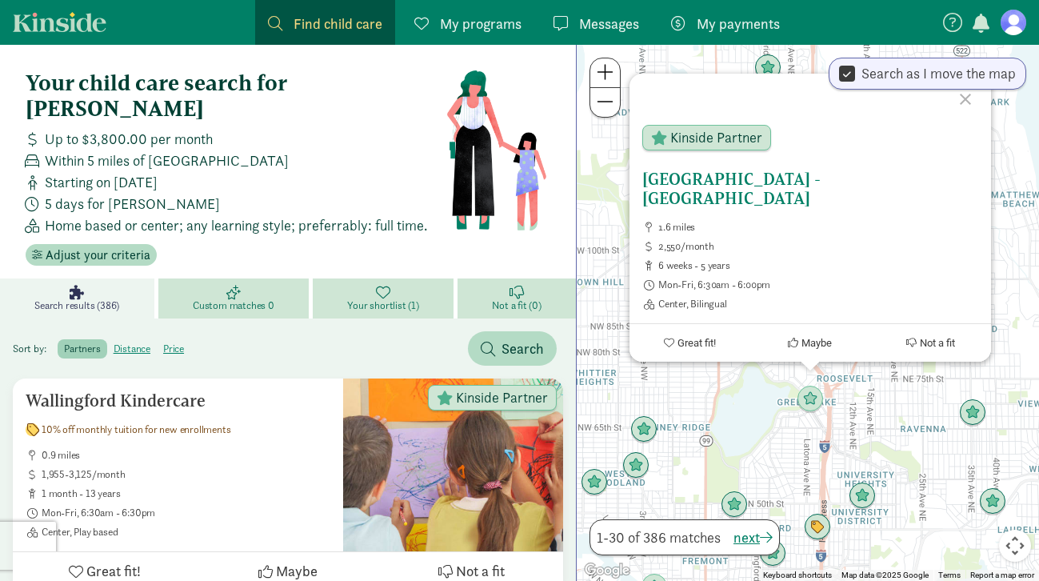
click at [713, 342] on span "Great fit!" at bounding box center [696, 343] width 38 height 12
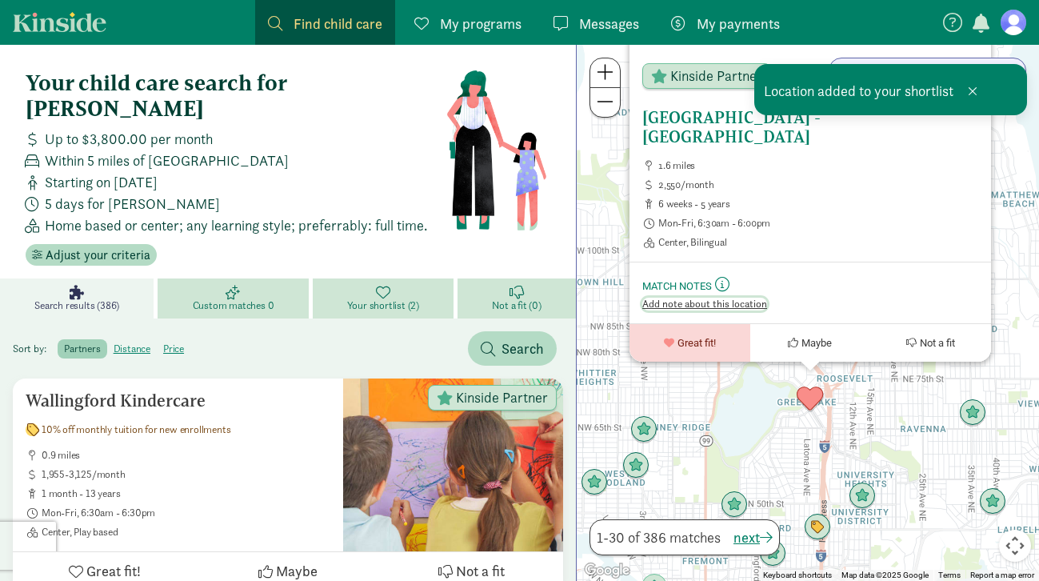
click at [710, 302] on span "Add note about this location" at bounding box center [704, 303] width 125 height 13
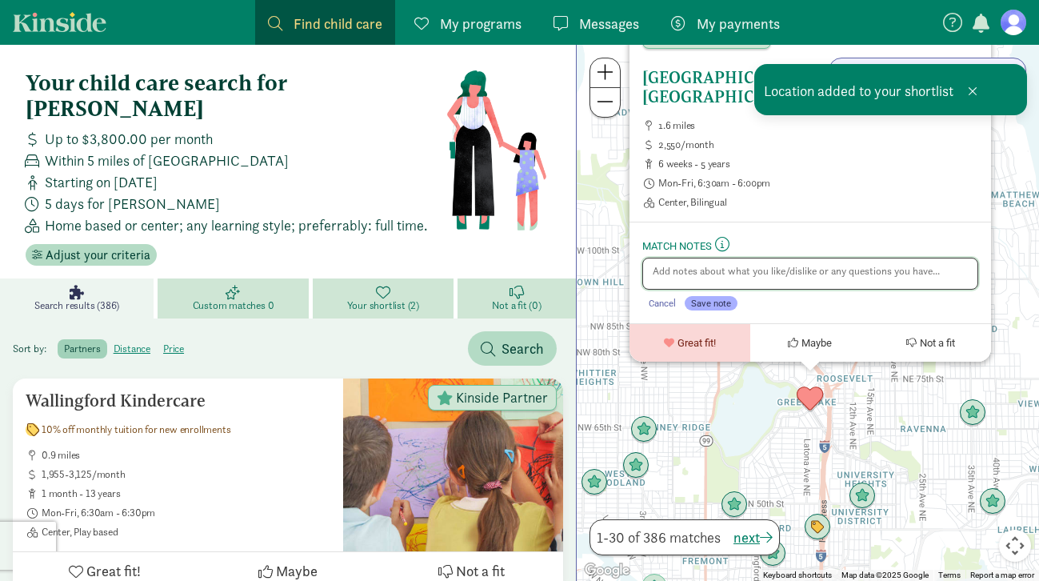
click at [670, 271] on textarea at bounding box center [810, 273] width 336 height 32
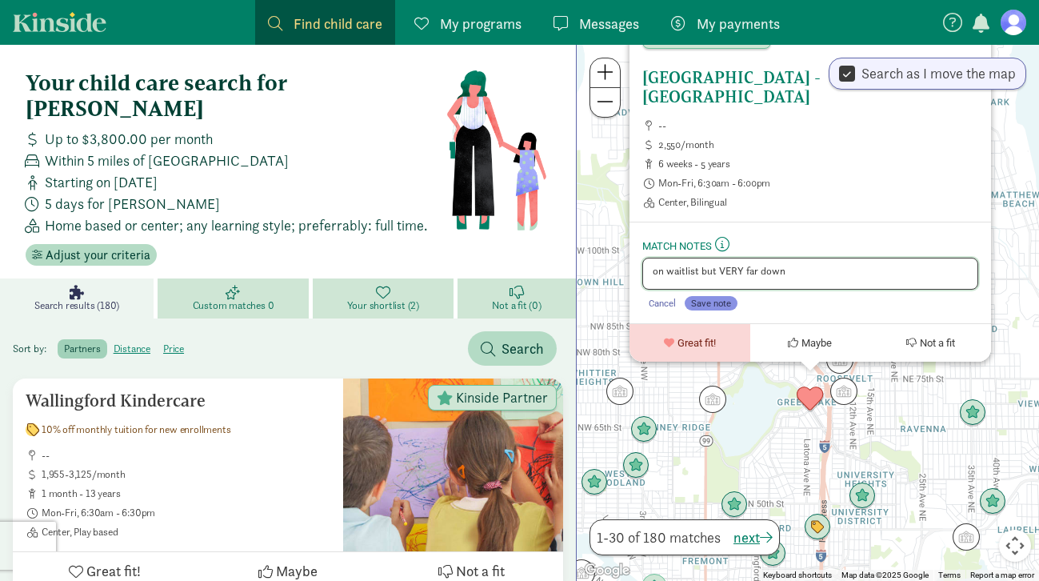
type textarea "on waitlist but VERY far down"
click at [716, 306] on span "Save note" at bounding box center [711, 302] width 40 height 11
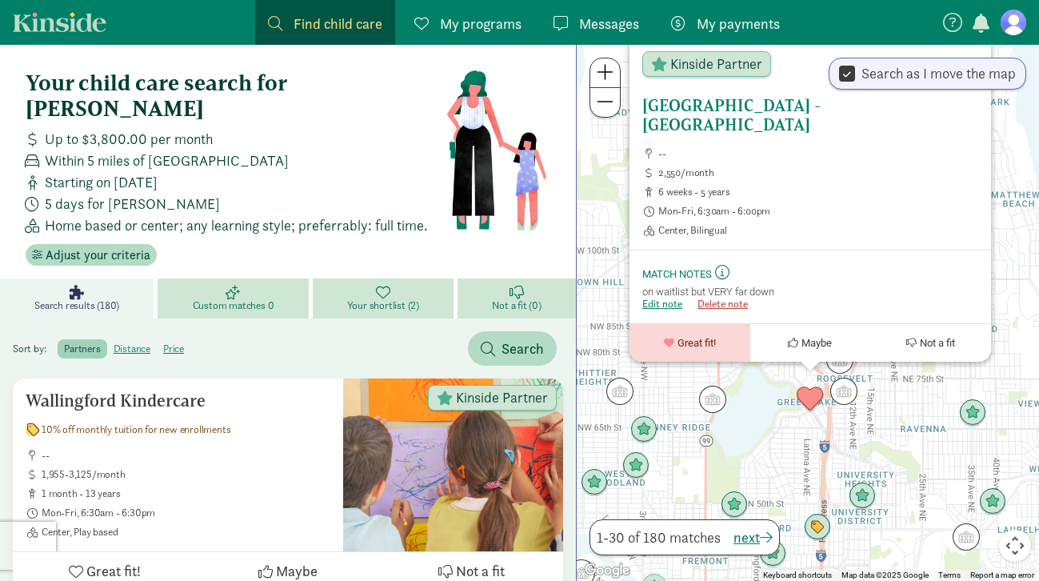
click at [768, 429] on div "La Escuelita Bilingual School - Green Lake -- 2,550/month 6 weeks - 5 years Mon…" at bounding box center [808, 313] width 462 height 536
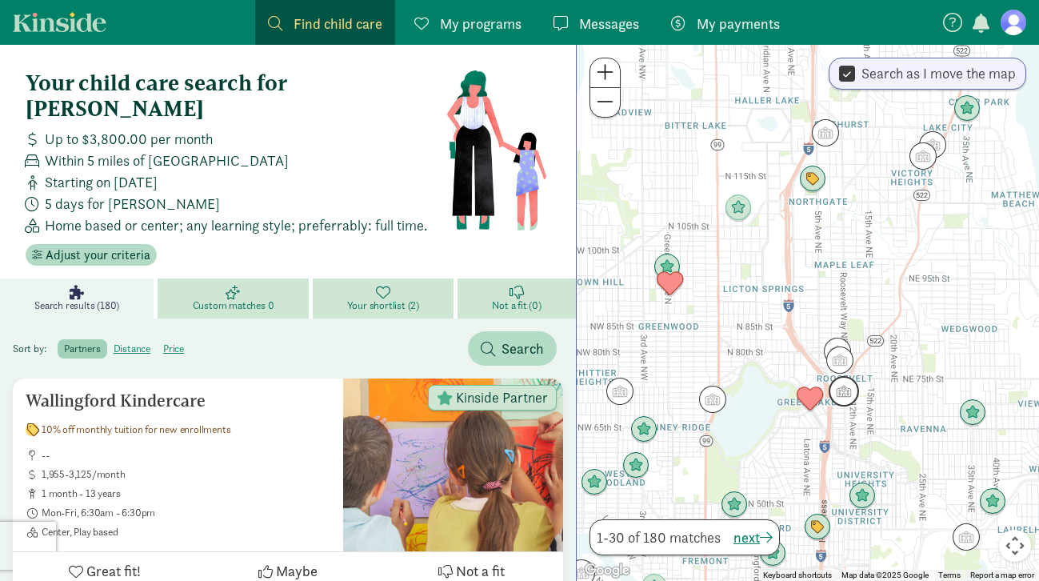
click at [847, 398] on img "Click to see details" at bounding box center [843, 391] width 30 height 30
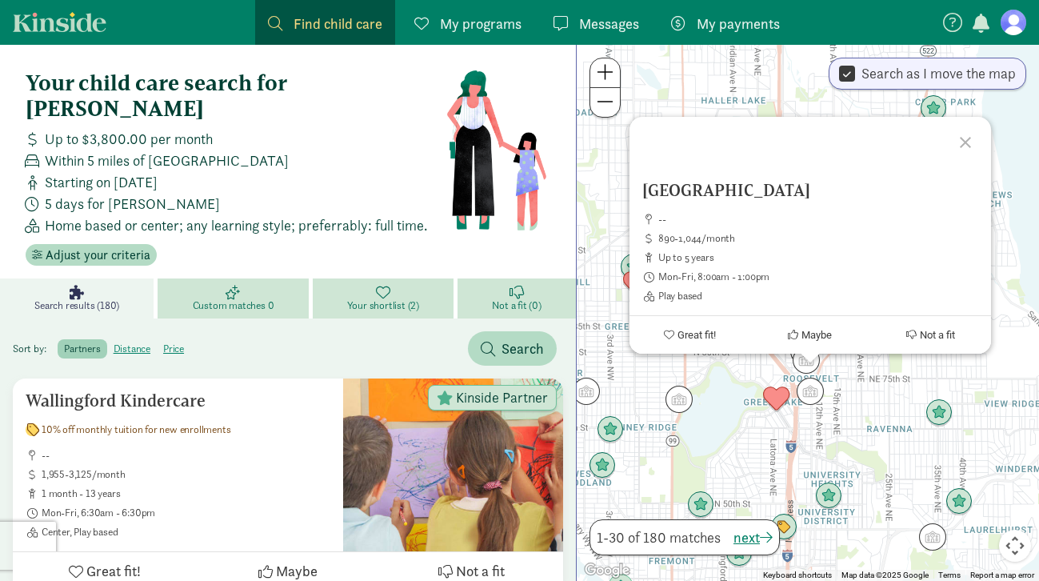
click at [739, 390] on div "New Discovery School -- 890-1,044/month up to 5 years Mon-Fri, 8:00am - 1:00pm …" at bounding box center [808, 313] width 462 height 536
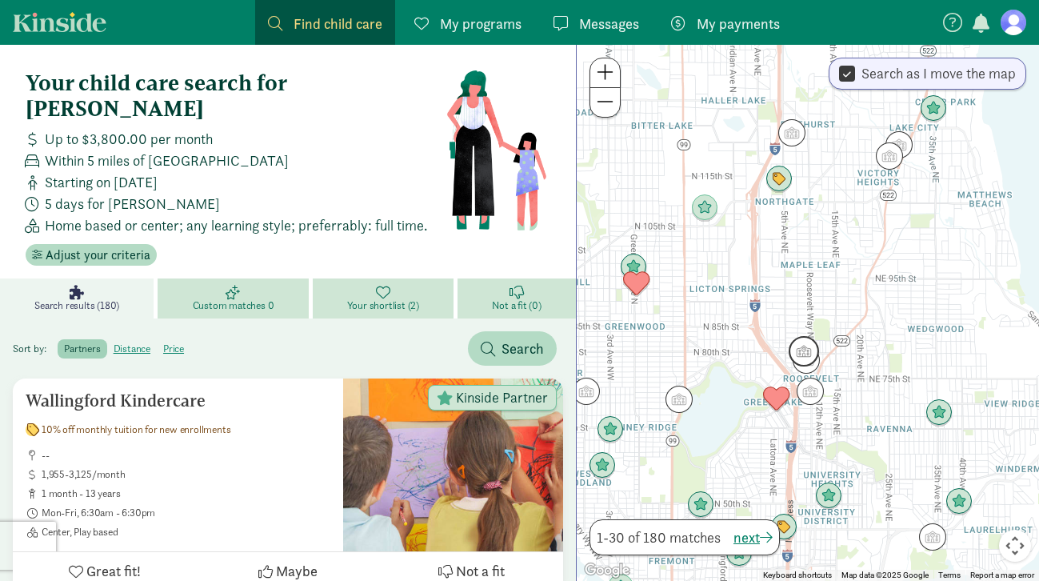
click at [805, 341] on img "Click to see details" at bounding box center [803, 351] width 30 height 30
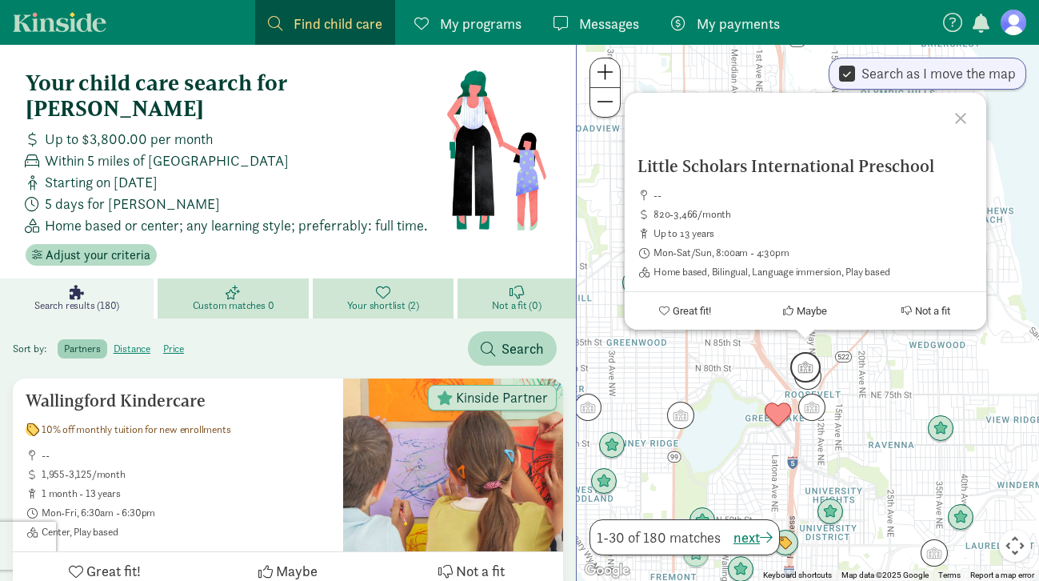
click at [809, 365] on img "Click to see details" at bounding box center [805, 367] width 30 height 30
click at [807, 384] on img "Click to see details" at bounding box center [807, 376] width 30 height 30
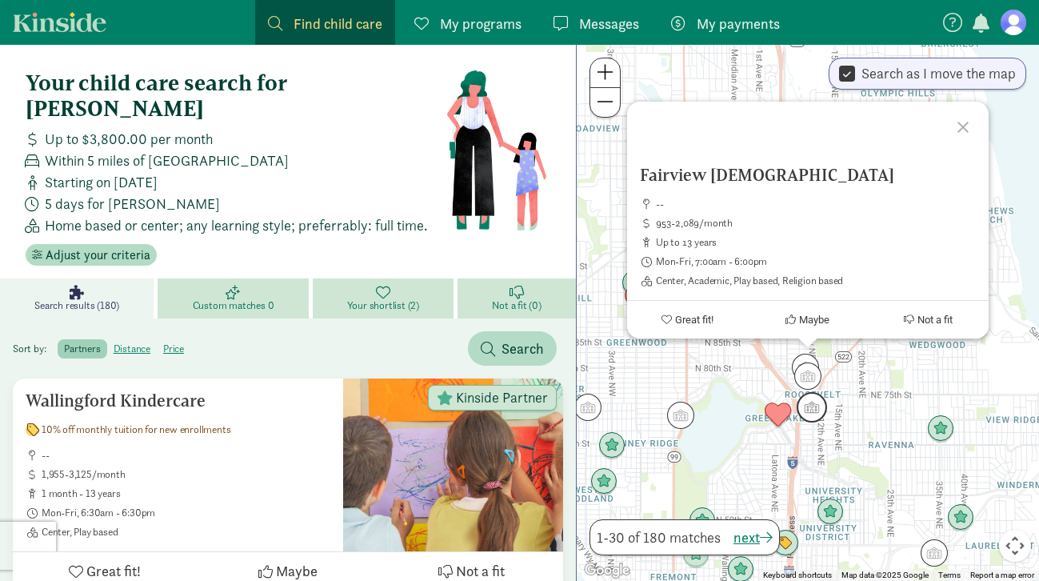
click at [812, 411] on img "Click to see details" at bounding box center [811, 407] width 30 height 30
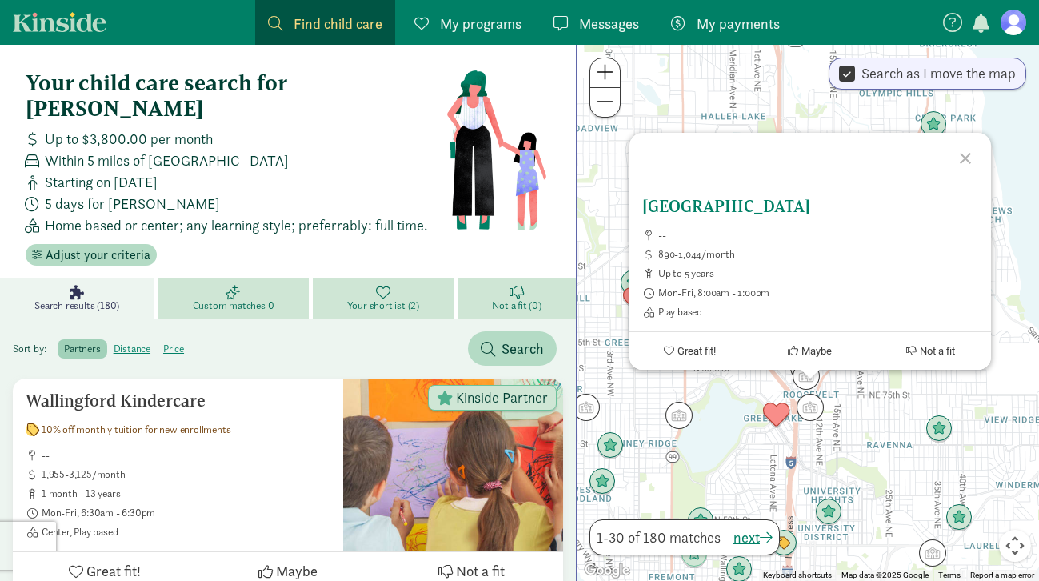
click at [698, 207] on h5 "New Discovery School" at bounding box center [810, 206] width 336 height 19
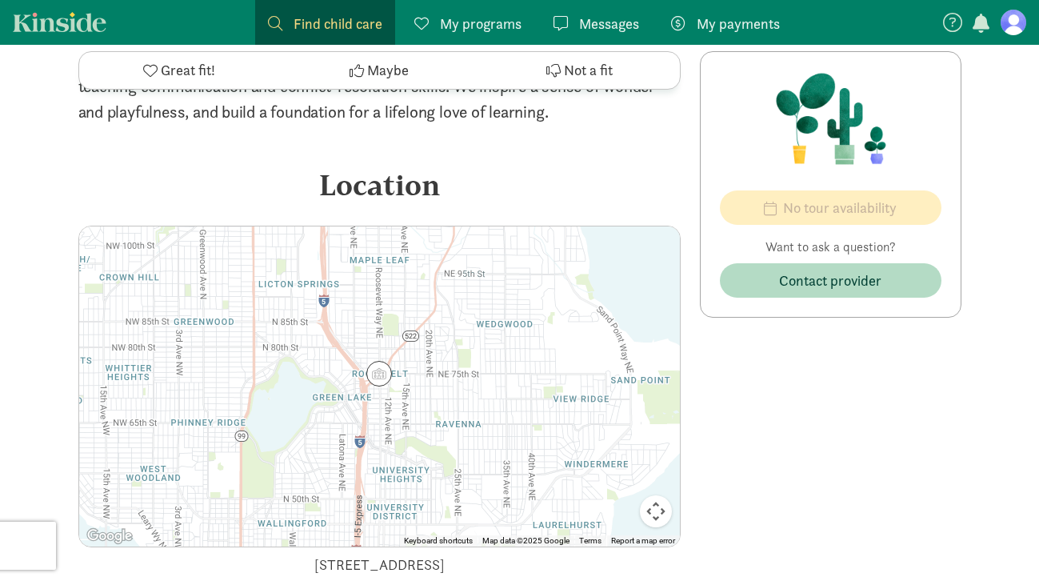
scroll to position [1641, 0]
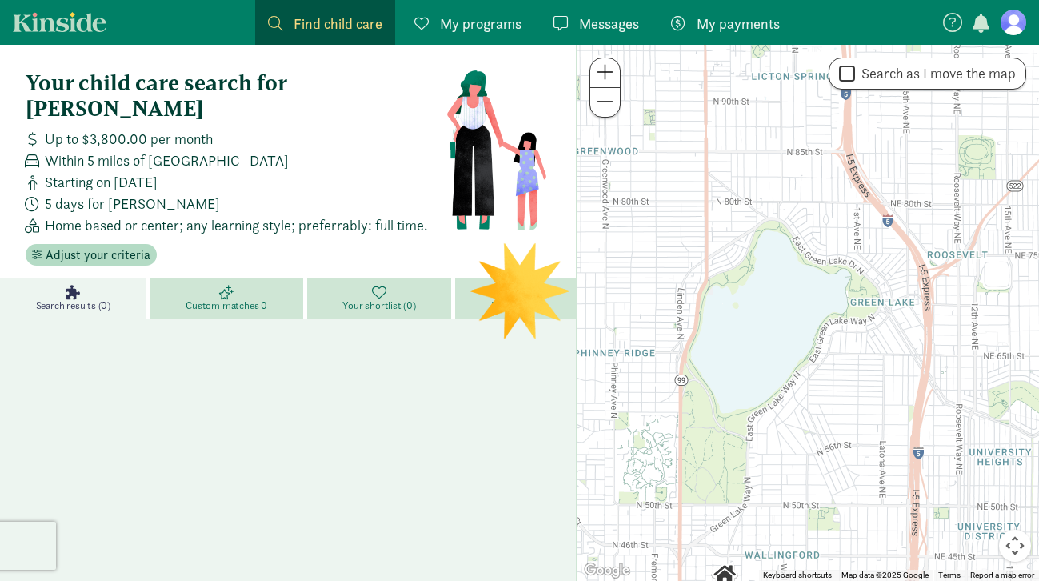
drag, startPoint x: 862, startPoint y: 253, endPoint x: 779, endPoint y: 518, distance: 278.2
click at [779, 518] on div at bounding box center [808, 313] width 462 height 536
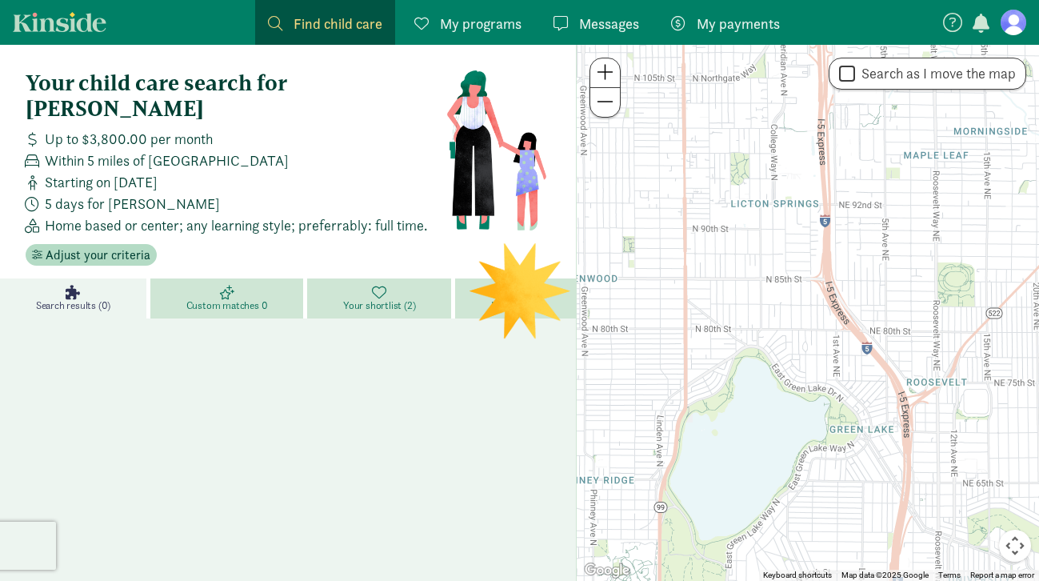
drag, startPoint x: 868, startPoint y: 212, endPoint x: 847, endPoint y: 346, distance: 135.9
click at [847, 346] on div at bounding box center [808, 313] width 462 height 536
click at [972, 73] on span "Redo search here" at bounding box center [960, 75] width 106 height 22
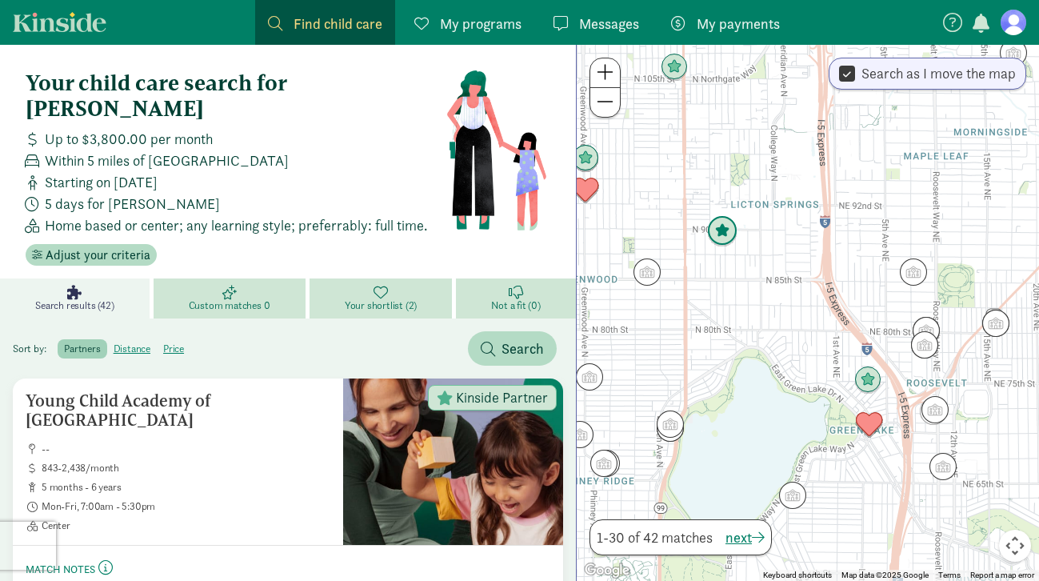
click at [718, 232] on img "Click to see details" at bounding box center [722, 231] width 30 height 30
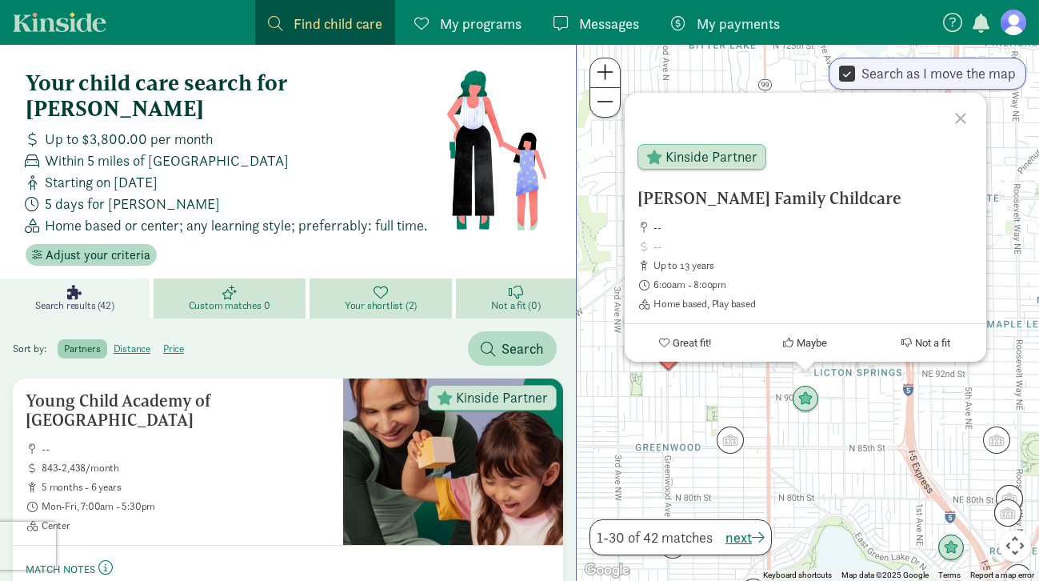
drag, startPoint x: 720, startPoint y: 202, endPoint x: 626, endPoint y: 199, distance: 94.4
click at [626, 199] on div "Osman Family Childcare -- up to 13 years 6:00am - 8:00pm Home based, Play based" at bounding box center [804, 250] width 361 height 122
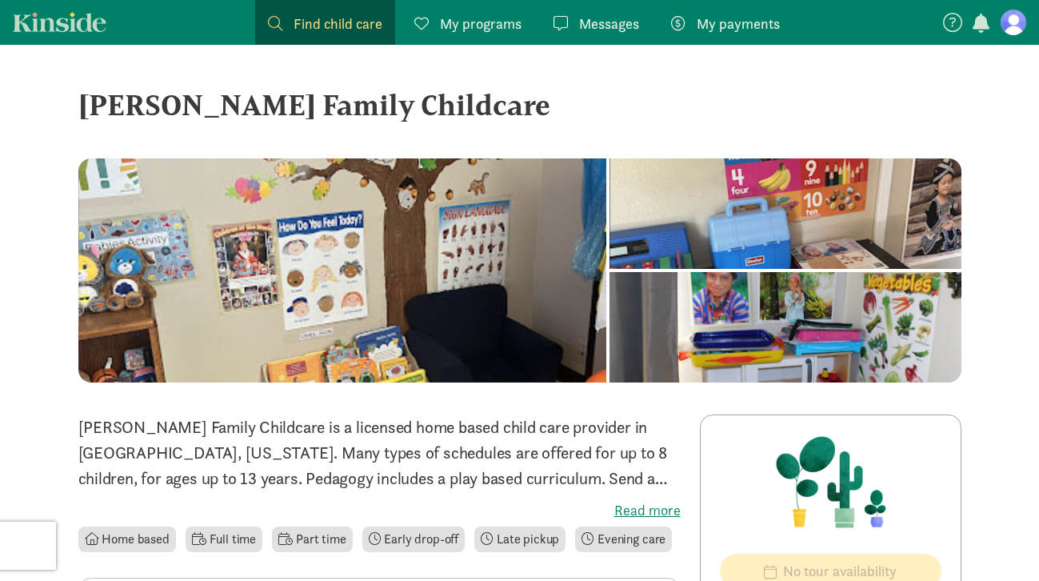
click at [641, 517] on label "Read more" at bounding box center [379, 510] width 602 height 19
click at [0, 0] on input "Read more" at bounding box center [0, 0] width 0 height 0
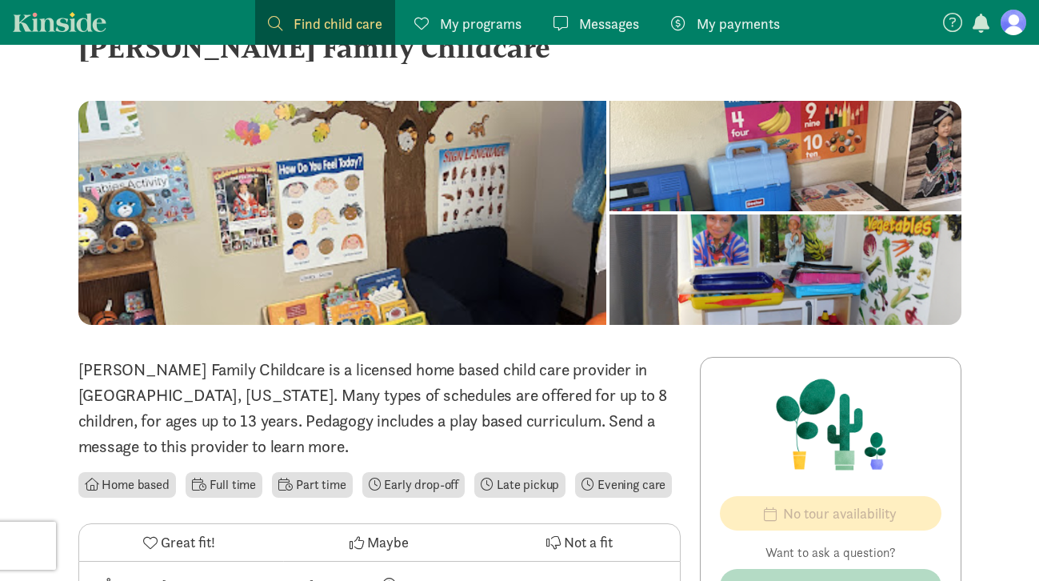
scroll to position [46, 0]
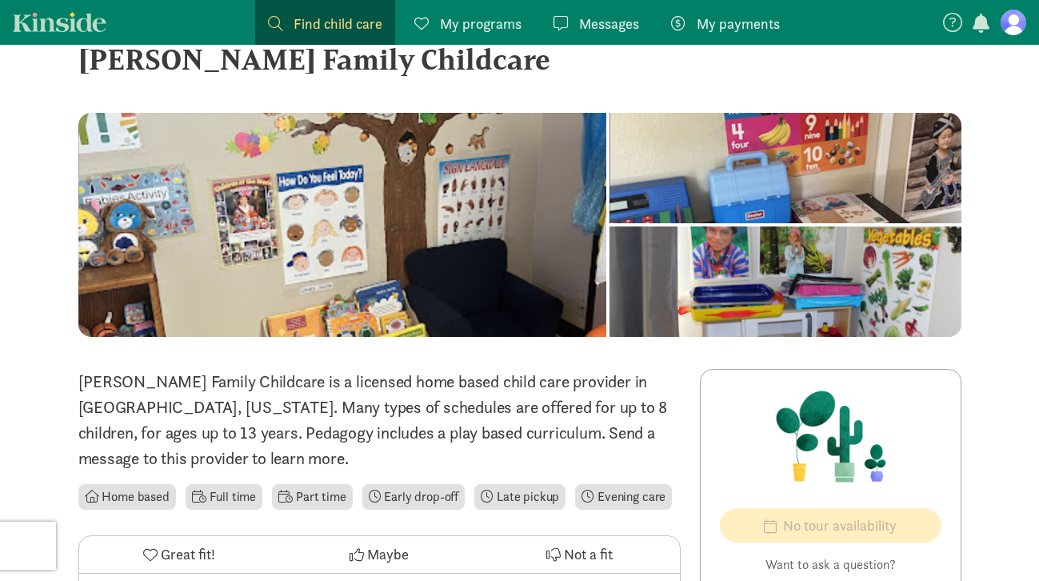
click at [609, 223] on div at bounding box center [784, 168] width 351 height 110
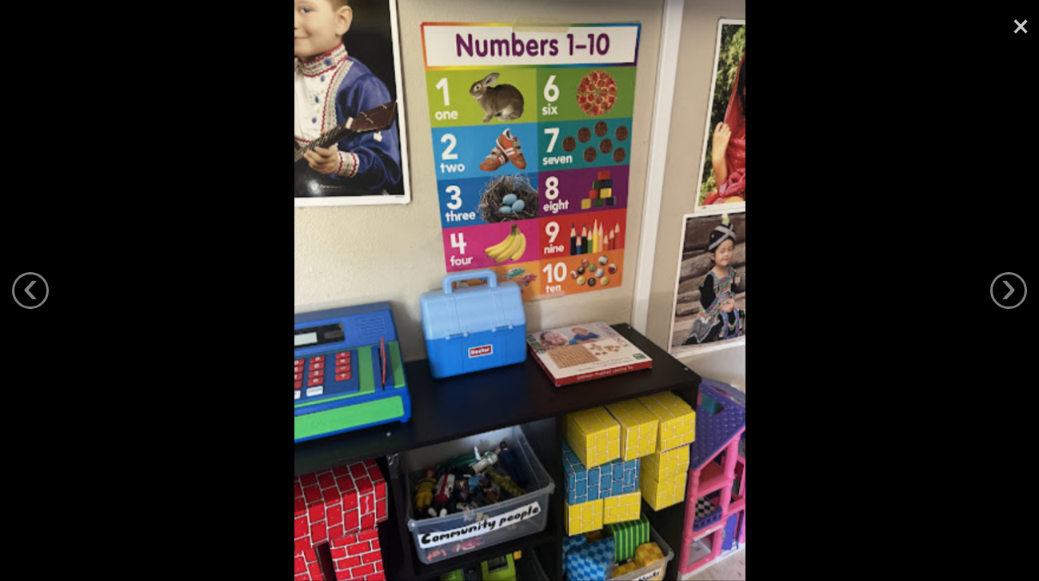
click at [305, 280] on img at bounding box center [519, 290] width 452 height 581
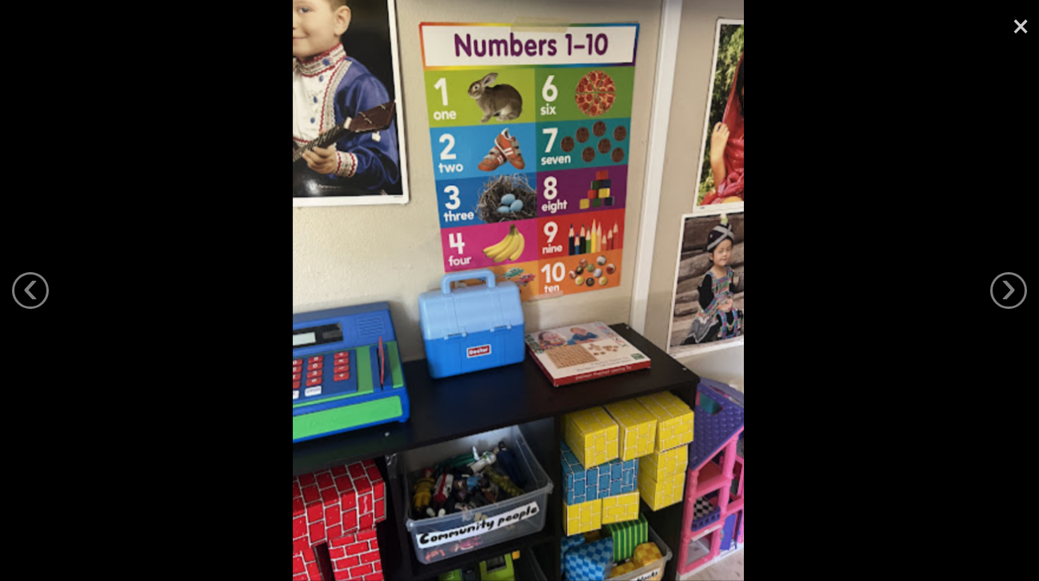
click at [242, 280] on div at bounding box center [517, 290] width 1039 height 581
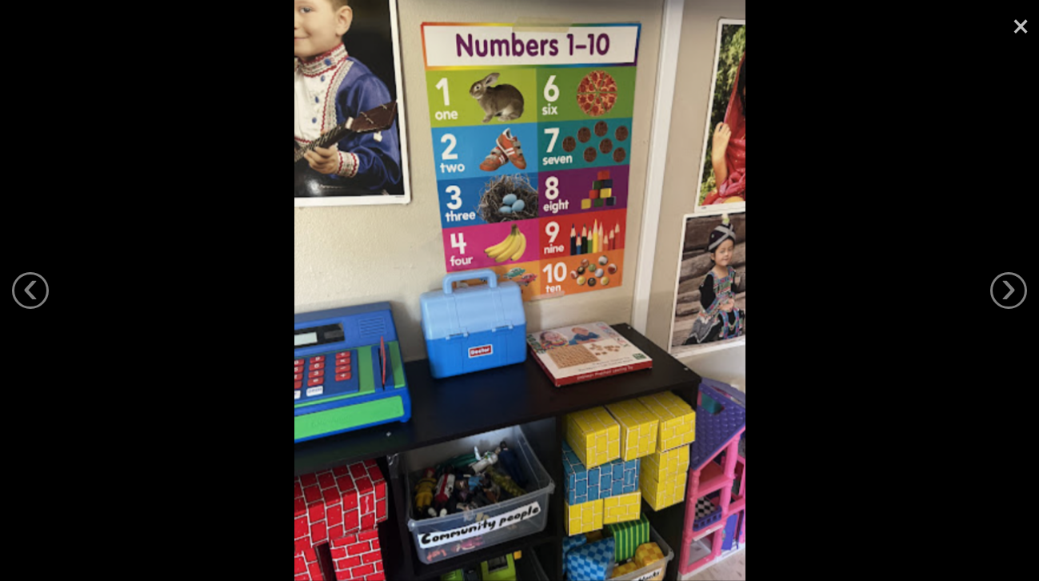
click at [1007, 30] on link "×" at bounding box center [1020, 24] width 37 height 48
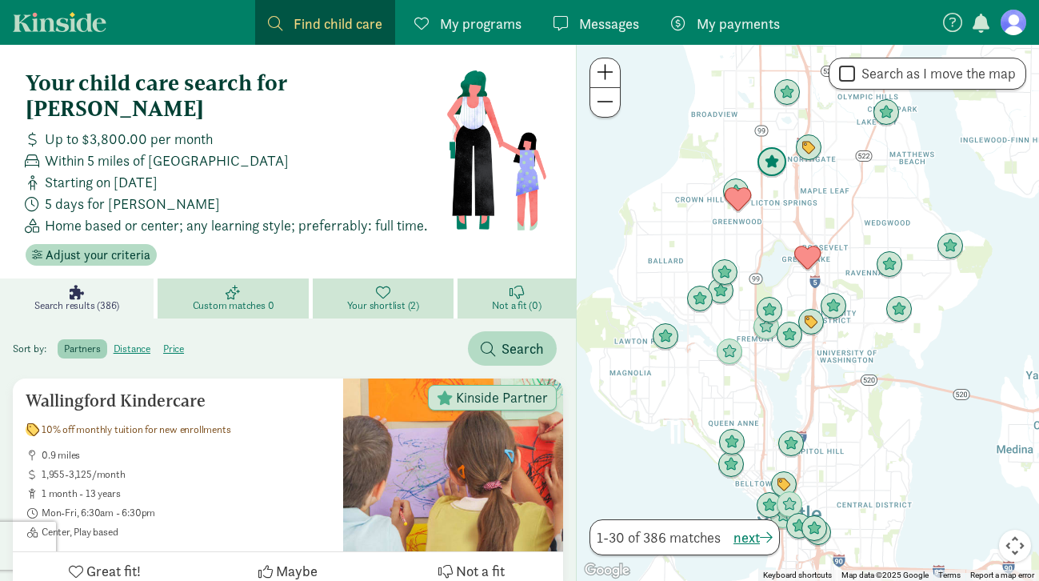
click at [768, 160] on img "Click to see details" at bounding box center [771, 162] width 30 height 30
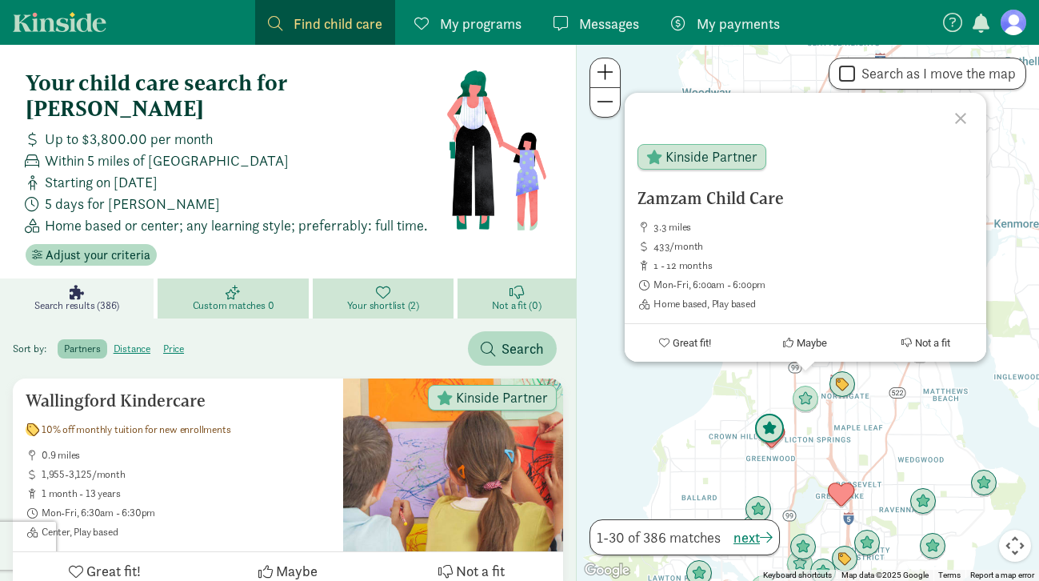
click at [764, 422] on img "Click to see details" at bounding box center [769, 428] width 30 height 30
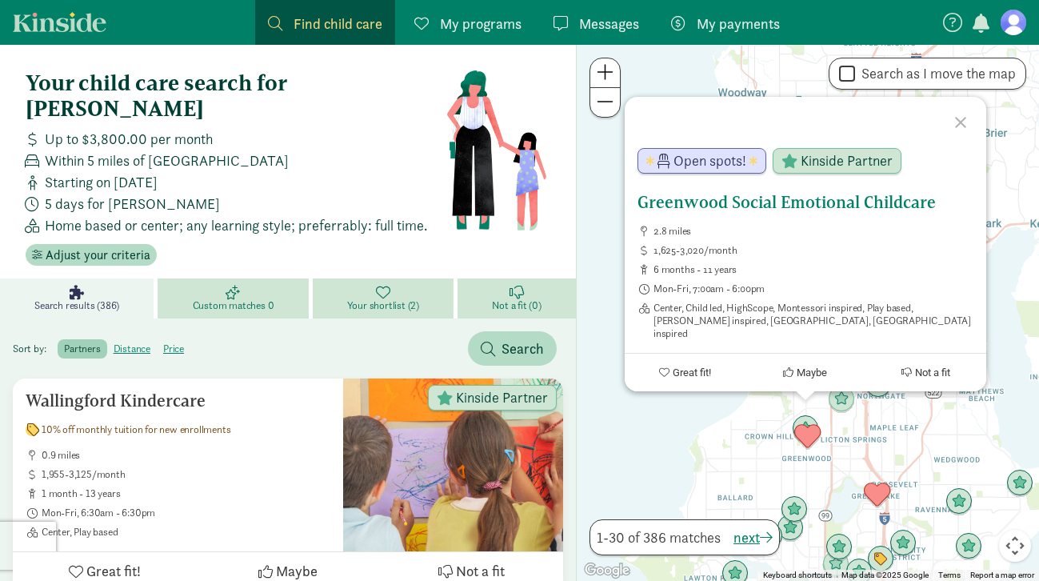
click at [703, 193] on div "Open spots! Kinside Partner" at bounding box center [786, 164] width 325 height 58
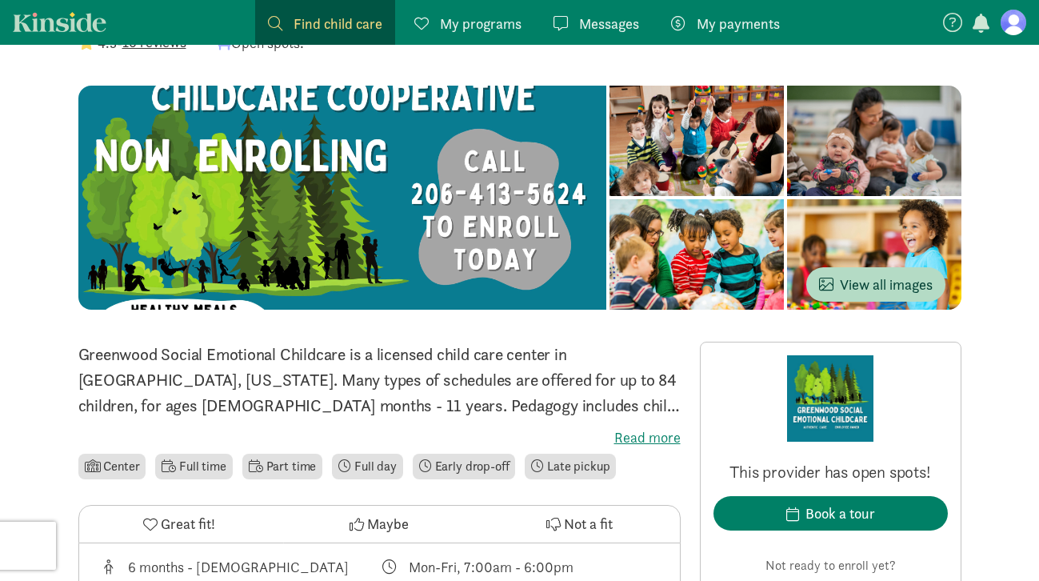
scroll to position [115, 0]
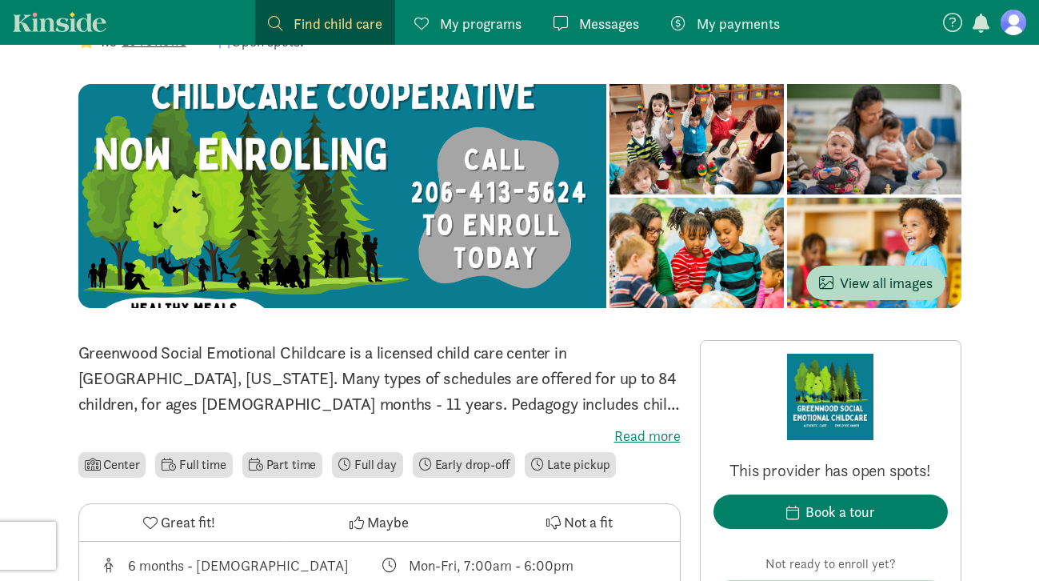
click at [632, 429] on label "Read more" at bounding box center [379, 435] width 602 height 19
click at [0, 0] on input "Read more" at bounding box center [0, 0] width 0 height 0
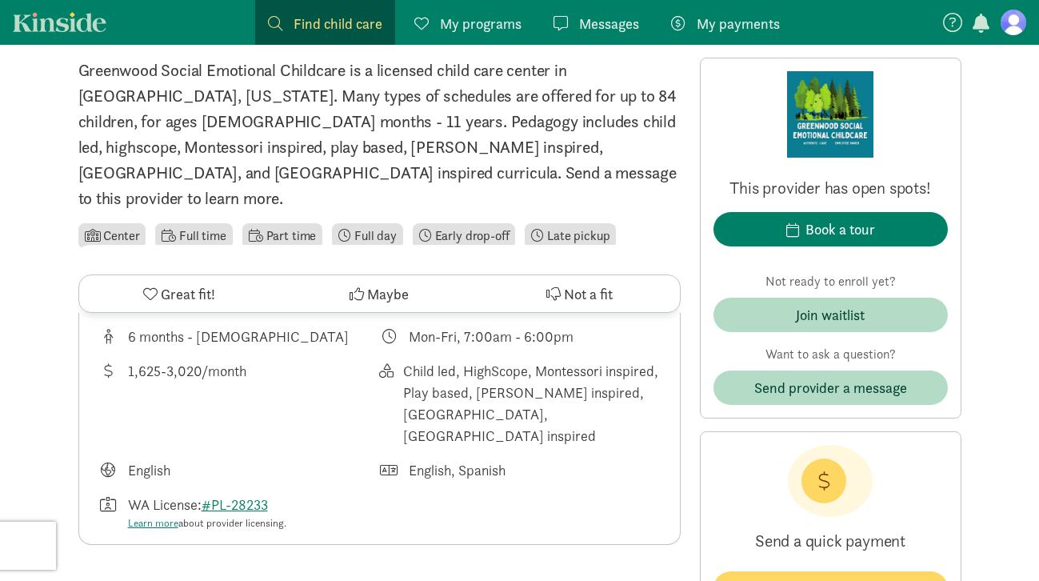
scroll to position [0, 0]
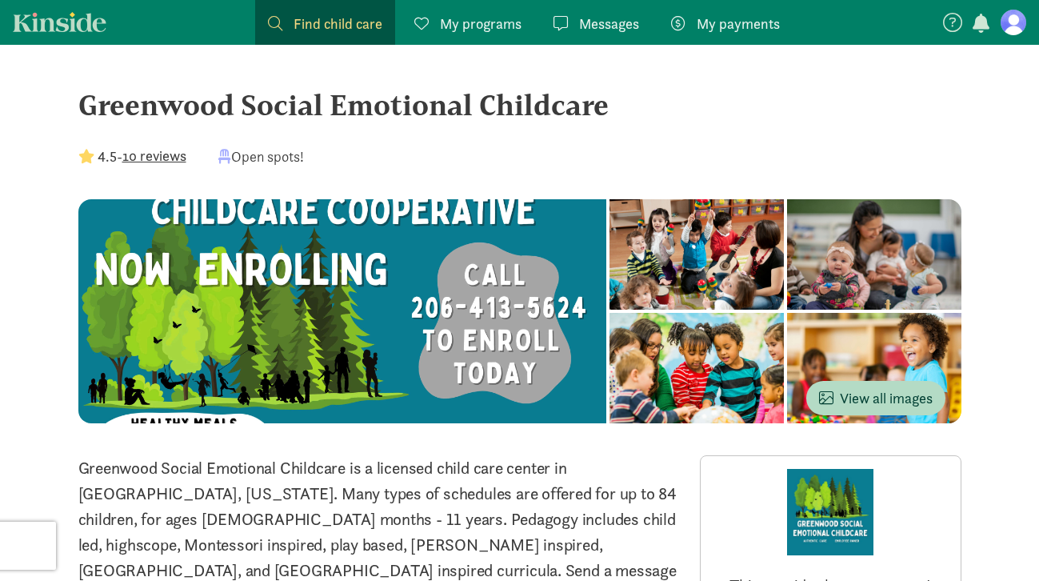
click at [609, 279] on div at bounding box center [696, 254] width 174 height 110
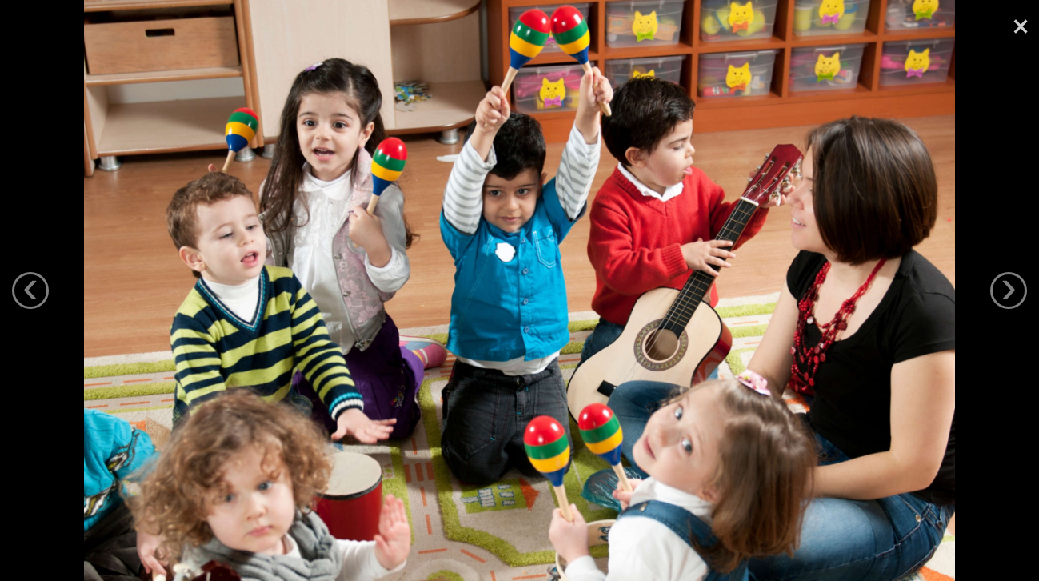
click at [517, 265] on img at bounding box center [519, 290] width 871 height 581
click at [1013, 22] on link "×" at bounding box center [1020, 24] width 37 height 48
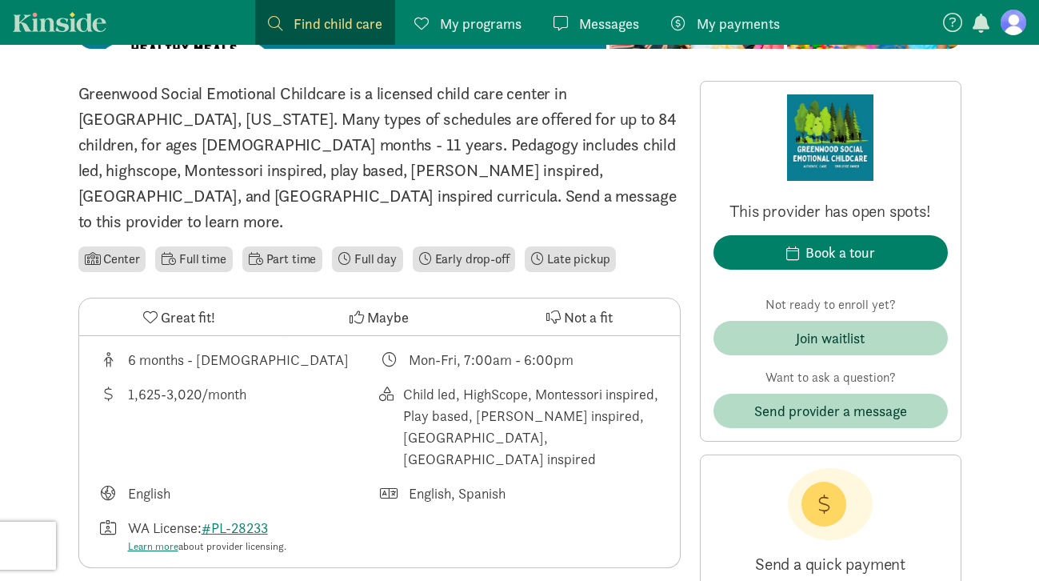
scroll to position [384, 0]
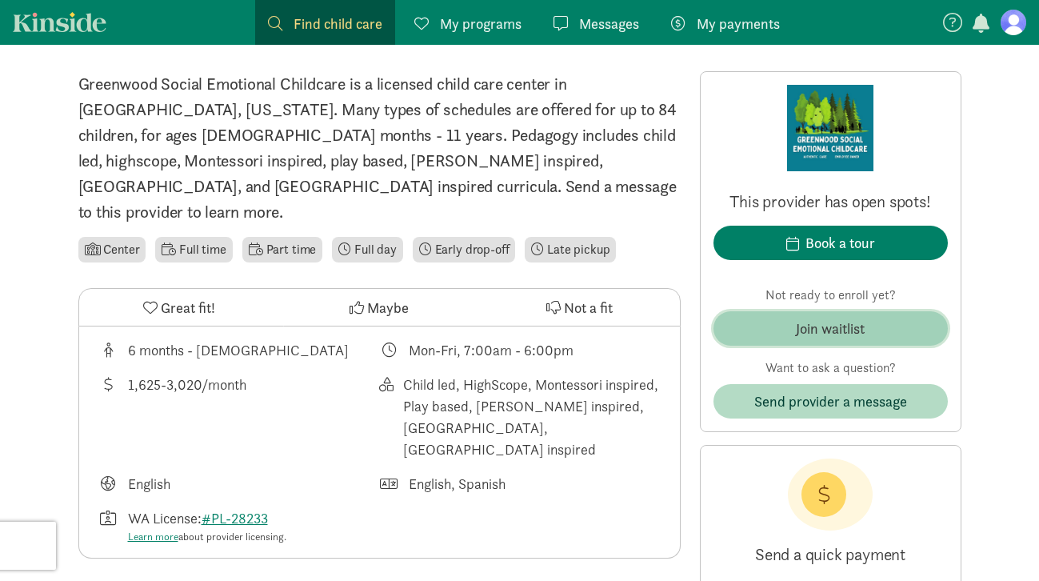
click at [844, 311] on button "Join waitlist" at bounding box center [830, 328] width 234 height 34
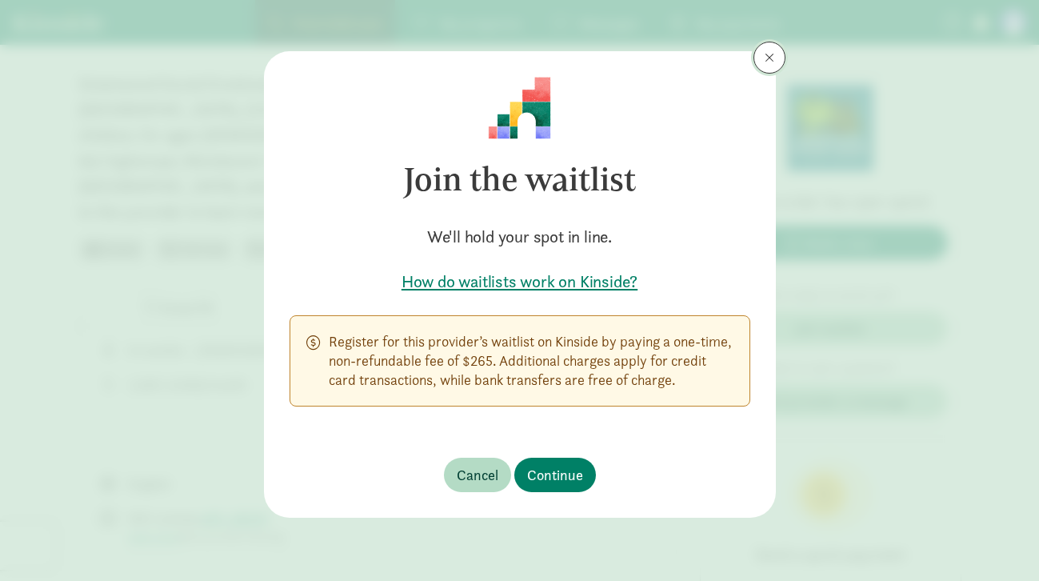
click at [772, 58] on span at bounding box center [769, 57] width 10 height 13
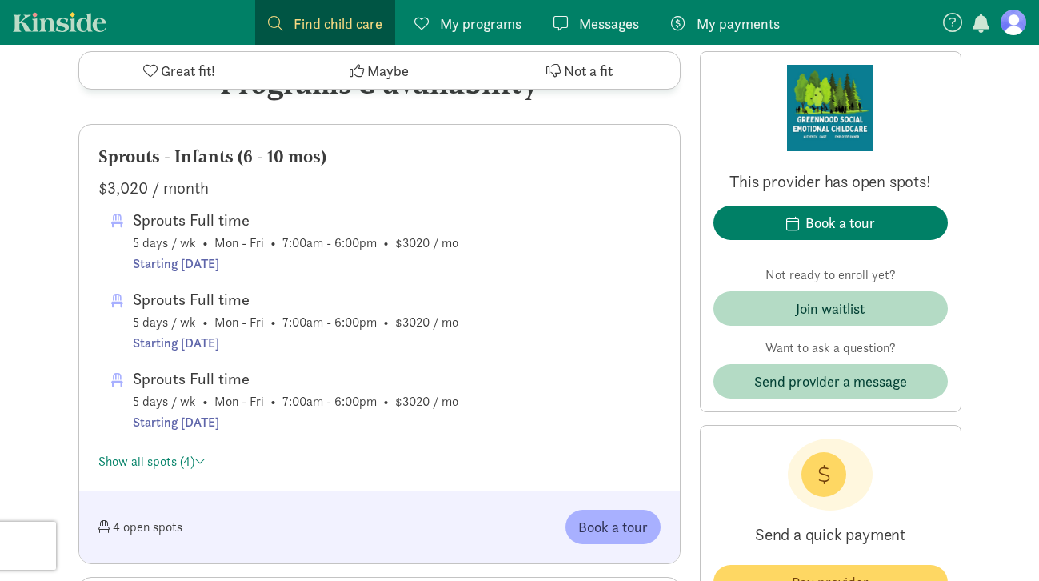
scroll to position [892, 0]
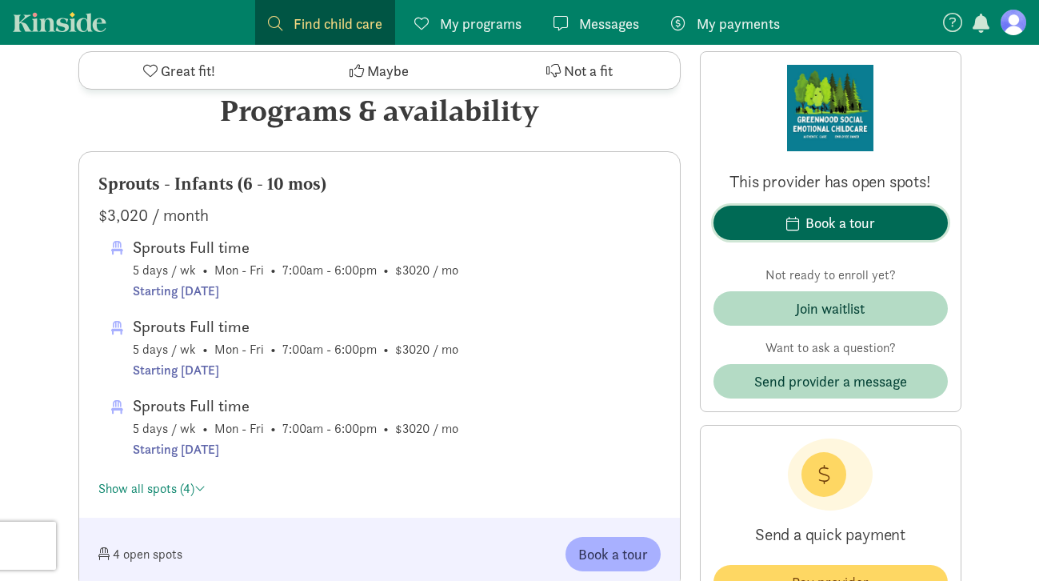
click at [807, 221] on div "Book a tour" at bounding box center [840, 223] width 70 height 22
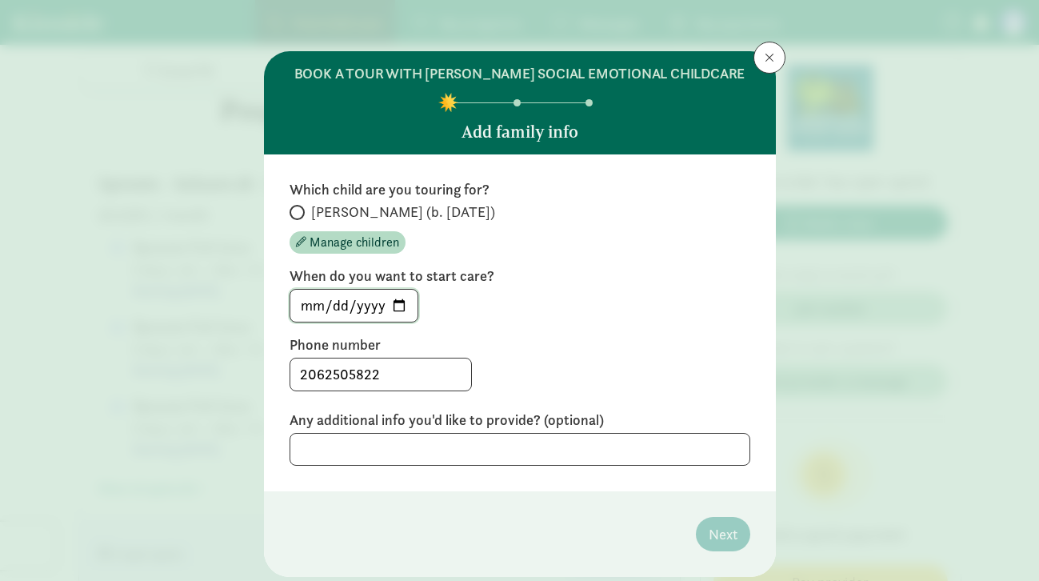
click at [402, 306] on input "[DATE]" at bounding box center [353, 305] width 127 height 32
type input "[DATE]"
click at [395, 215] on span "[PERSON_NAME] (b. [DATE])" at bounding box center [403, 211] width 184 height 19
click at [300, 215] on input "[PERSON_NAME] (b. [DATE])" at bounding box center [294, 212] width 10 height 10
radio input "true"
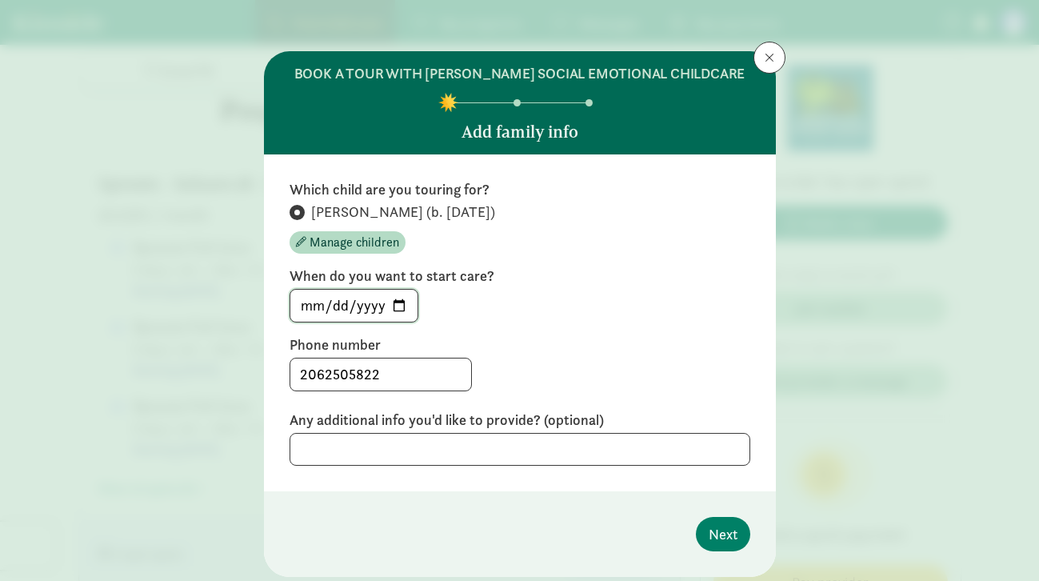
click at [395, 309] on input "[DATE]" at bounding box center [353, 305] width 127 height 32
type input "[DATE]"
click at [710, 538] on span "Next" at bounding box center [722, 534] width 29 height 22
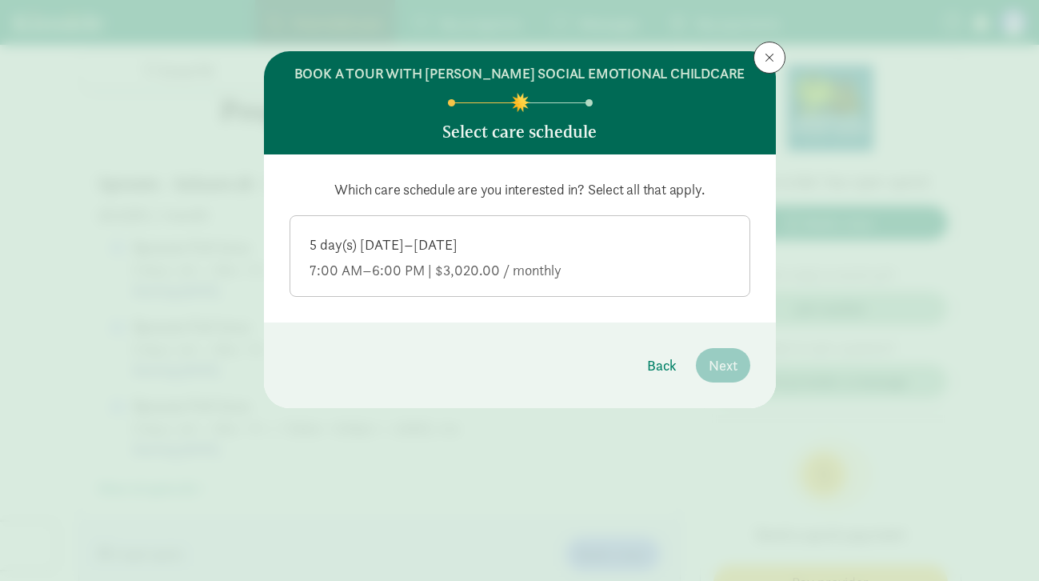
click at [490, 257] on div "5 day(s) [DATE]–[DATE] 7:00 AM–6:00 PM | $3,020.00 / monthly" at bounding box center [519, 257] width 421 height 45
click at [0, 0] on input "5 day(s) [DATE]–[DATE] 7:00 AM–6:00 PM | $3,020.00 / monthly" at bounding box center [0, 0] width 0 height 0
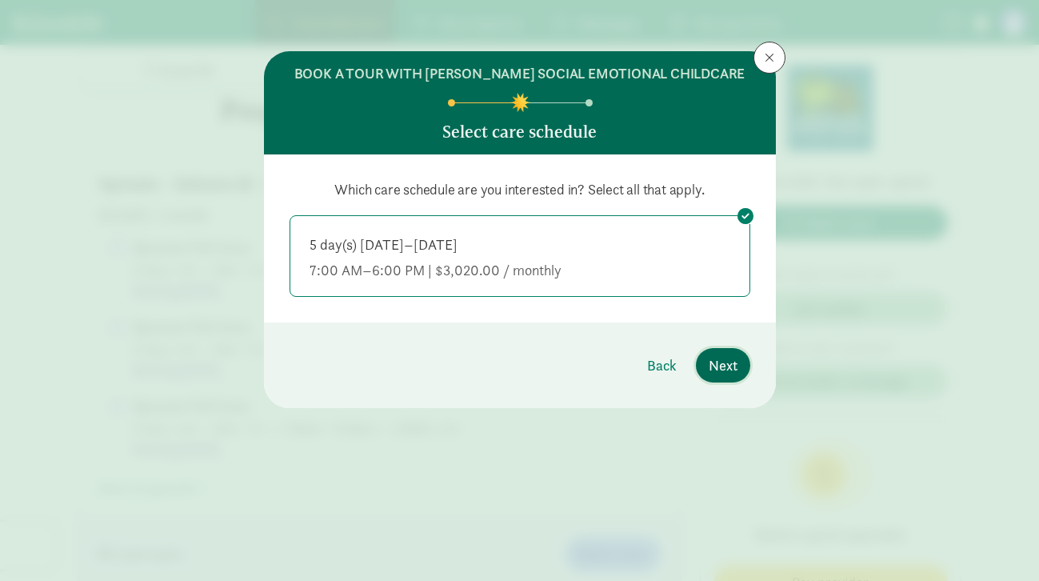
click at [736, 381] on button "Next" at bounding box center [723, 365] width 54 height 34
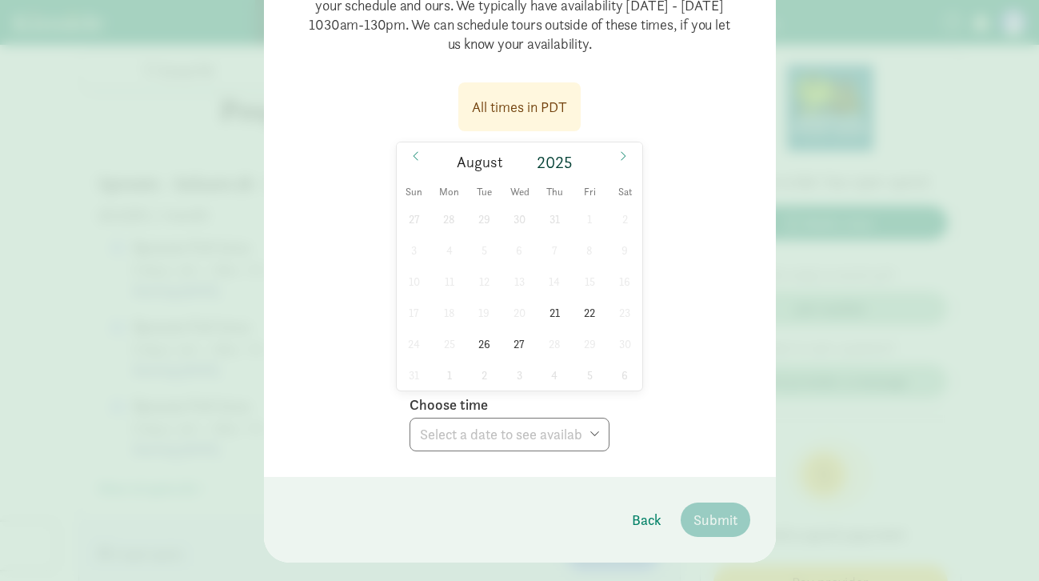
scroll to position [322, 0]
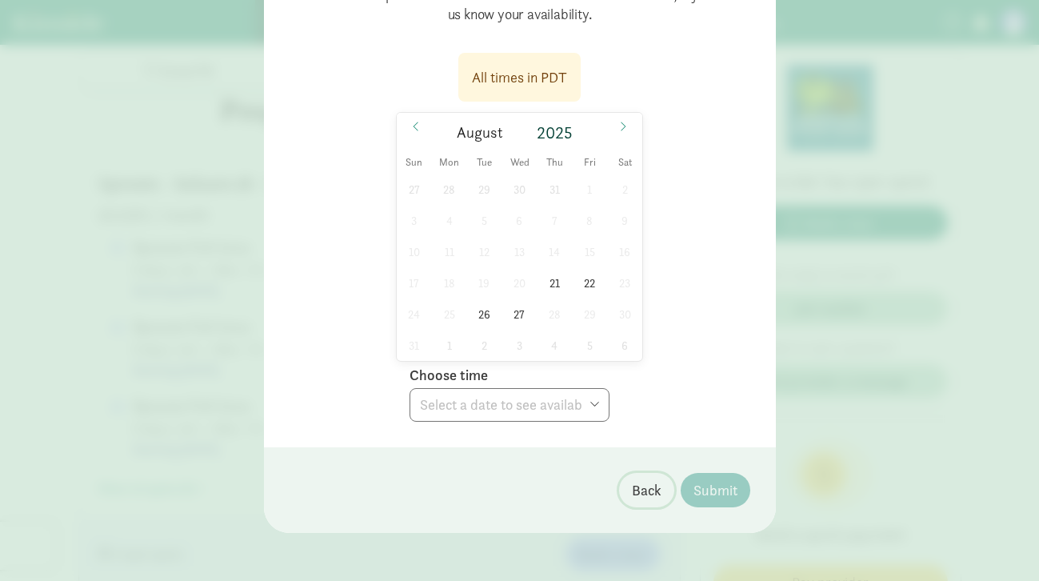
drag, startPoint x: 653, startPoint y: 488, endPoint x: 660, endPoint y: 266, distance: 221.6
click at [660, 266] on div "BOOK A TOUR WITH [PERSON_NAME] SOCIAL EMOTIONAL CHILDCARE Choose tour date and …" at bounding box center [520, 131] width 512 height 804
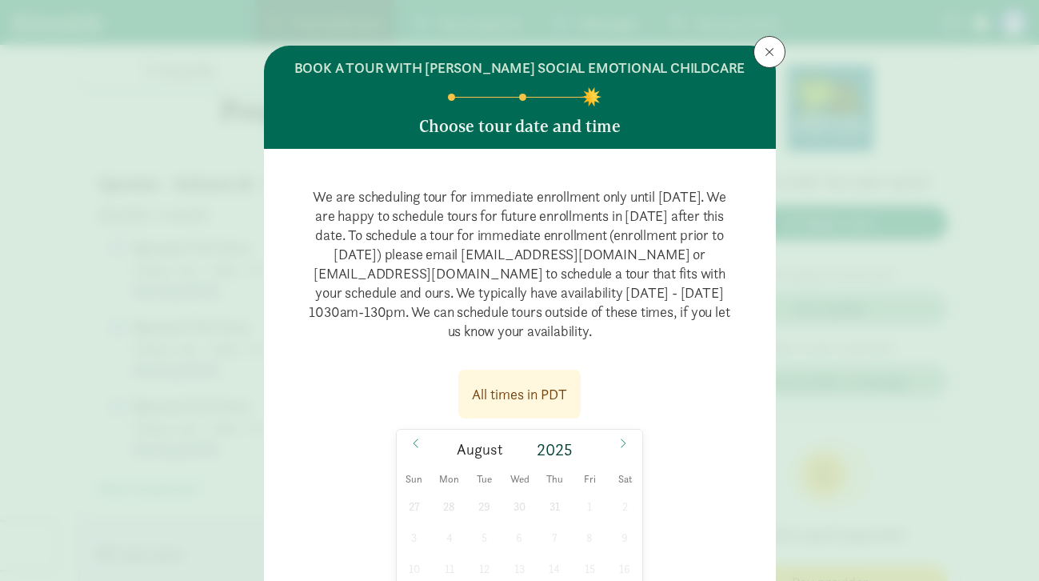
scroll to position [7, 0]
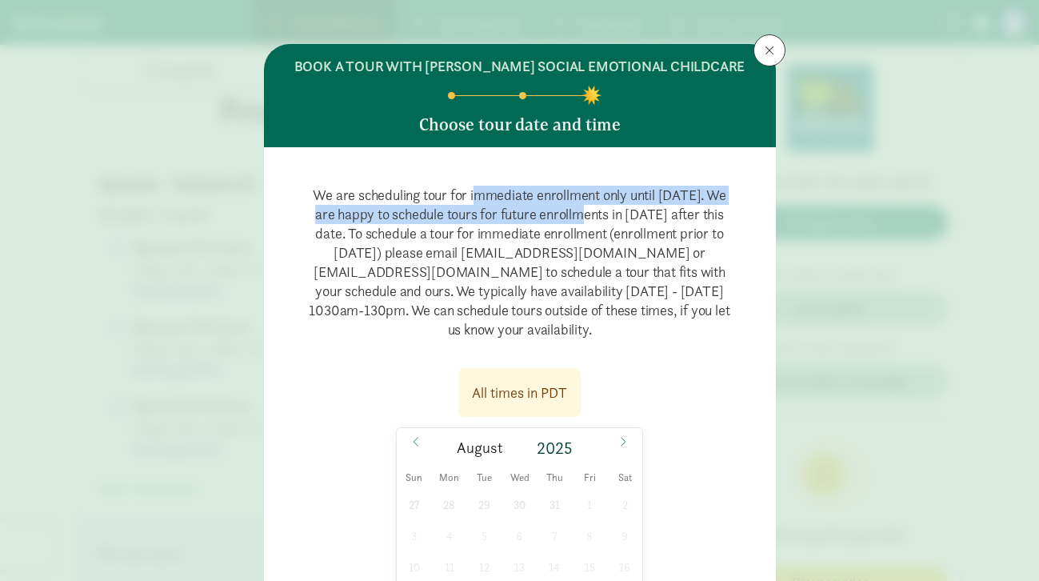
drag, startPoint x: 469, startPoint y: 198, endPoint x: 578, endPoint y: 223, distance: 112.5
click at [578, 223] on p "We are scheduling tour for immediate enrollment only until [DATE]. We are happy…" at bounding box center [519, 262] width 461 height 179
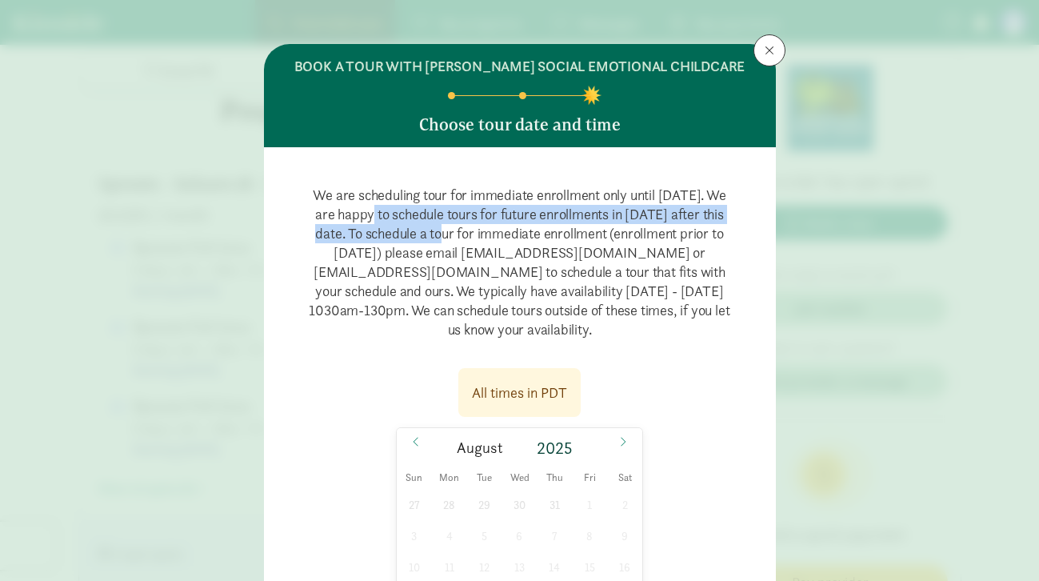
drag, startPoint x: 365, startPoint y: 213, endPoint x: 445, endPoint y: 231, distance: 82.0
click at [445, 231] on p "We are scheduling tour for immediate enrollment only until [DATE]. We are happy…" at bounding box center [519, 262] width 461 height 179
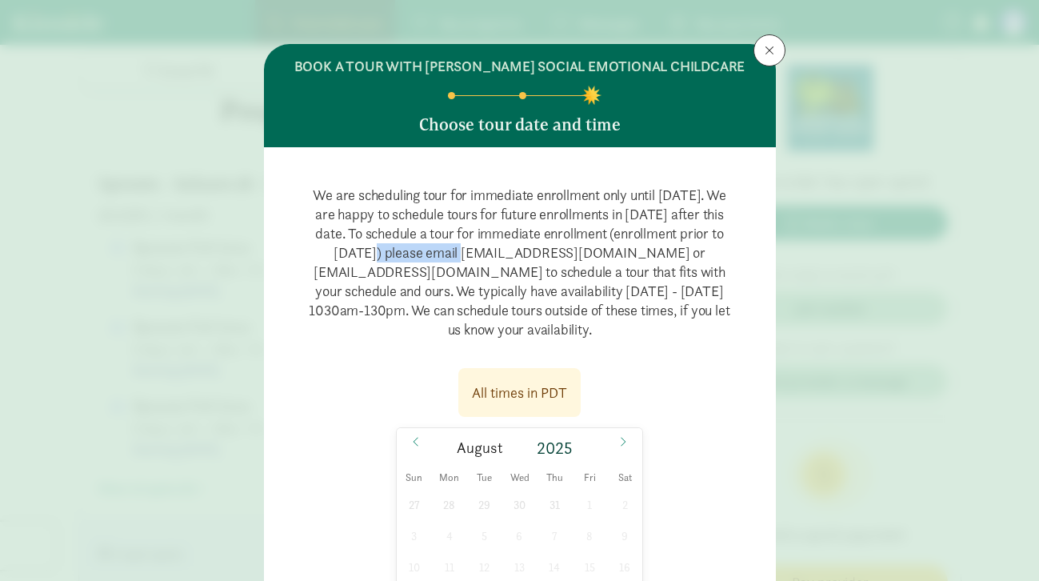
drag, startPoint x: 456, startPoint y: 252, endPoint x: 359, endPoint y: 249, distance: 96.8
click at [359, 249] on p "We are scheduling tour for immediate enrollment only until [DATE]. We are happy…" at bounding box center [519, 262] width 461 height 179
click at [772, 50] on span at bounding box center [769, 50] width 10 height 13
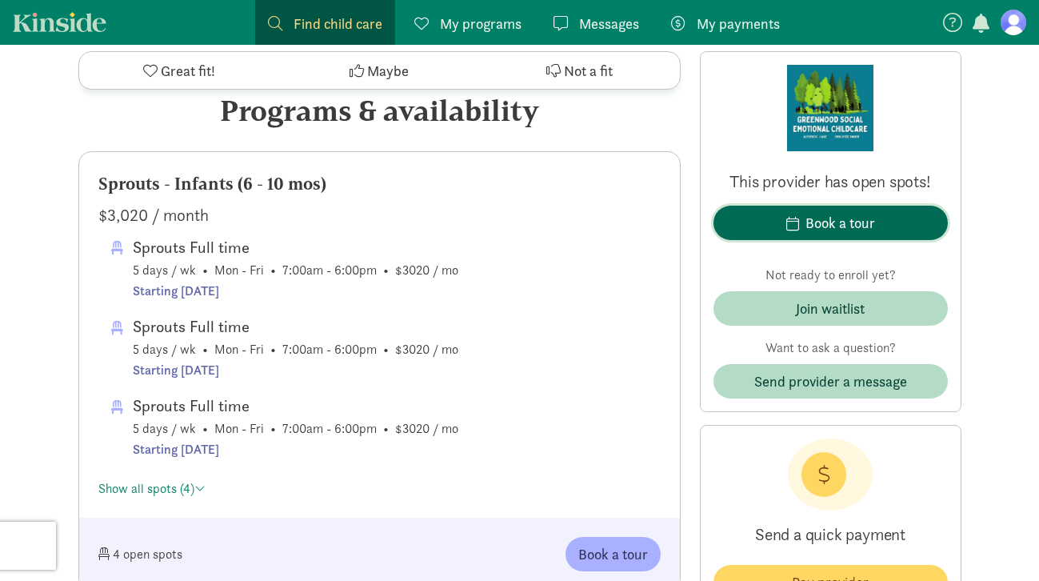
click at [785, 231] on span "Book a tour" at bounding box center [830, 223] width 209 height 22
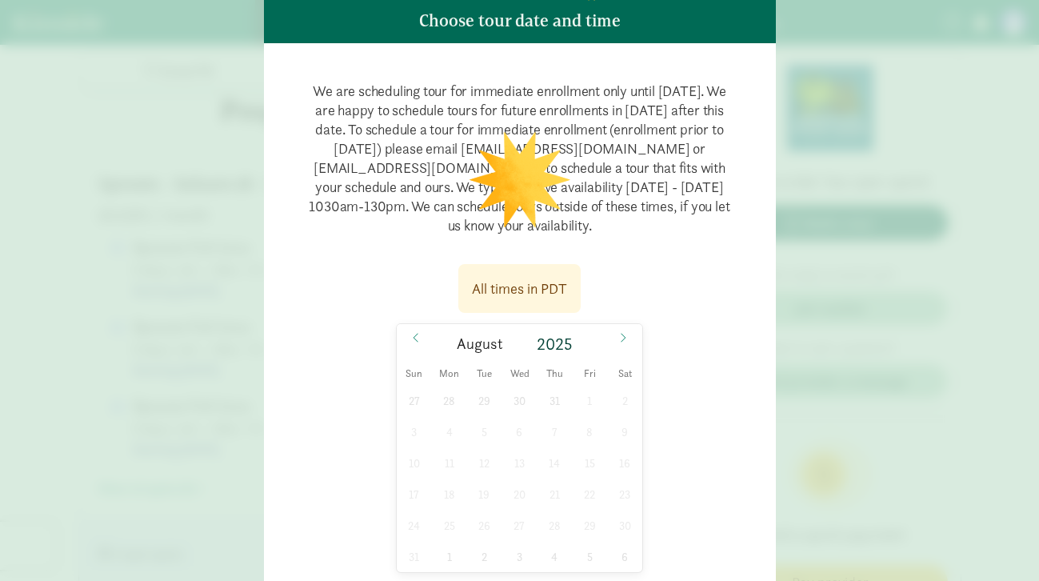
scroll to position [146, 0]
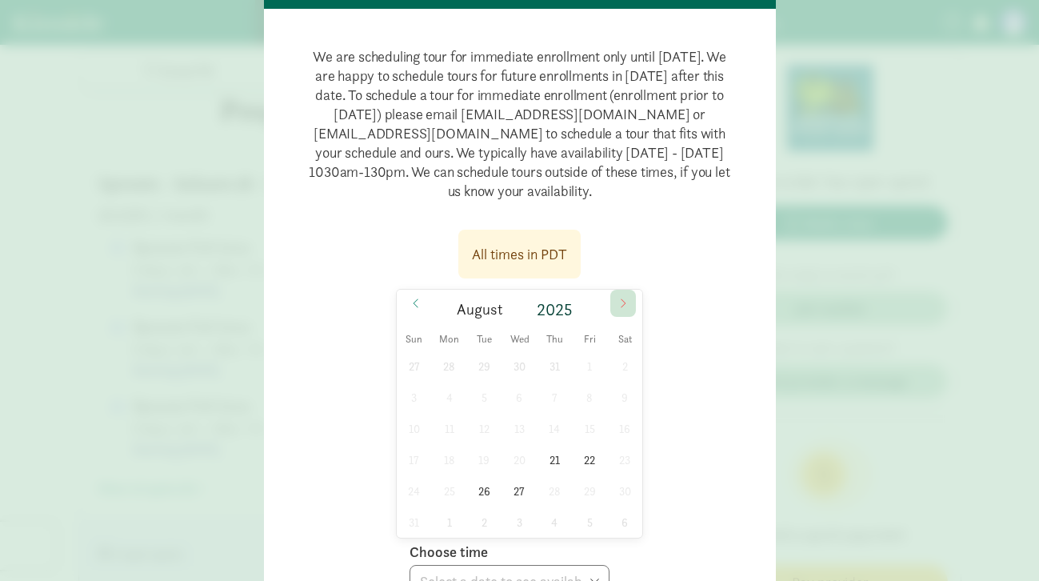
click at [614, 305] on span at bounding box center [623, 302] width 26 height 27
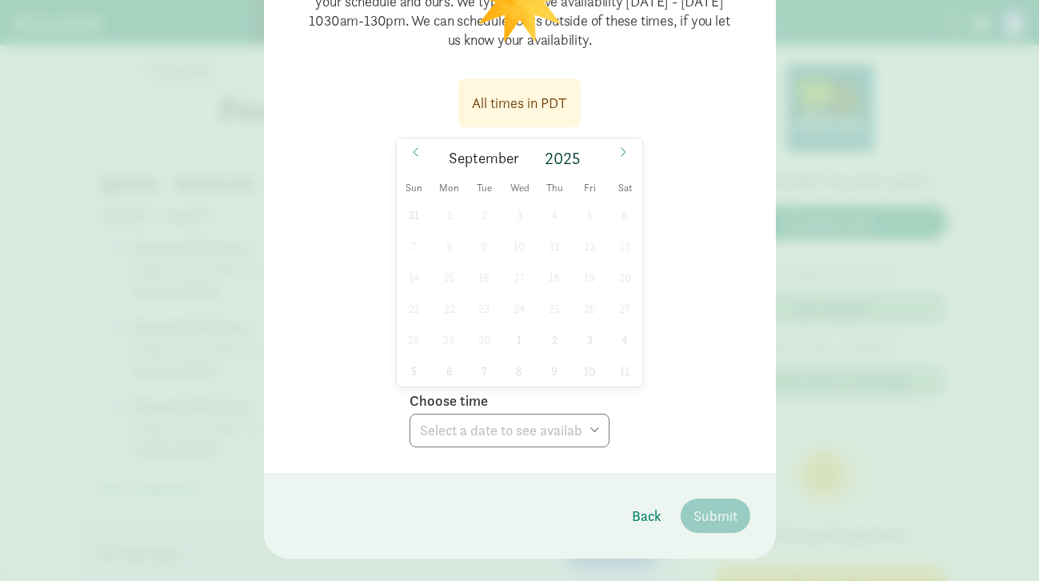
scroll to position [308, 0]
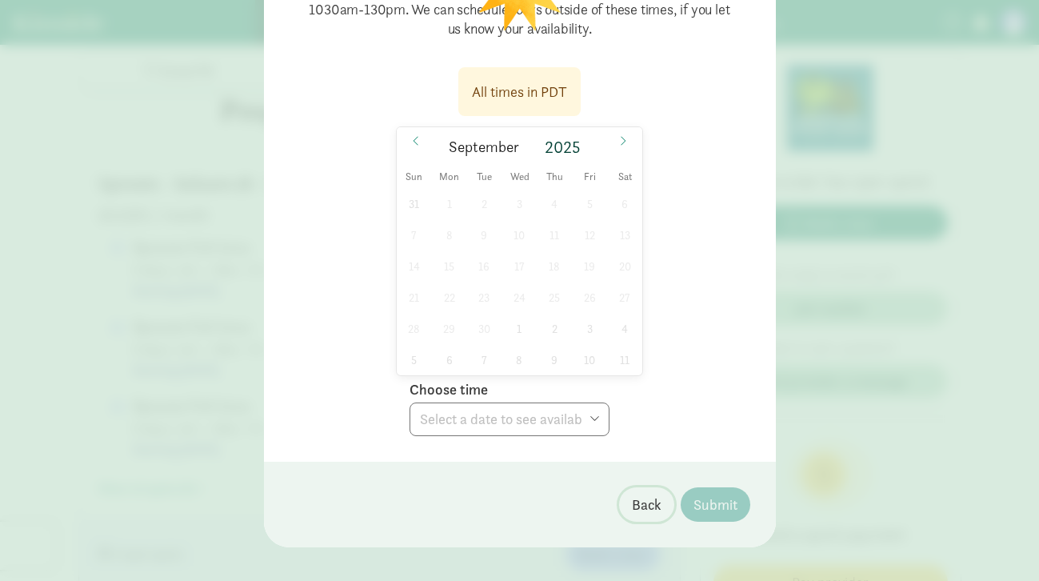
click at [632, 496] on span "Back" at bounding box center [647, 504] width 30 height 22
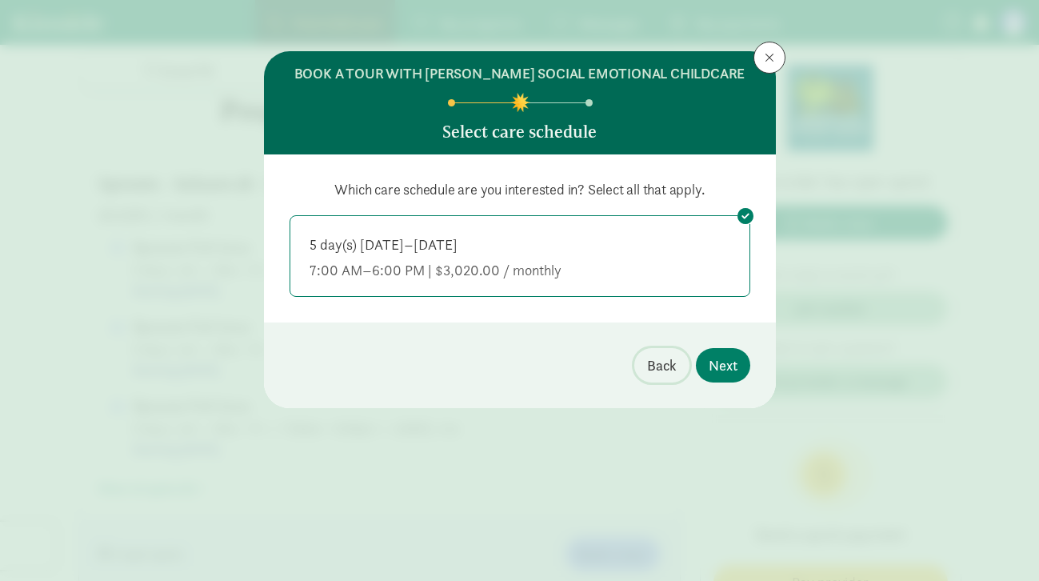
scroll to position [0, 0]
click at [661, 373] on span "Back" at bounding box center [662, 365] width 30 height 22
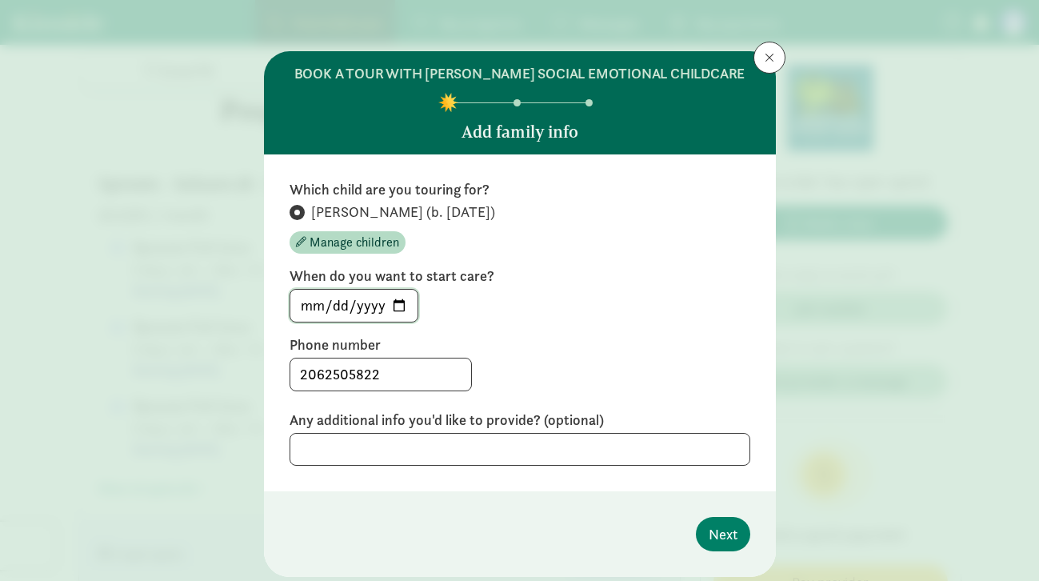
click at [402, 308] on input "2025-12-02" at bounding box center [353, 305] width 127 height 32
type input "2025-11-28"
click at [706, 533] on button "Next" at bounding box center [723, 534] width 54 height 34
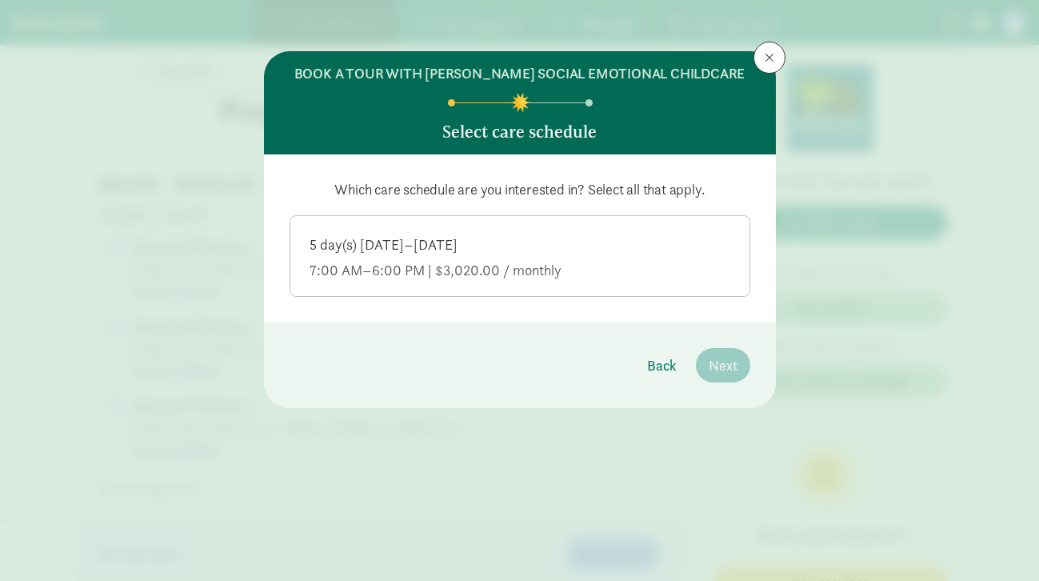
click at [641, 274] on div "7:00 AM–6:00 PM | $3,020.00 / monthly" at bounding box center [519, 270] width 421 height 19
click at [0, 0] on input "5 day(s) Monday–Friday 7:00 AM–6:00 PM | $3,020.00 / monthly" at bounding box center [0, 0] width 0 height 0
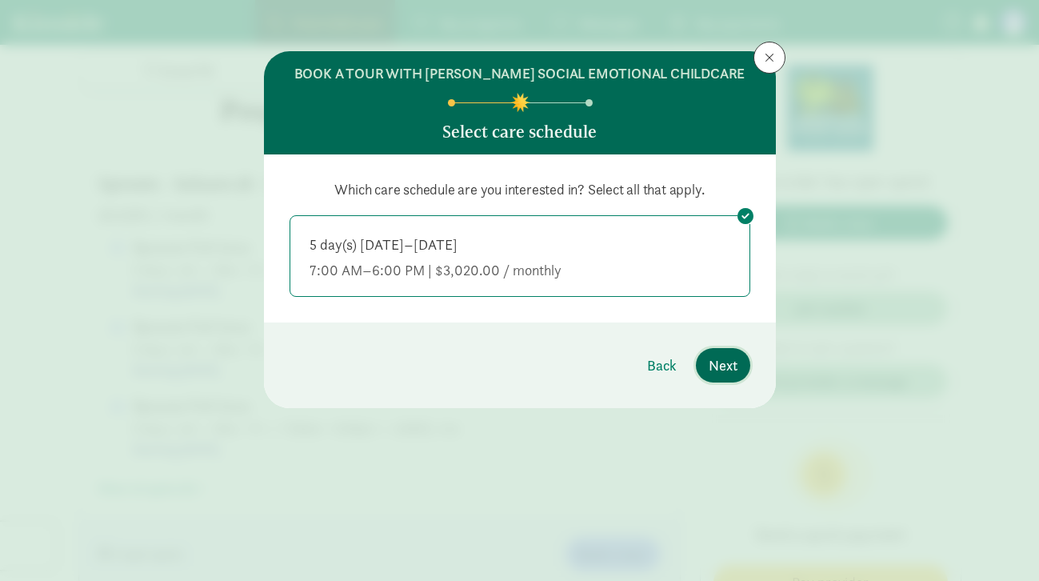
click at [746, 374] on button "Next" at bounding box center [723, 365] width 54 height 34
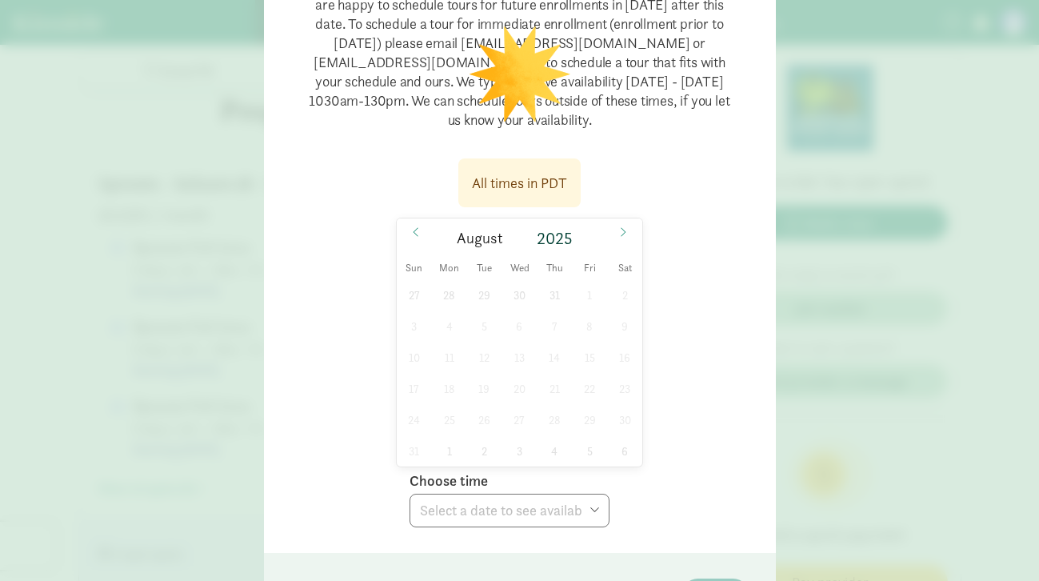
scroll to position [325, 0]
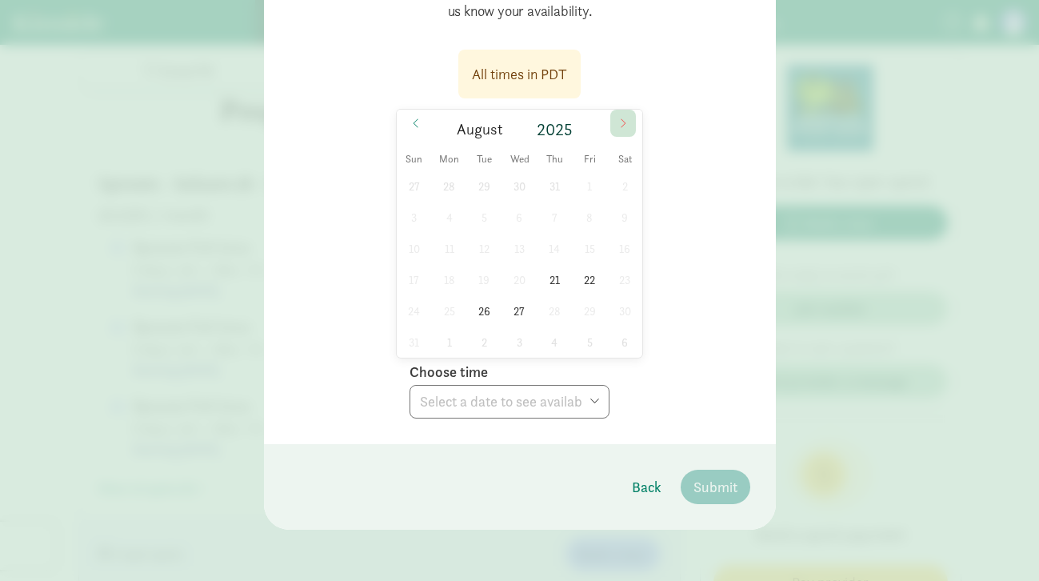
click at [617, 126] on span at bounding box center [623, 123] width 26 height 27
click at [413, 119] on icon at bounding box center [416, 123] width 10 height 11
click at [559, 279] on span "21" at bounding box center [554, 279] width 31 height 31
click at [533, 409] on select "Choose time 10:30 AM 11:00 AM 11:30 AM 12:00 PM 12:30 PM 01:30 PM 02:00 PM" at bounding box center [509, 402] width 200 height 34
click at [582, 288] on span "22" at bounding box center [589, 279] width 31 height 31
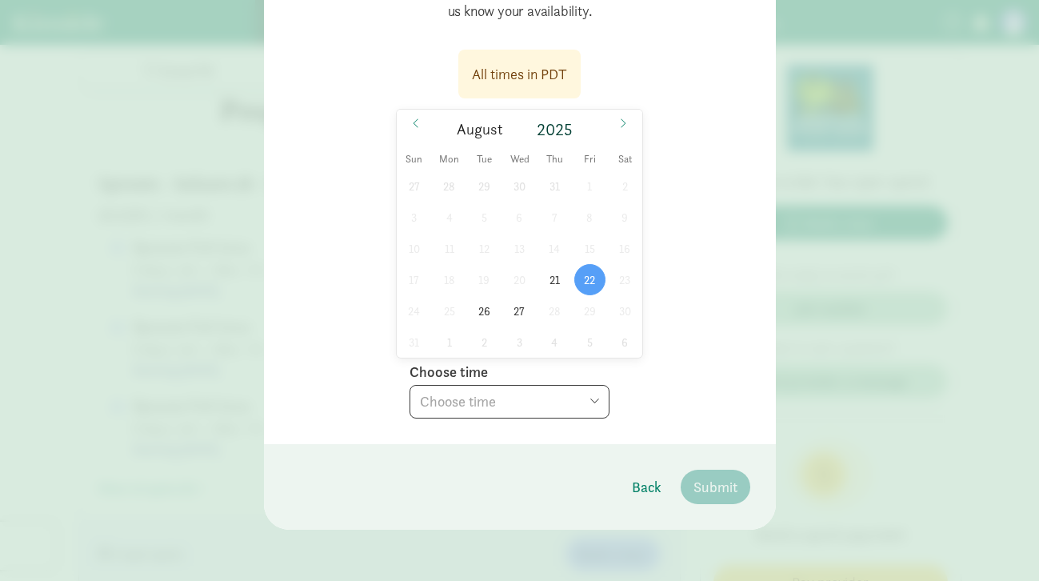
click at [579, 393] on select "Choose time 10:30 AM 11:00 AM 11:30 AM 12:00 PM 12:30 PM 01:00 PM 01:30 PM 02:0…" at bounding box center [509, 402] width 200 height 34
click at [560, 274] on span "21" at bounding box center [554, 279] width 31 height 31
click at [589, 273] on span "22" at bounding box center [589, 279] width 31 height 31
click at [485, 310] on span "26" at bounding box center [484, 310] width 31 height 31
click at [593, 278] on span "22" at bounding box center [589, 279] width 31 height 31
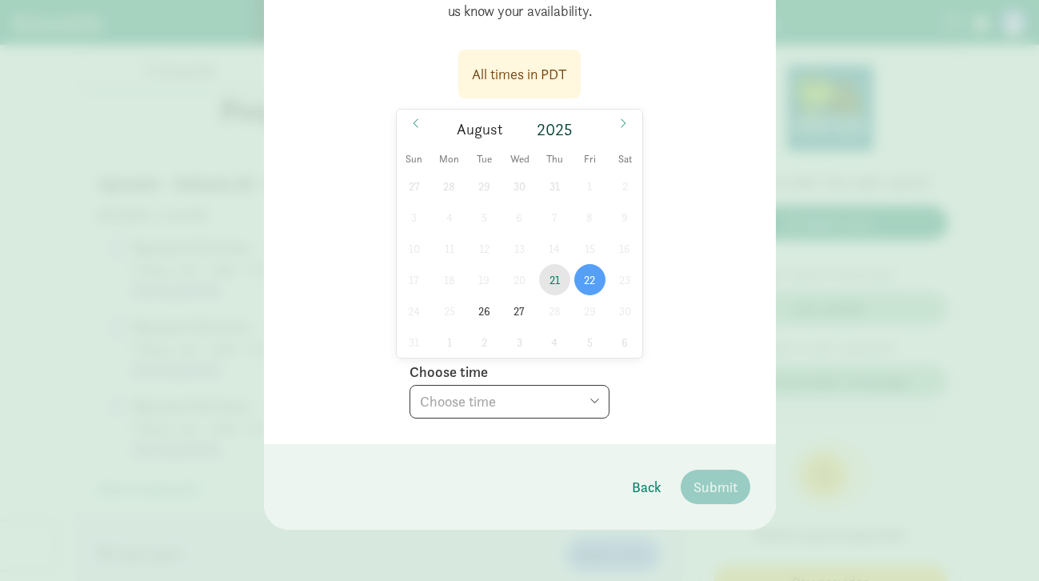
click at [560, 279] on span "21" at bounding box center [554, 279] width 31 height 31
click at [585, 391] on select "Choose time 10:30 AM 11:00 AM 11:30 AM 12:00 PM 12:30 PM 01:30 PM 02:00 PM" at bounding box center [509, 402] width 200 height 34
select select "2025-08-21T10:30:00.000-07:00"
click at [650, 485] on span "Back" at bounding box center [647, 487] width 30 height 22
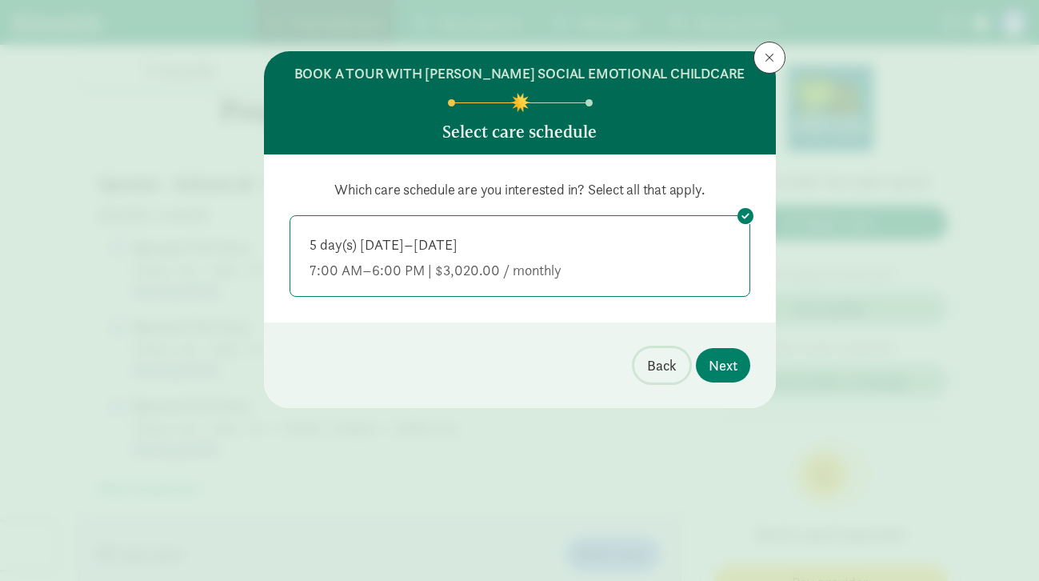
click at [658, 363] on span "Back" at bounding box center [662, 365] width 30 height 22
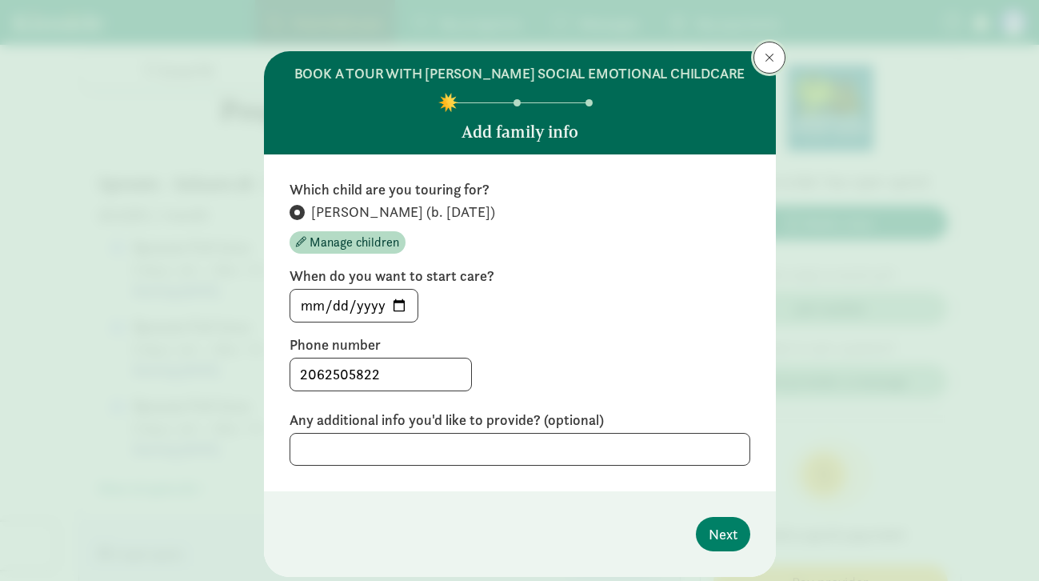
click at [771, 56] on span at bounding box center [769, 57] width 10 height 13
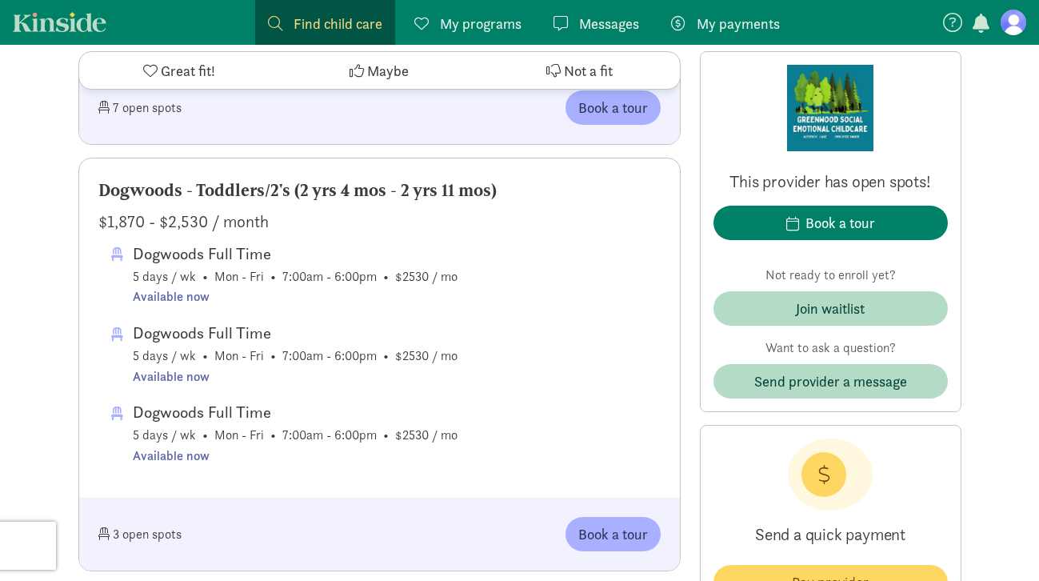
scroll to position [2486, 0]
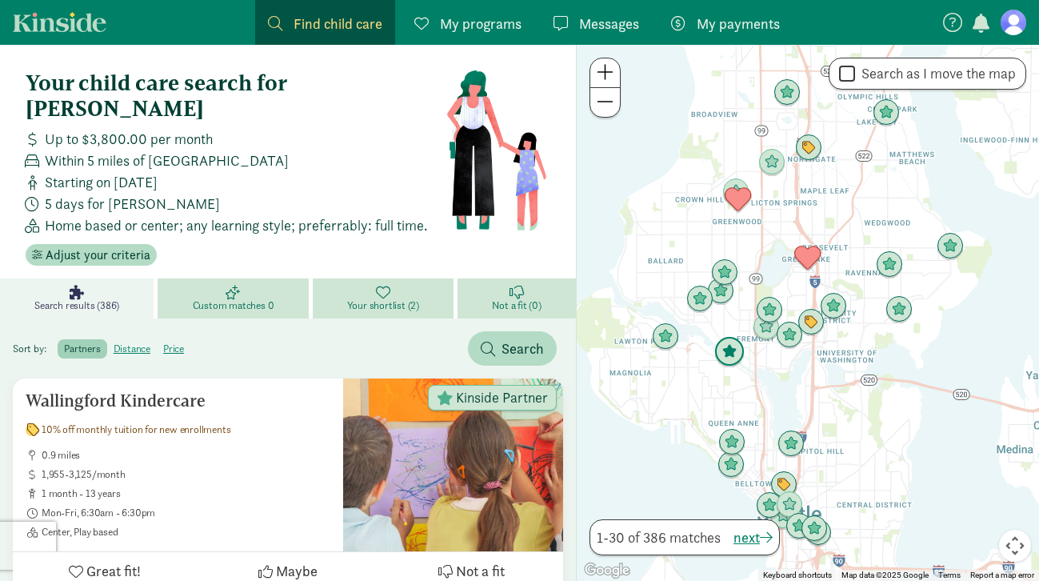
click at [728, 362] on img "Click to see details" at bounding box center [729, 352] width 30 height 30
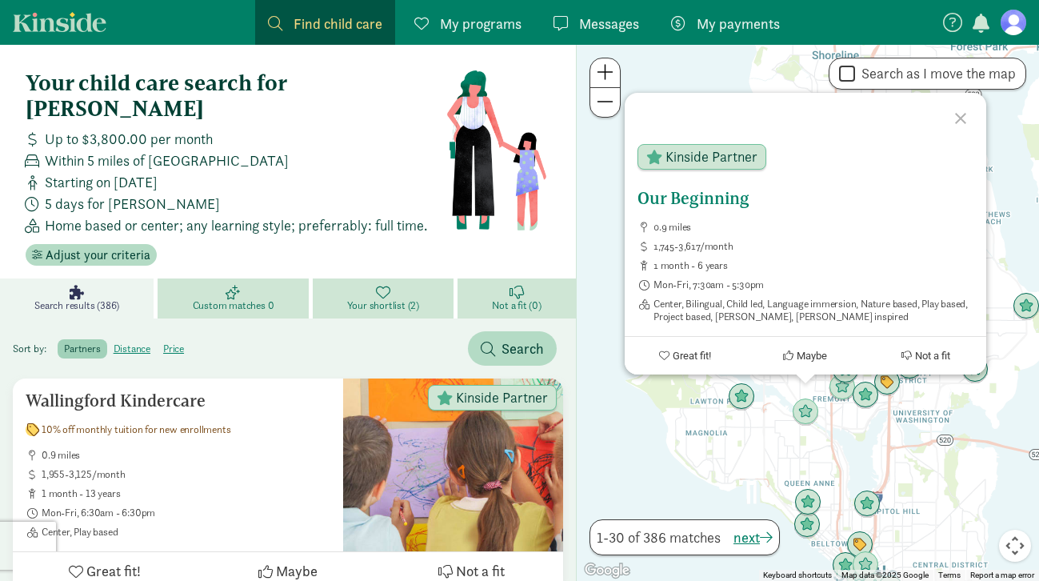
click at [699, 351] on span "Great fit!" at bounding box center [691, 355] width 38 height 12
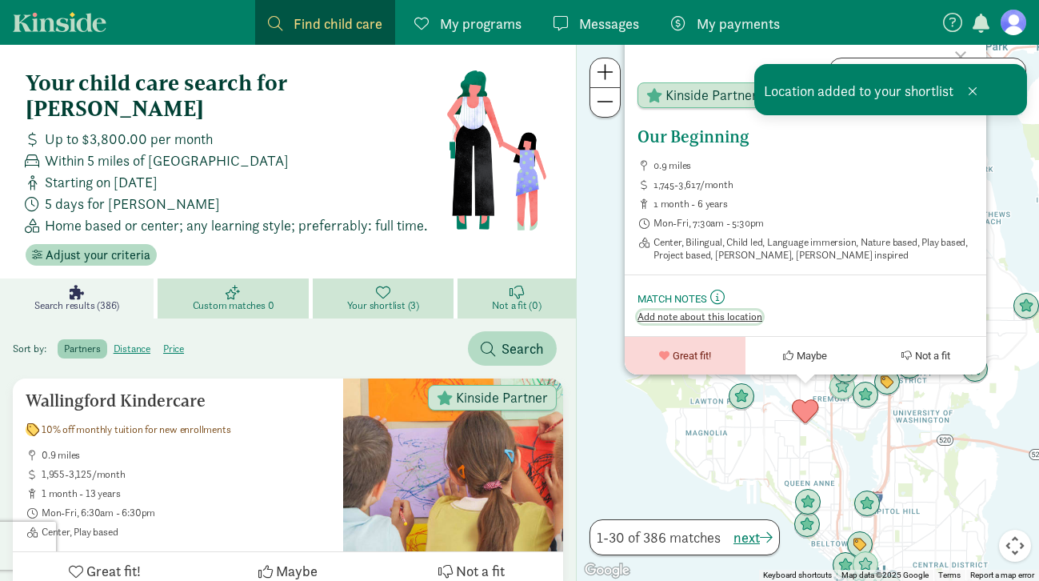
click at [723, 319] on span "Add note about this location" at bounding box center [699, 316] width 125 height 13
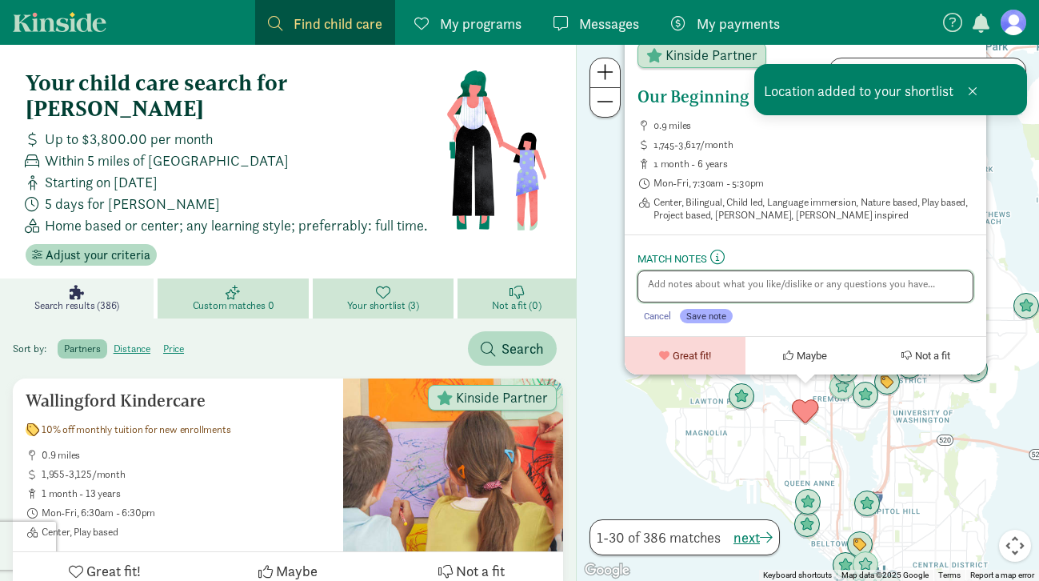
click at [745, 282] on textarea at bounding box center [805, 286] width 336 height 32
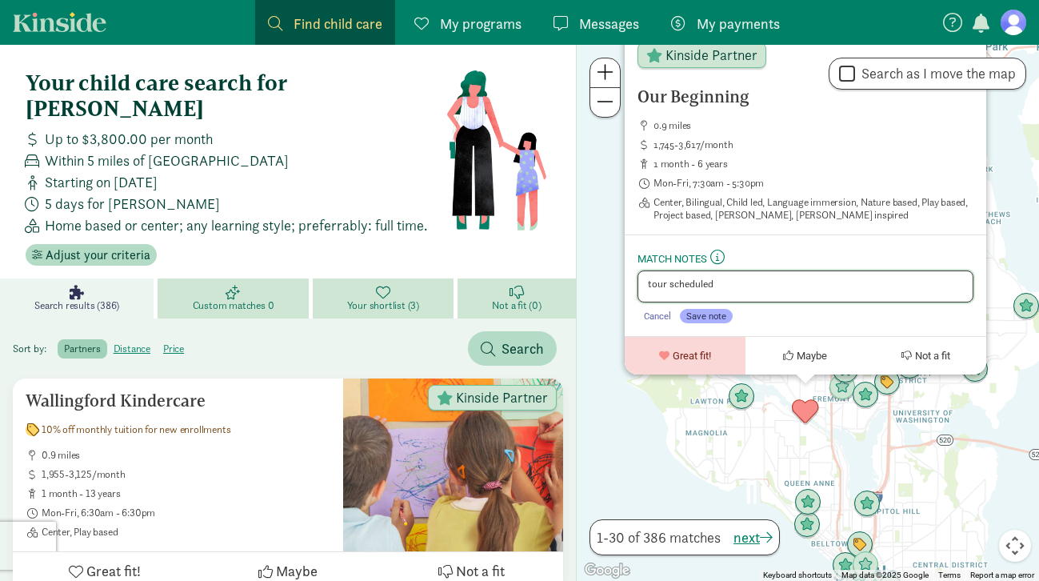
type textarea "tour scheduled"
click at [715, 310] on span "Save note" at bounding box center [706, 315] width 40 height 11
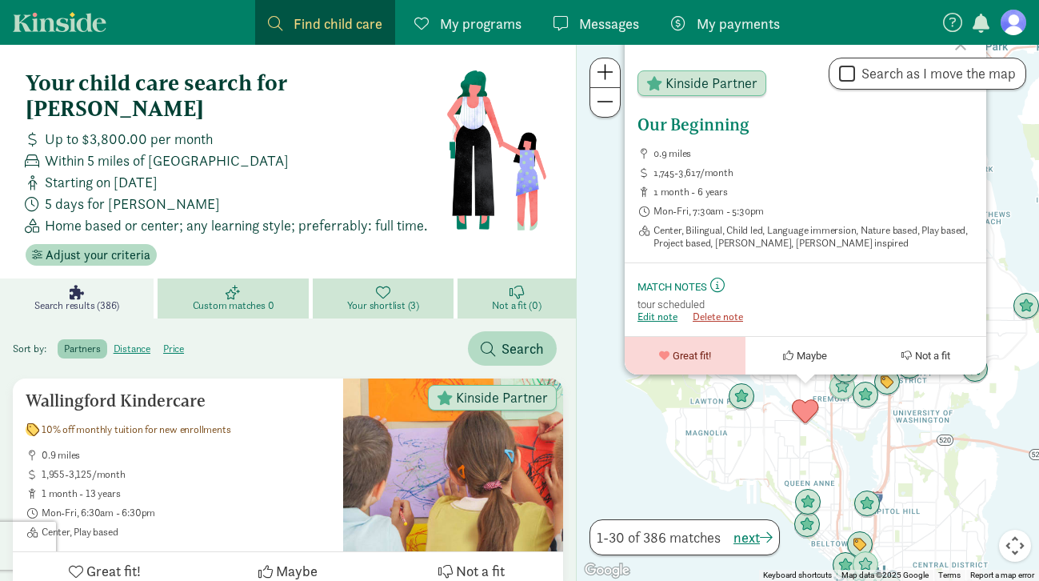
click at [696, 121] on h5 "Our Beginning" at bounding box center [805, 124] width 336 height 19
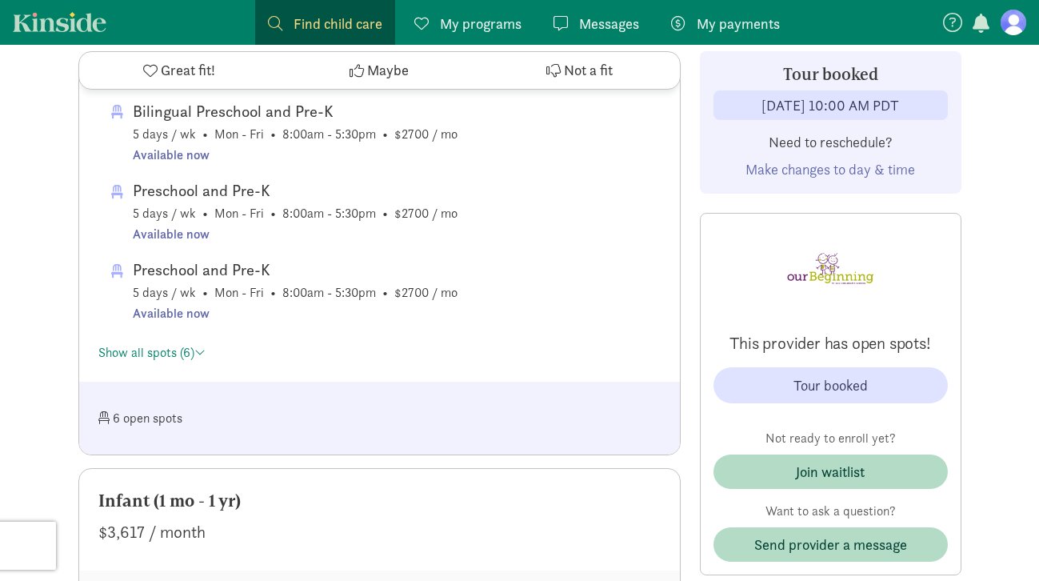
scroll to position [1694, 0]
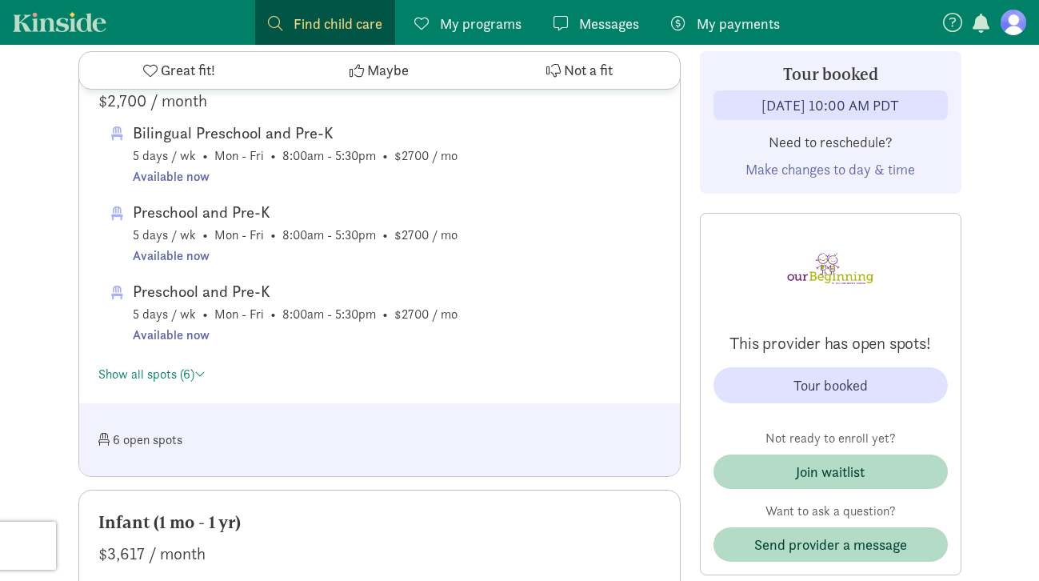
click at [786, 104] on div "[DATE] 10:00 AM PDT" at bounding box center [830, 105] width 138 height 22
click at [842, 169] on span "Make changes to day & time" at bounding box center [830, 169] width 170 height 18
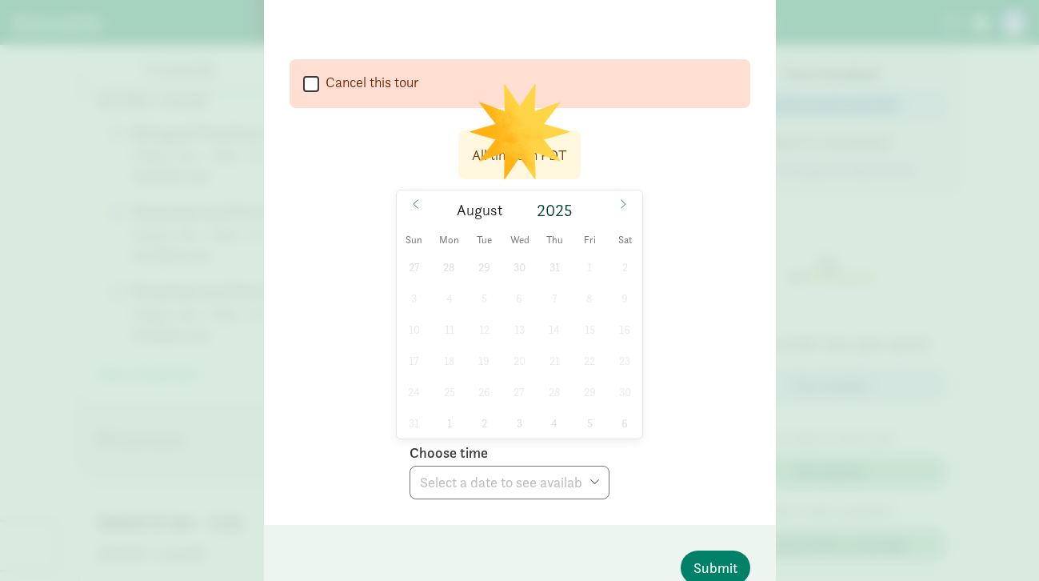
scroll to position [225, 0]
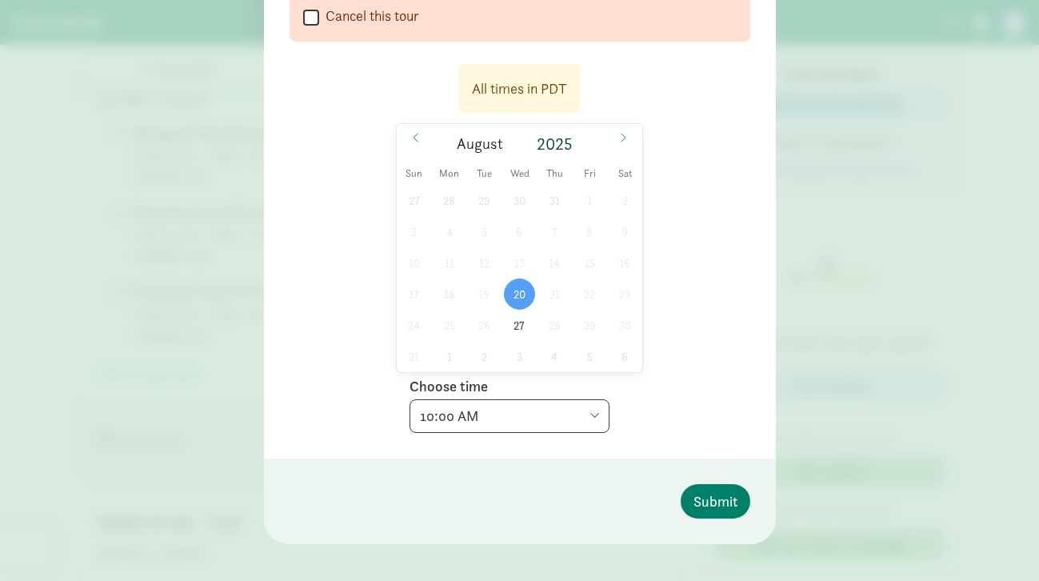
click at [535, 426] on select "Choose time 10:00 AM 10:00 AM" at bounding box center [509, 416] width 200 height 34
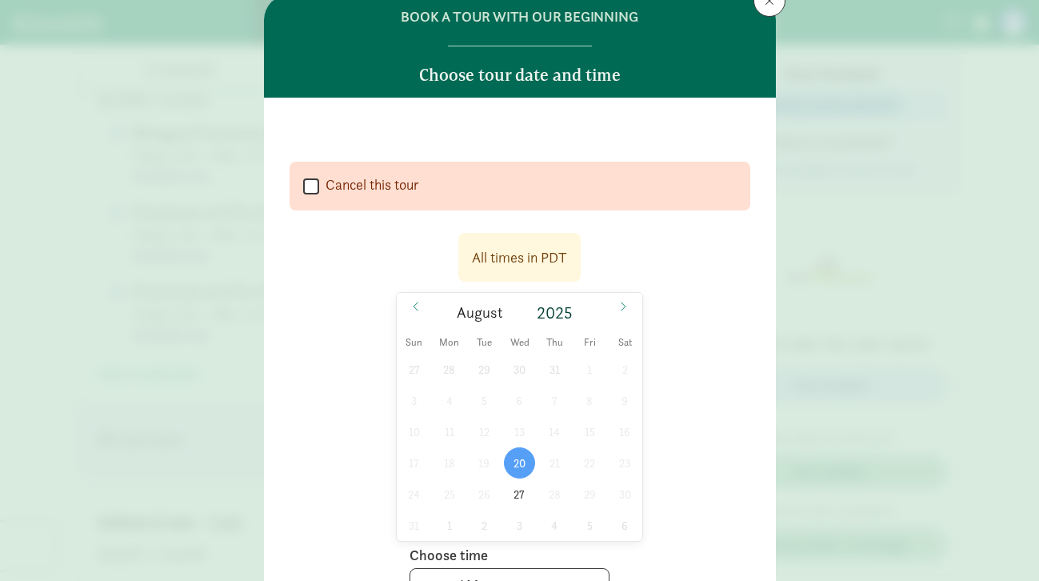
scroll to position [18, 0]
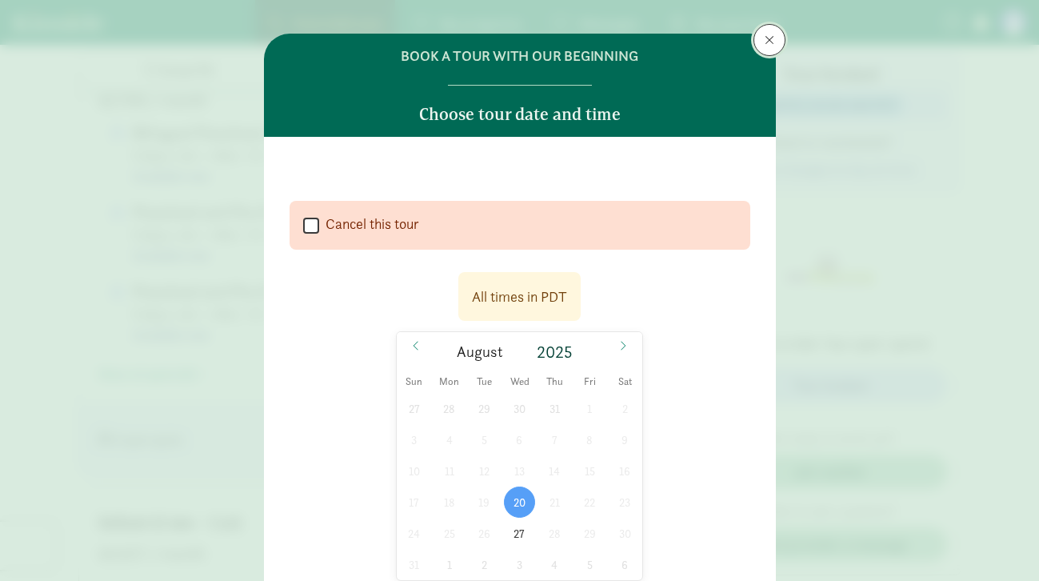
click at [762, 44] on button at bounding box center [769, 40] width 32 height 32
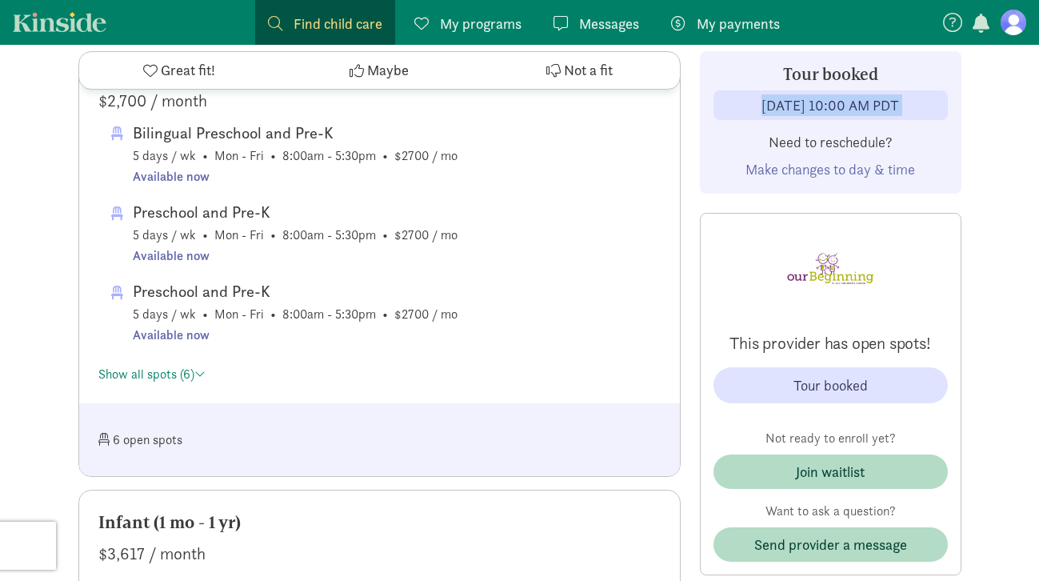
click at [731, 99] on div "[DATE] 10:00 AM PDT" at bounding box center [830, 105] width 234 height 30
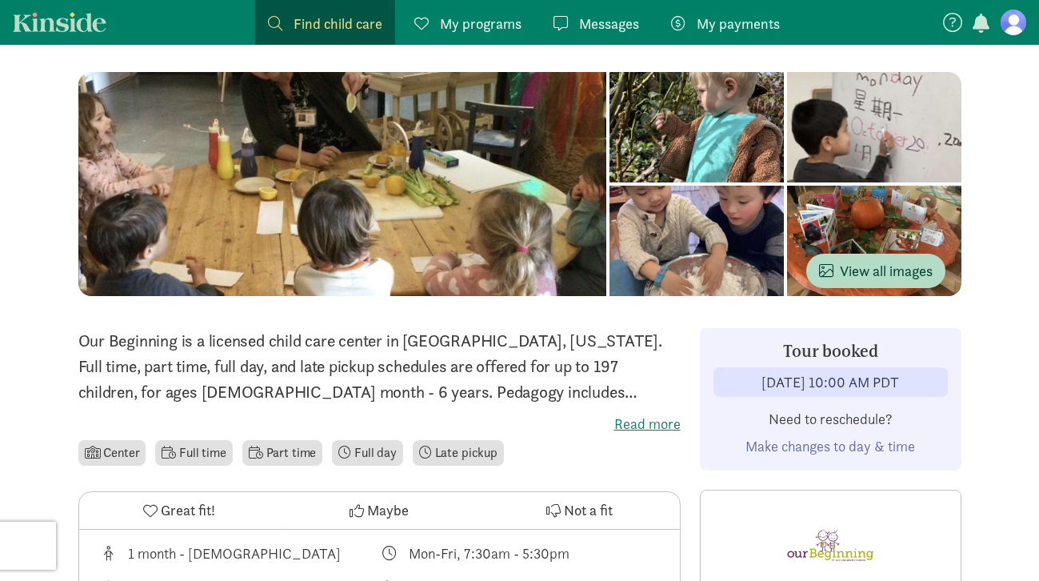
scroll to position [167, 0]
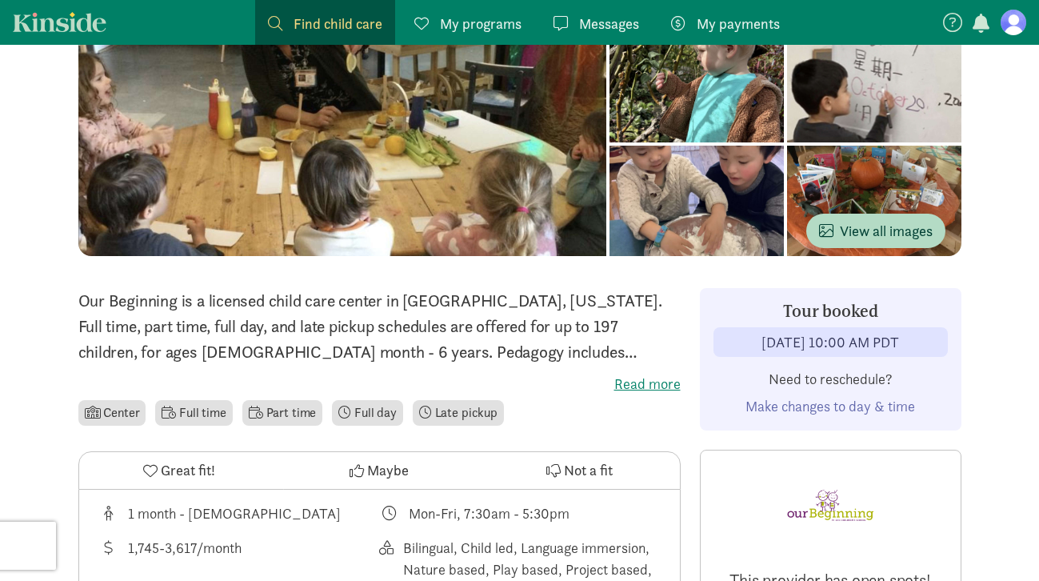
click at [764, 339] on div "[DATE] 10:00 AM PDT" at bounding box center [830, 342] width 138 height 22
copy div "[DATE] 10:00 AM PDT"
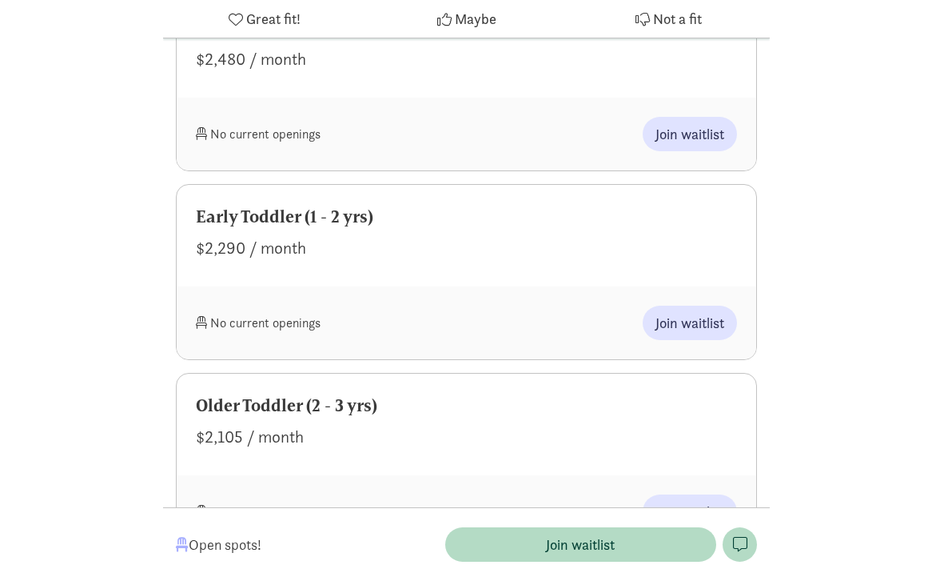
scroll to position [2245, 0]
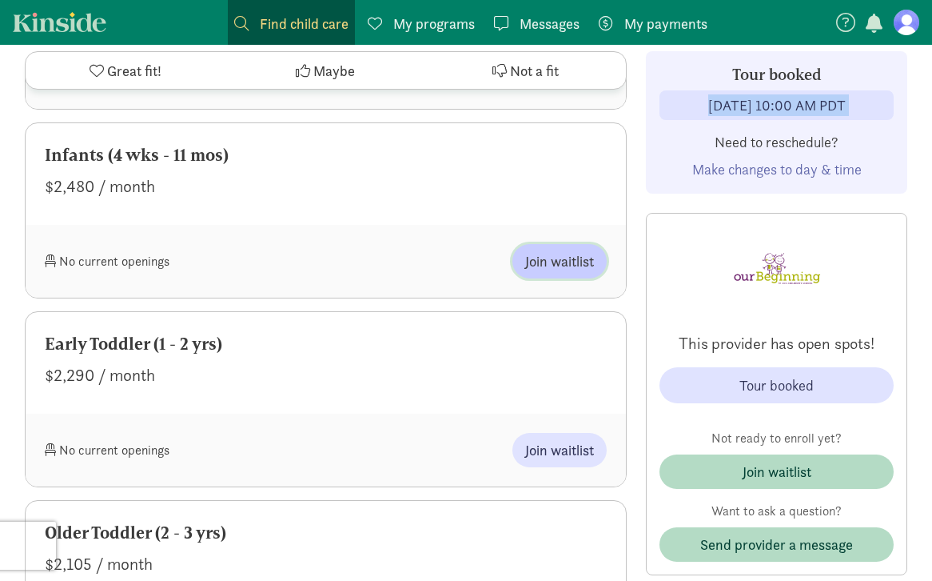
click at [563, 250] on span "Join waitlist" at bounding box center [559, 261] width 69 height 22
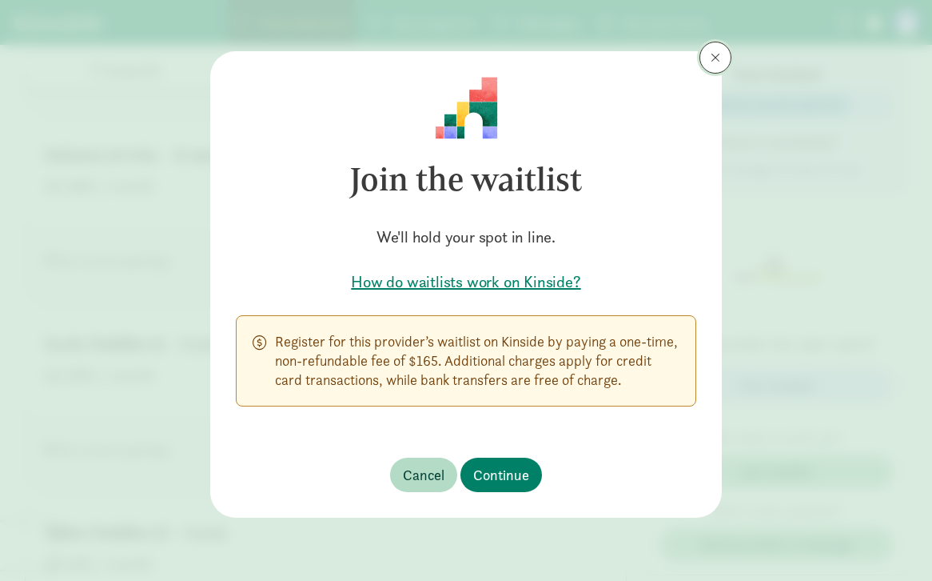
click at [721, 62] on button at bounding box center [716, 58] width 32 height 32
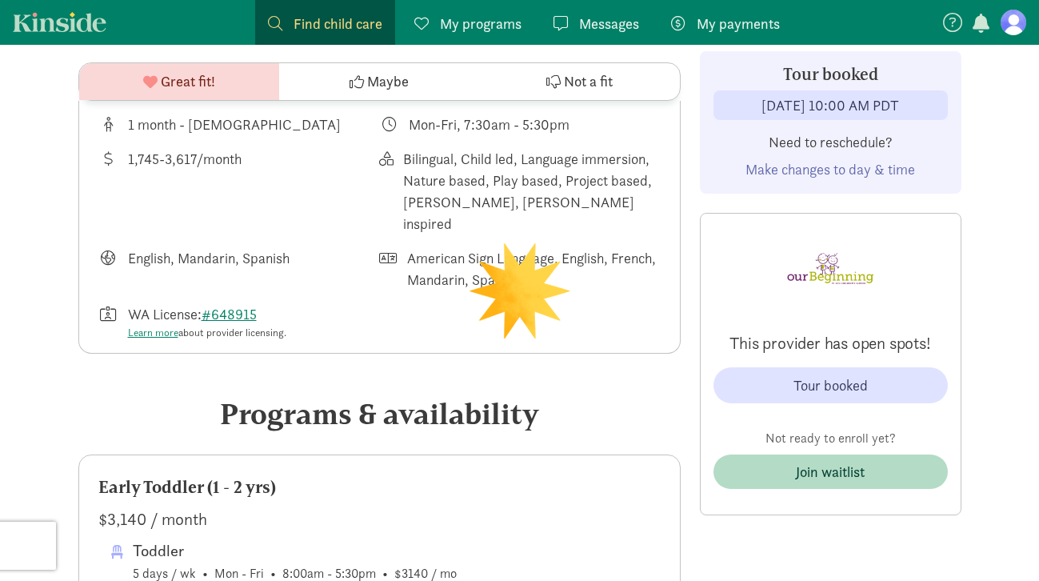
scroll to position [580, 0]
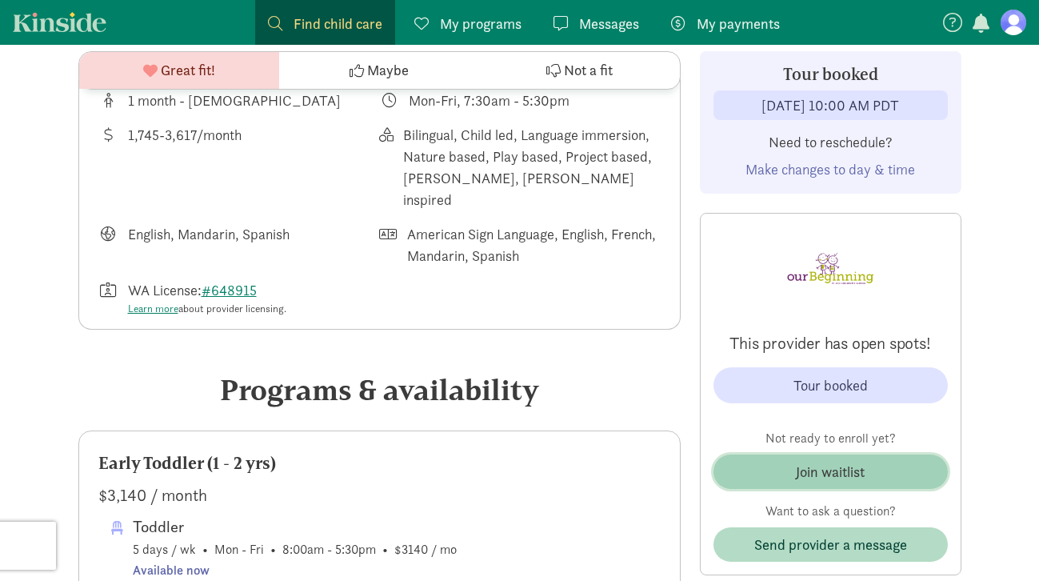
click at [859, 456] on button "Join waitlist" at bounding box center [830, 471] width 234 height 34
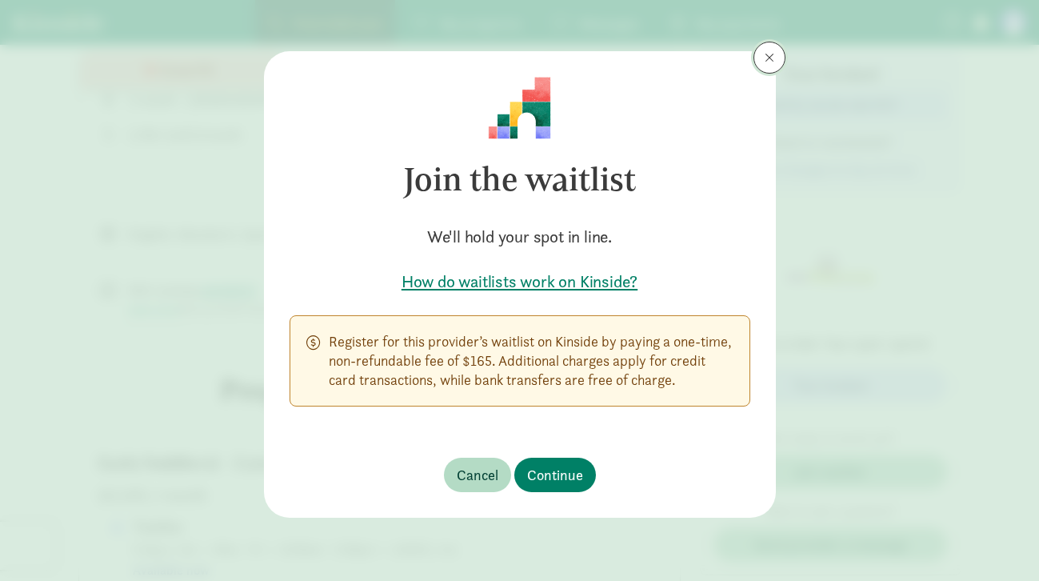
click at [772, 51] on span at bounding box center [769, 57] width 10 height 13
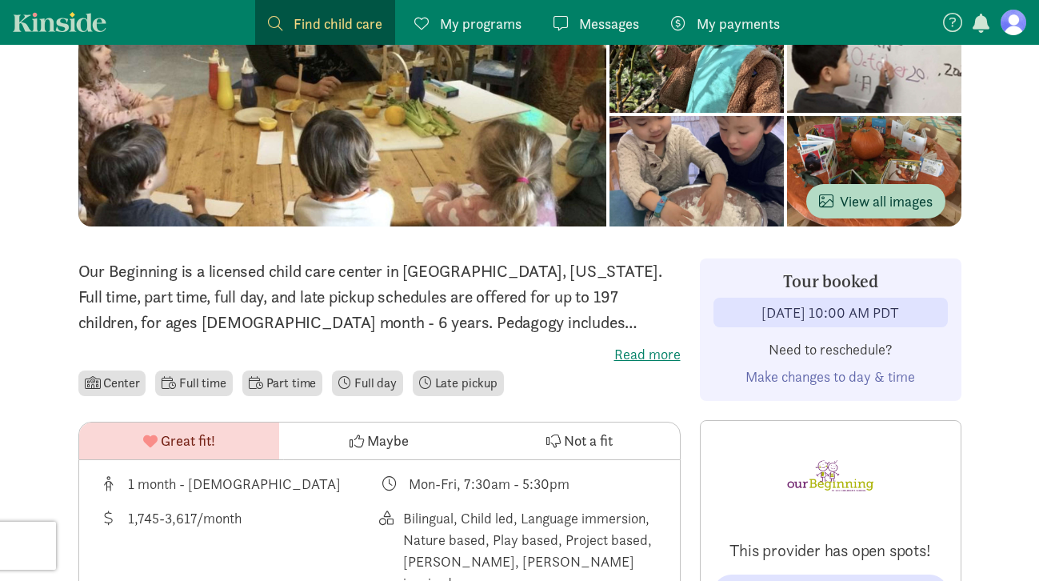
scroll to position [0, 0]
